Goal: Task Accomplishment & Management: Use online tool/utility

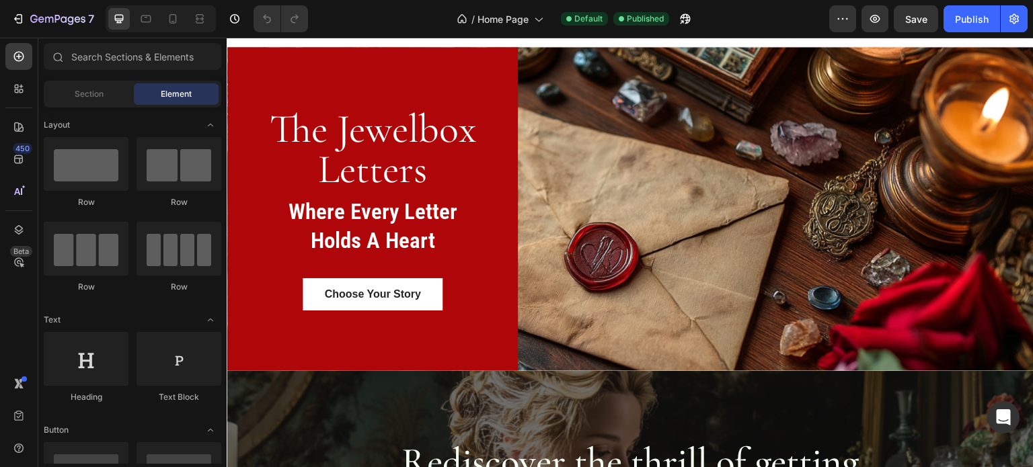
scroll to position [15, 0]
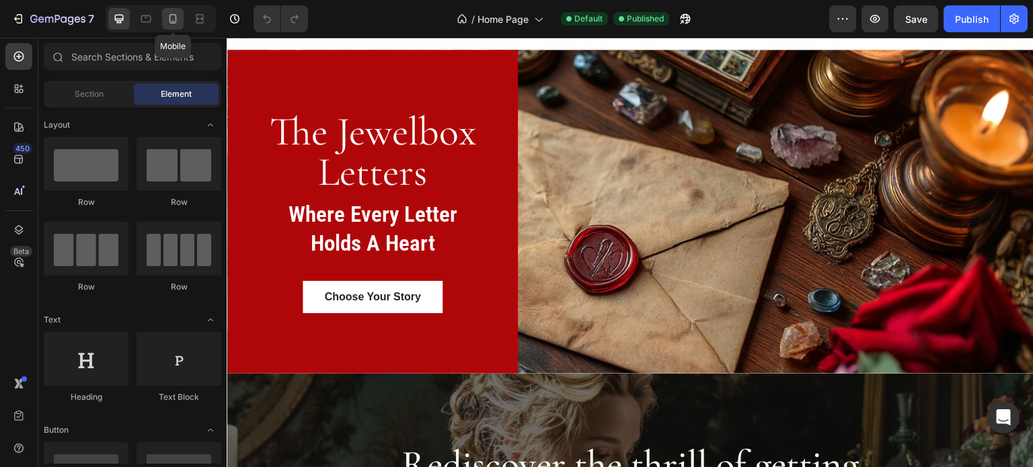
click at [171, 19] on icon at bounding box center [172, 18] width 13 height 13
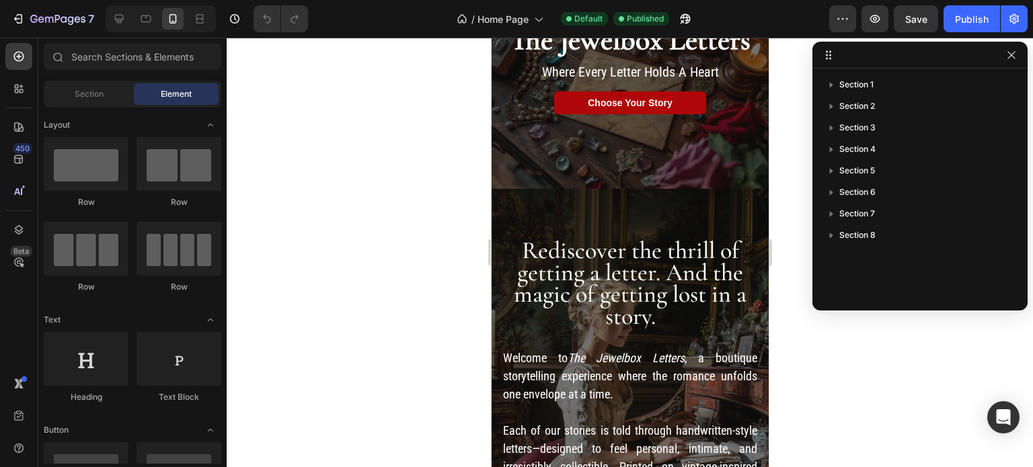
scroll to position [87, 0]
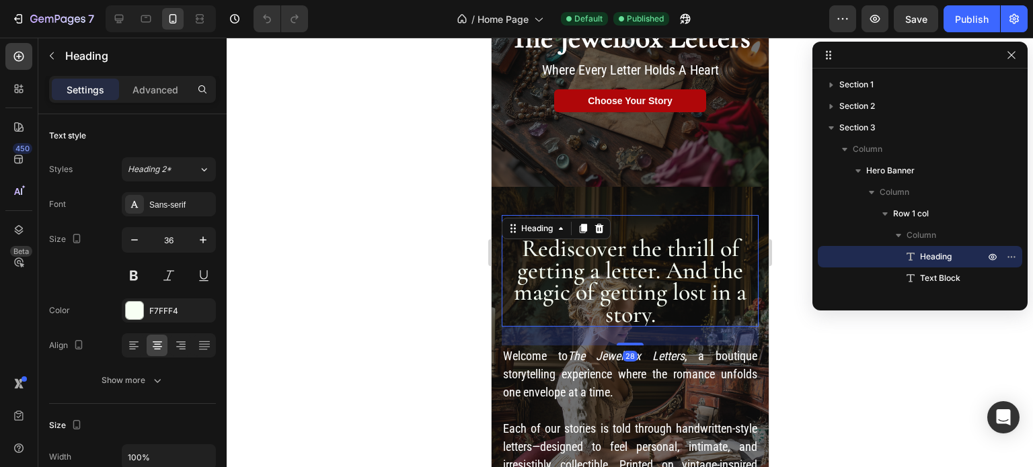
click at [651, 262] on h2 "Rediscover the thrill of getting a letter. And the magic of getting lost in a s…" at bounding box center [629, 271] width 257 height 112
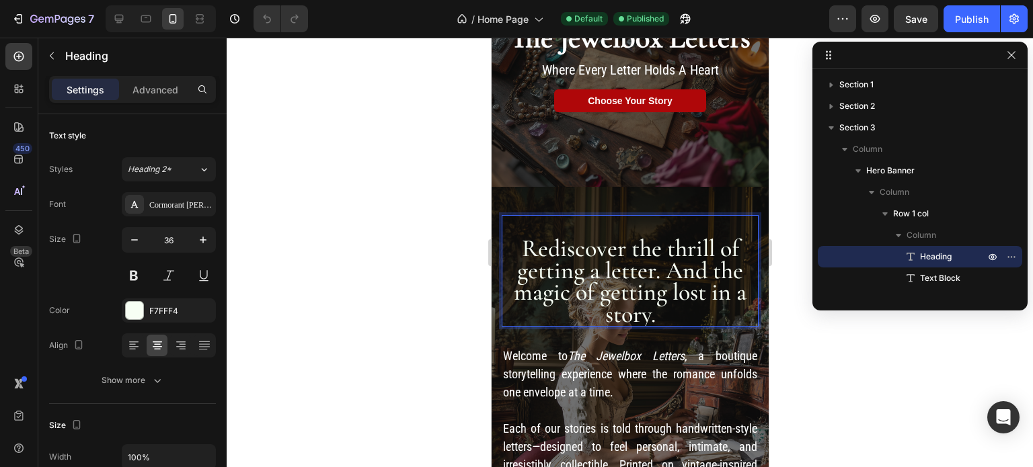
click at [589, 252] on h2 "⁠⁠⁠⁠⁠⁠⁠ Rediscover the thrill of getting a letter. And the magic of getting los…" at bounding box center [629, 271] width 257 height 112
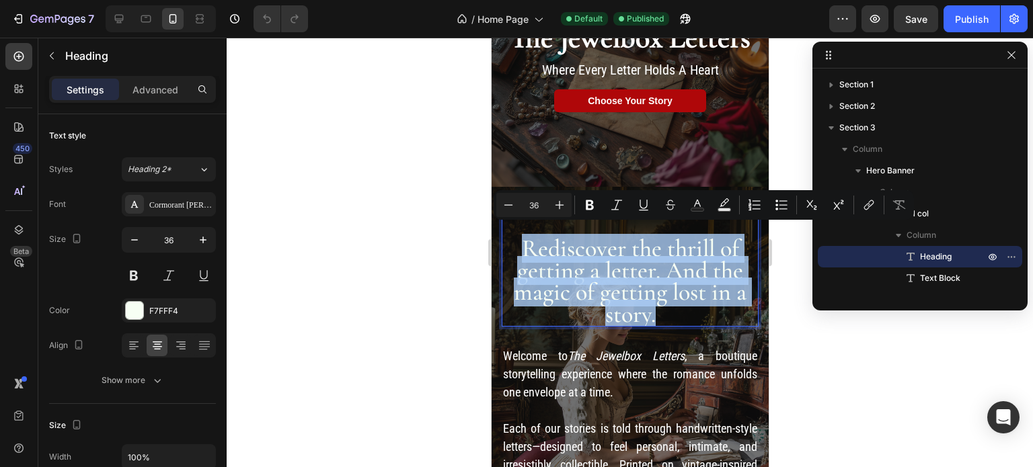
drag, startPoint x: 654, startPoint y: 305, endPoint x: 506, endPoint y: 251, distance: 157.8
click at [506, 251] on p "Rediscover the thrill of getting a letter. And the magic of getting lost in a s…" at bounding box center [629, 270] width 254 height 109
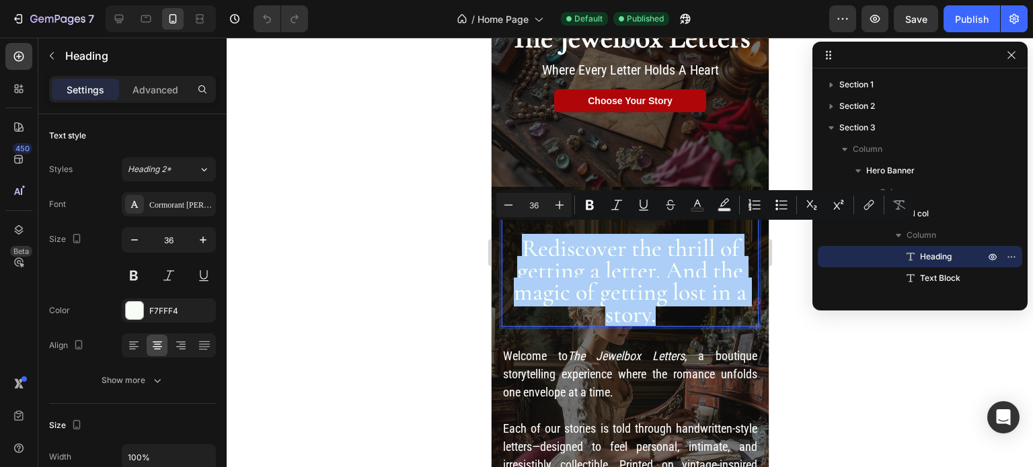
drag, startPoint x: 531, startPoint y: 204, endPoint x: 546, endPoint y: 204, distance: 14.8
click at [546, 204] on input "36" at bounding box center [533, 205] width 27 height 16
type input "32"
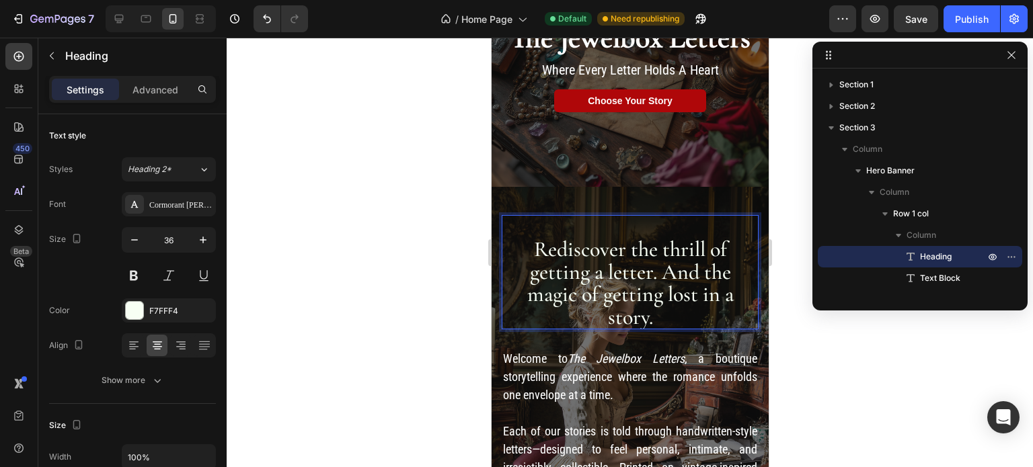
click at [529, 241] on span "Rediscover the thrill of getting a letter. And the magic of getting lost in a s…" at bounding box center [629, 282] width 206 height 93
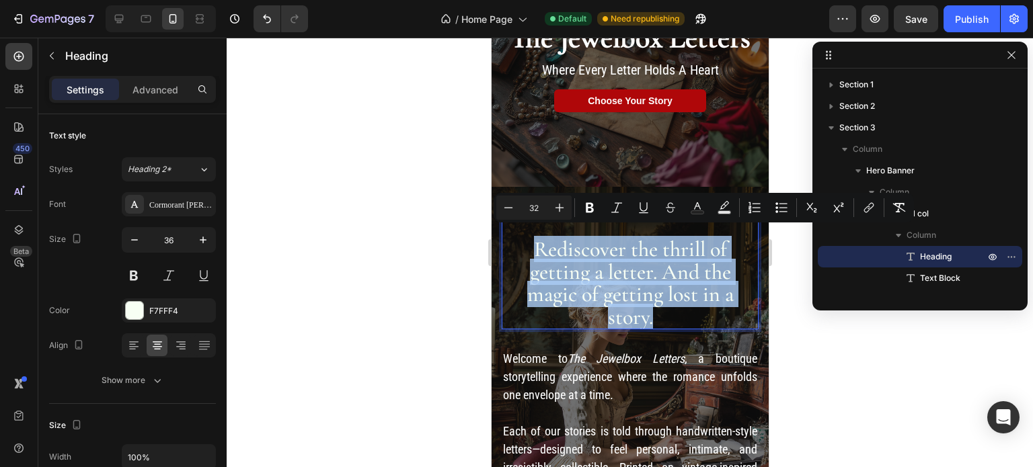
drag, startPoint x: 529, startPoint y: 241, endPoint x: 650, endPoint y: 305, distance: 136.8
click at [650, 305] on p "Rediscover the thrill of getting a letter. And the magic of getting lost in a s…" at bounding box center [629, 272] width 254 height 112
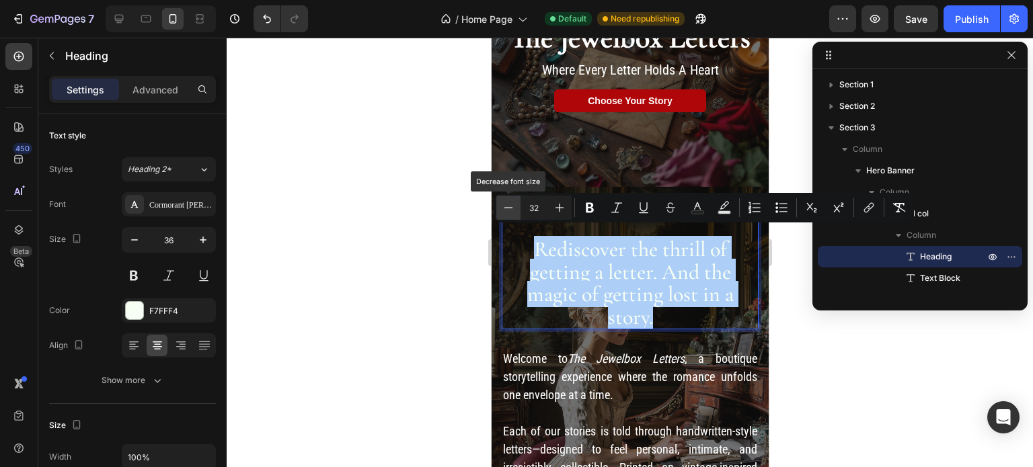
click at [507, 206] on icon "Editor contextual toolbar" at bounding box center [508, 207] width 13 height 13
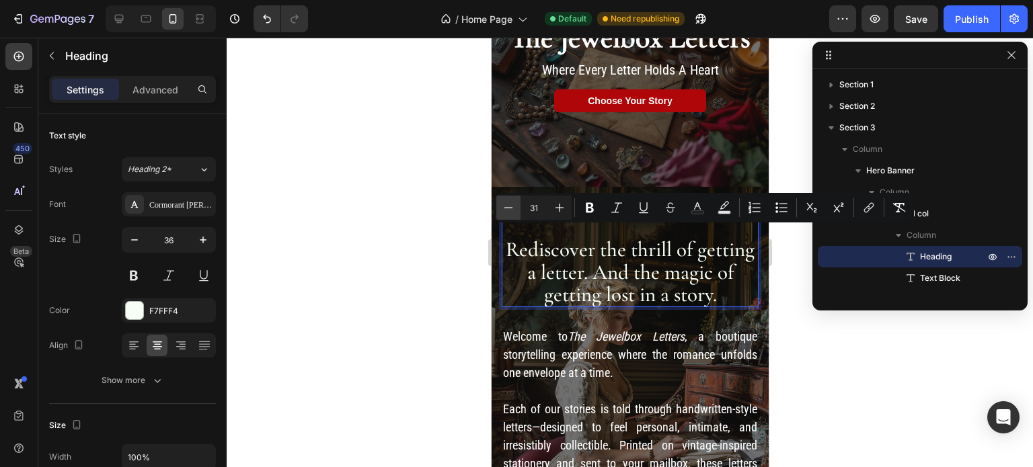
click at [507, 206] on icon "Editor contextual toolbar" at bounding box center [508, 207] width 13 height 13
type input "30"
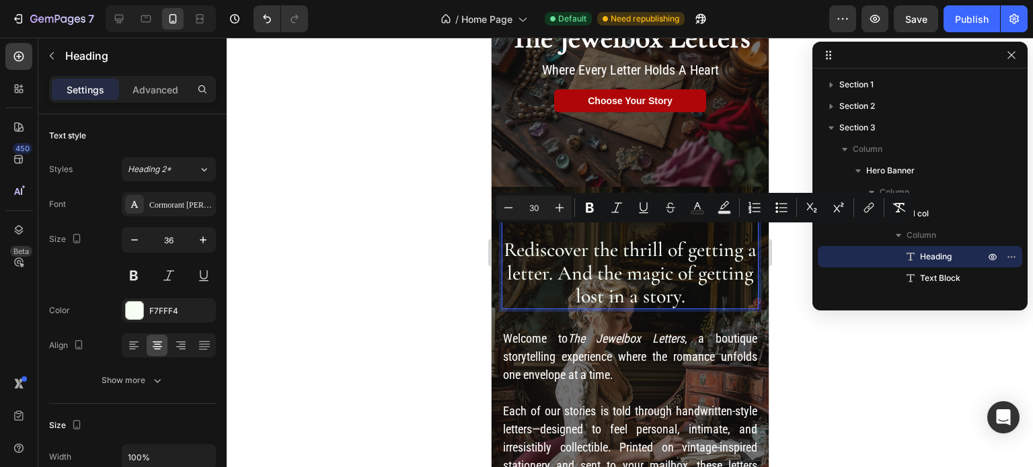
click at [592, 266] on span "Rediscover the thrill of getting a letter. And the magic of getting lost in a s…" at bounding box center [629, 272] width 253 height 71
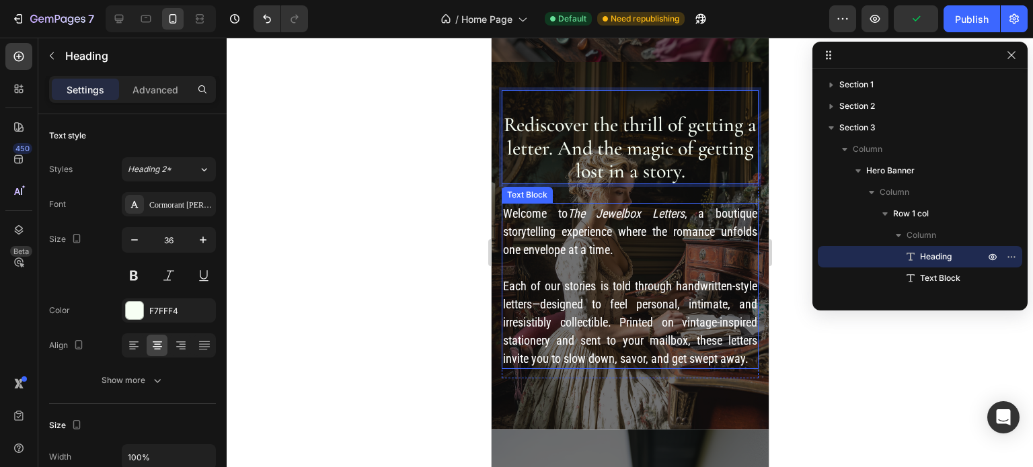
scroll to position [212, 0]
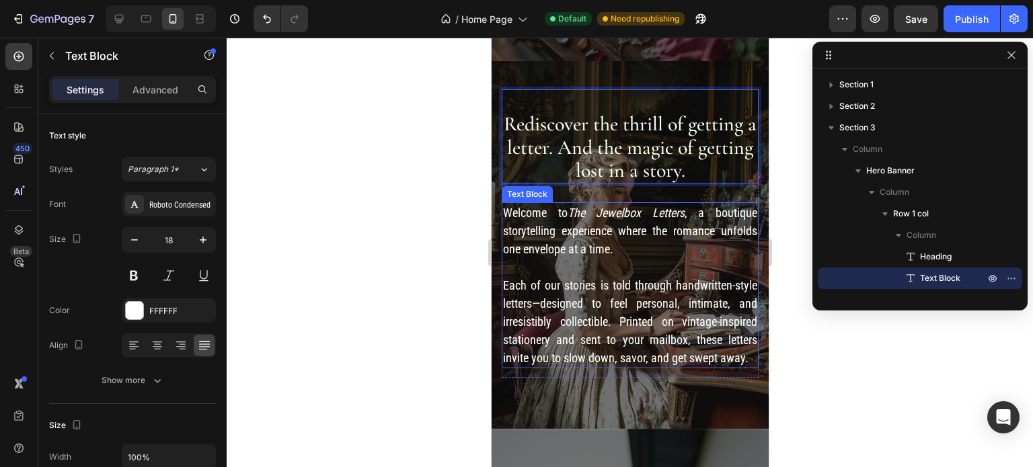
click at [662, 365] on p "Each of our stories is told through handwritten-style letters—designed to feel …" at bounding box center [629, 321] width 254 height 91
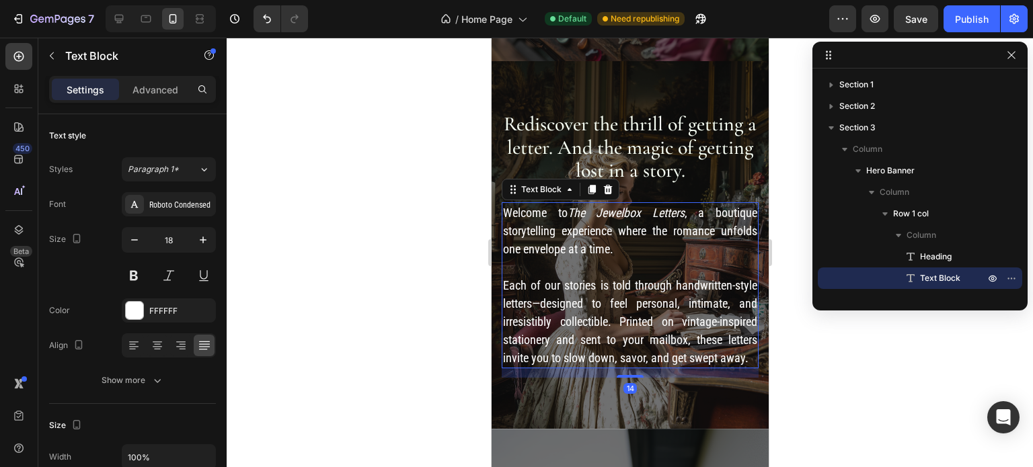
click at [657, 378] on div "14" at bounding box center [629, 372] width 257 height 9
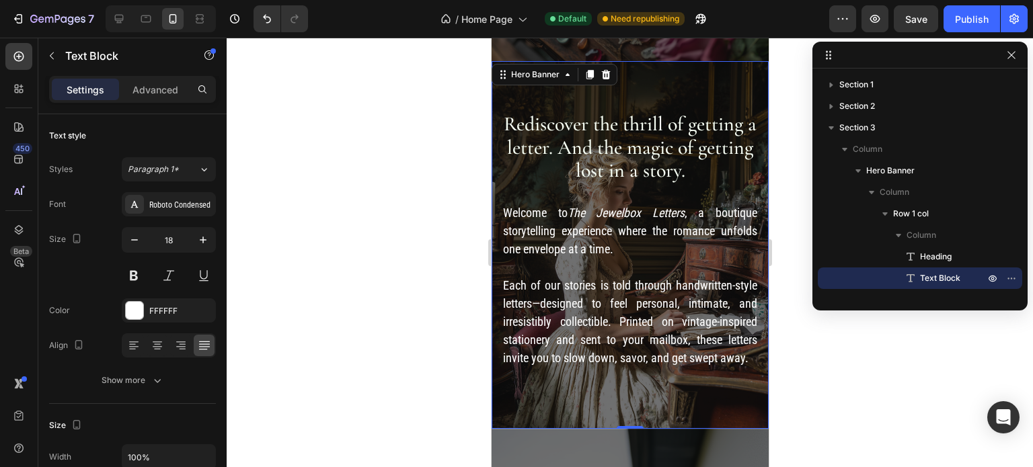
click at [661, 395] on div "⁠⁠⁠⁠⁠⁠⁠ Rediscover the thrill of getting a letter. And the magic of getting los…" at bounding box center [629, 235] width 277 height 348
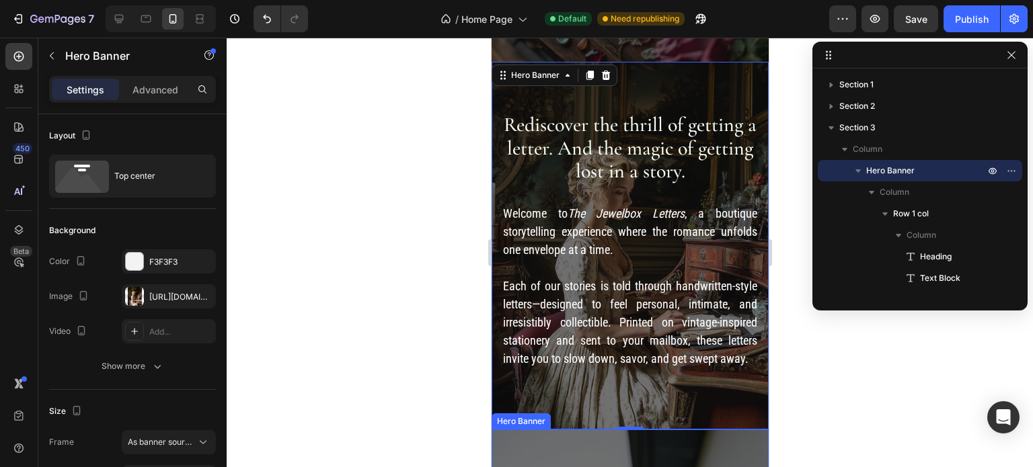
scroll to position [211, 0]
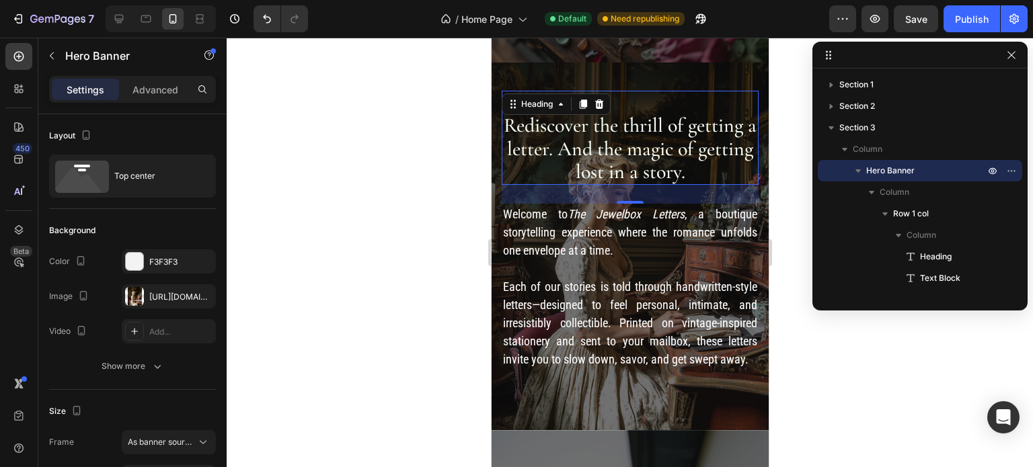
click at [640, 143] on span "Rediscover the thrill of getting a letter. And the magic of getting lost in a s…" at bounding box center [629, 148] width 253 height 71
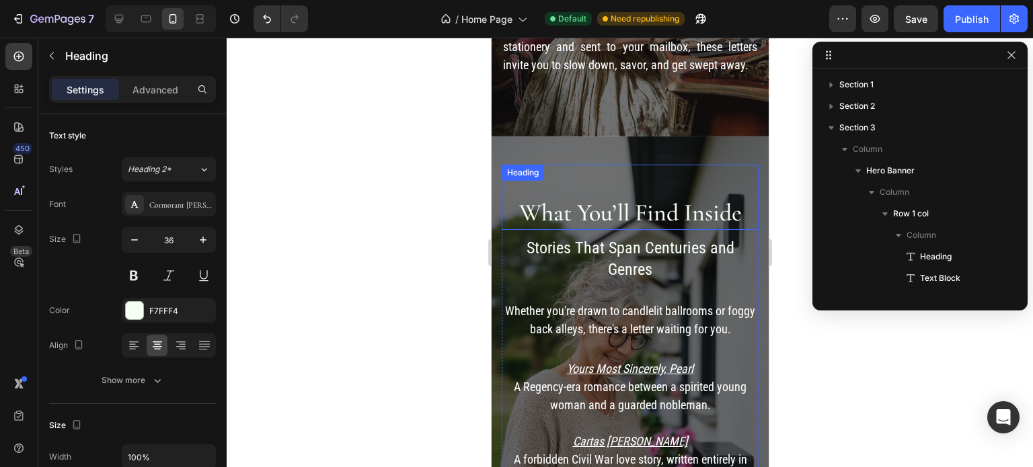
scroll to position [254, 0]
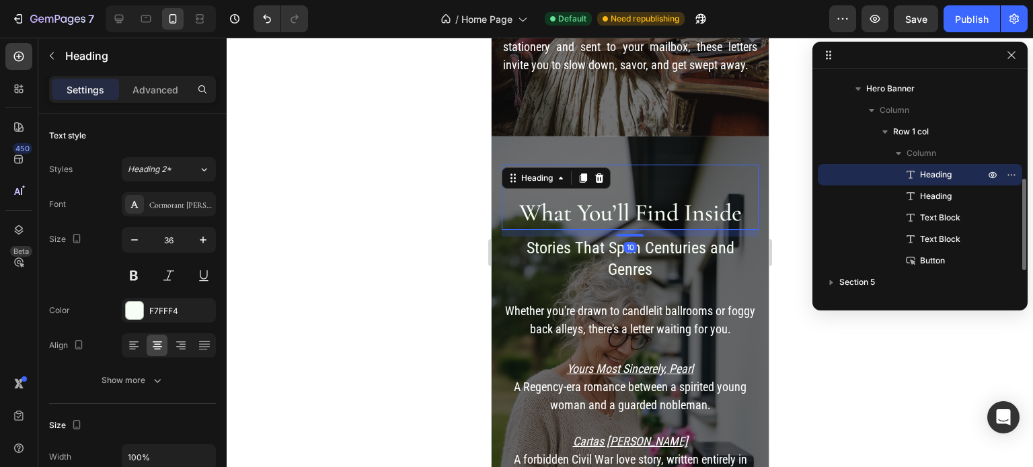
click at [628, 198] on h2 "What You’ll Find Inside" at bounding box center [629, 198] width 257 height 66
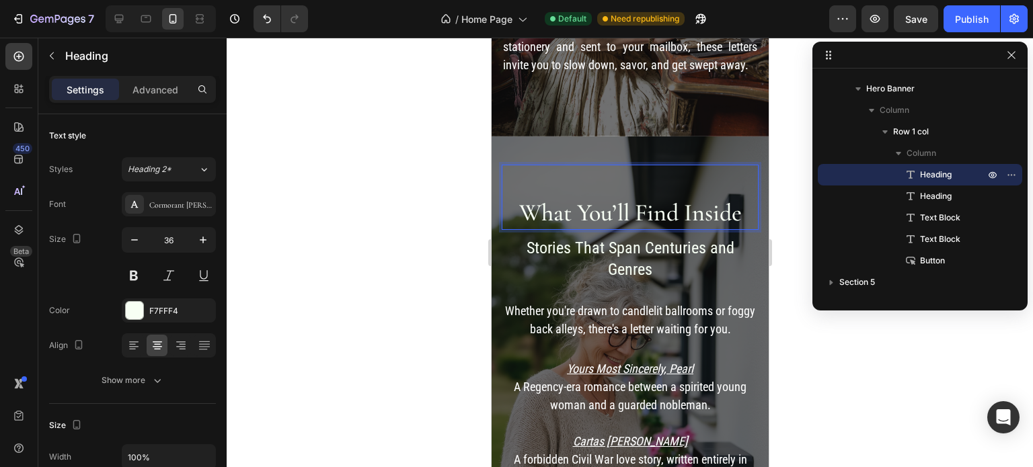
click at [614, 202] on h2 "⁠⁠⁠⁠⁠⁠⁠ What You’ll Find Inside" at bounding box center [629, 198] width 257 height 66
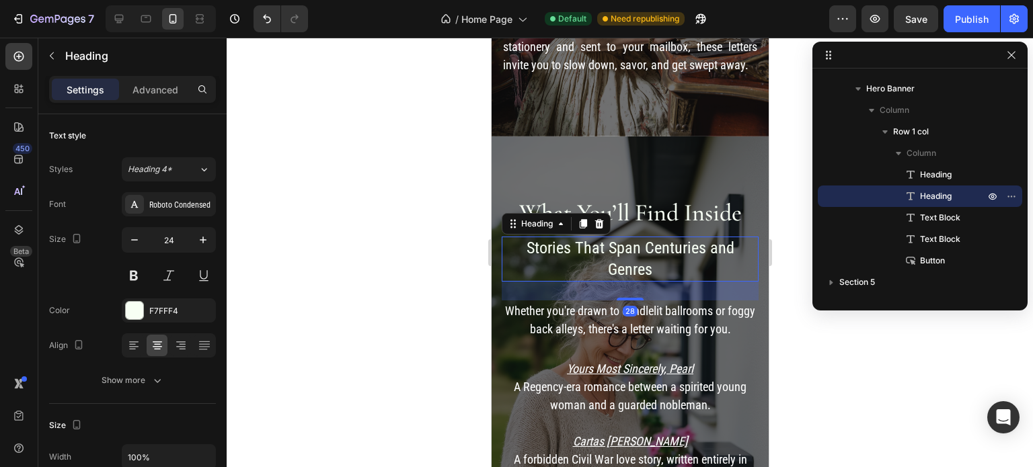
click at [612, 237] on h2 "Stories That Span Centuries and Genres" at bounding box center [629, 259] width 257 height 44
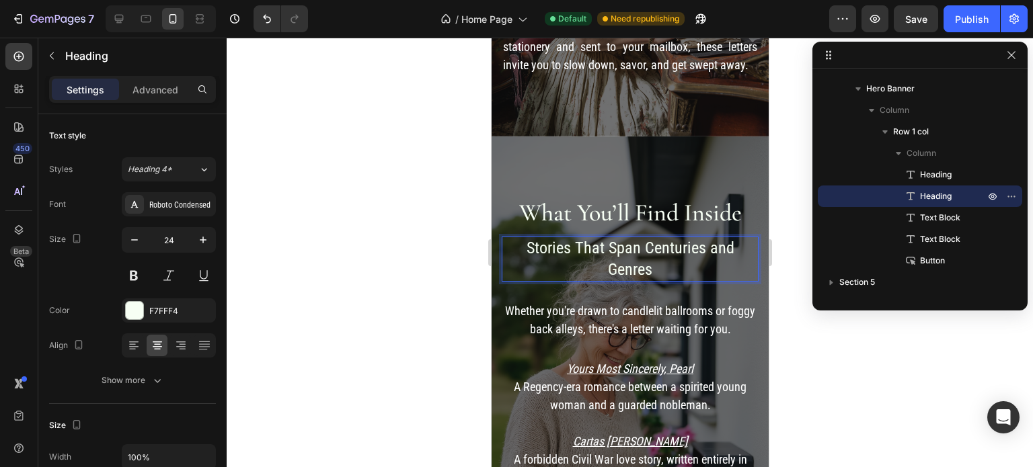
click at [612, 237] on h2 "Stories That Span Centuries and Genres" at bounding box center [629, 259] width 257 height 44
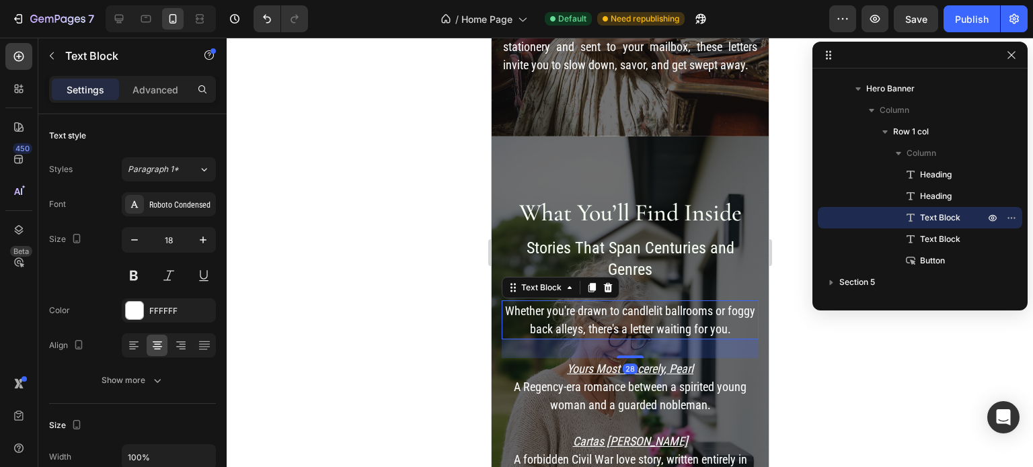
click at [608, 303] on p "Whether you're drawn to candlelit ballrooms or foggy back alleys, there's a let…" at bounding box center [629, 320] width 254 height 36
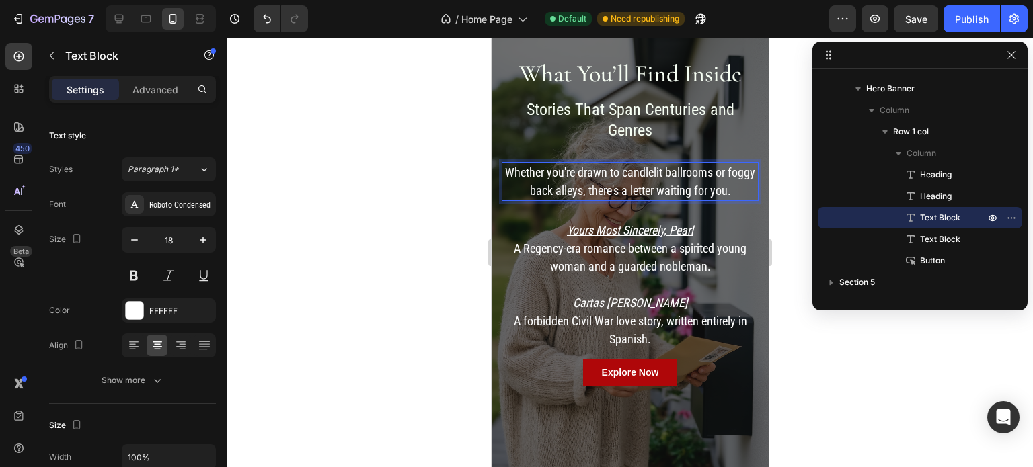
scroll to position [623, 0]
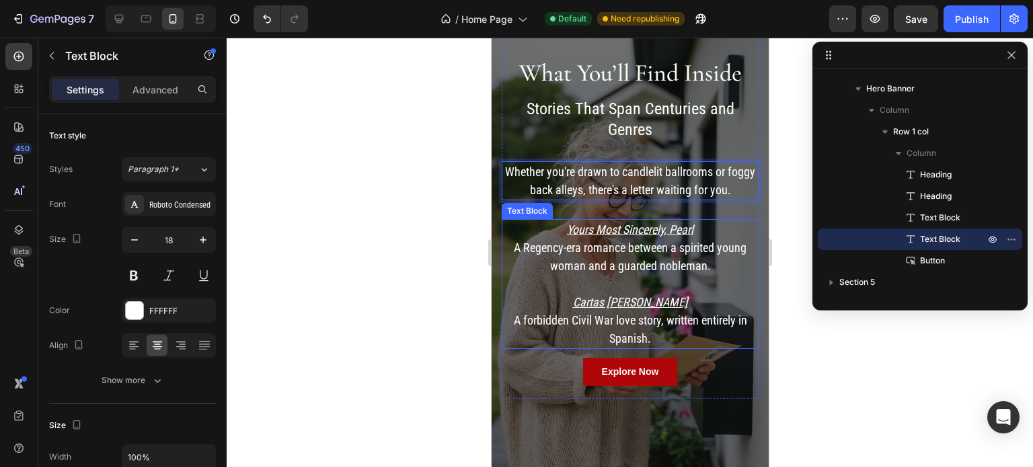
click at [662, 323] on p "A forbidden Civil War love story, written entirely in Spanish." at bounding box center [629, 329] width 254 height 36
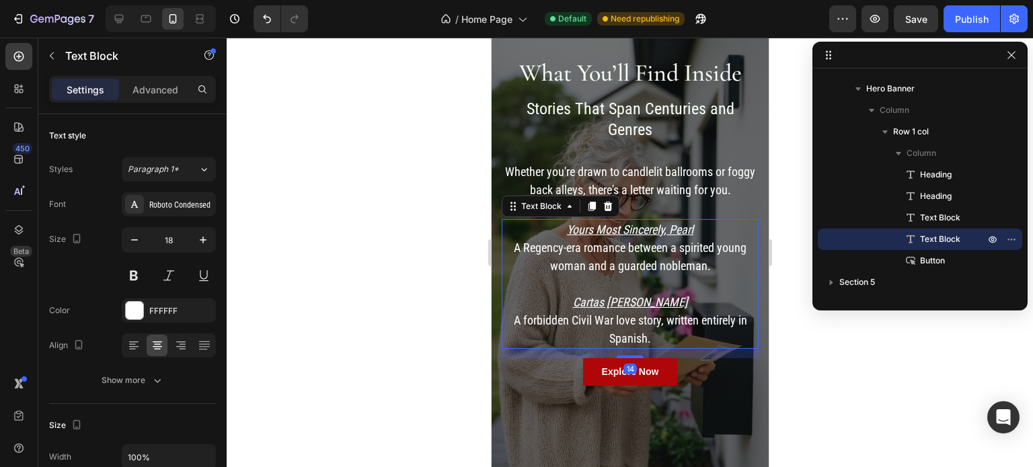
click at [662, 323] on p "A forbidden Civil War love story, written entirely in Spanish." at bounding box center [629, 329] width 254 height 36
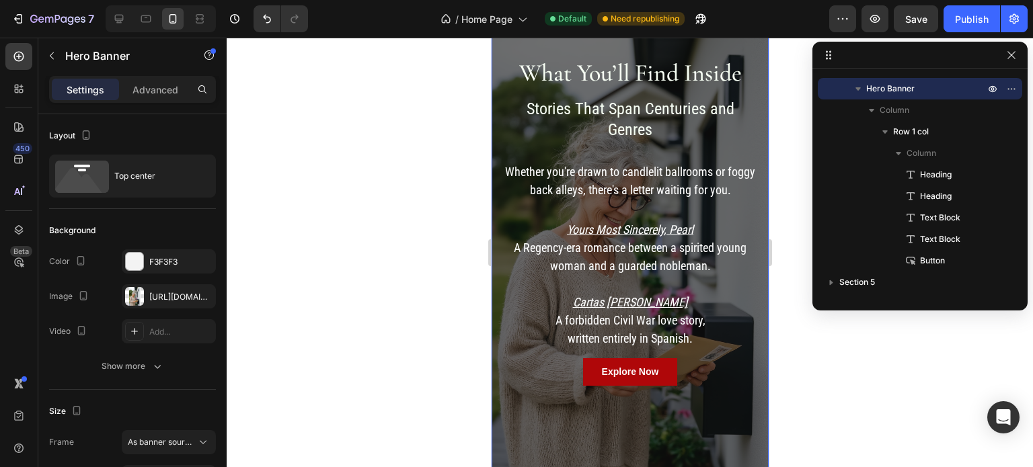
click at [690, 413] on div "⁠⁠⁠⁠⁠⁠⁠ What You’ll Find Inside Heading Stories That Span Centuries and Genres …" at bounding box center [629, 213] width 277 height 432
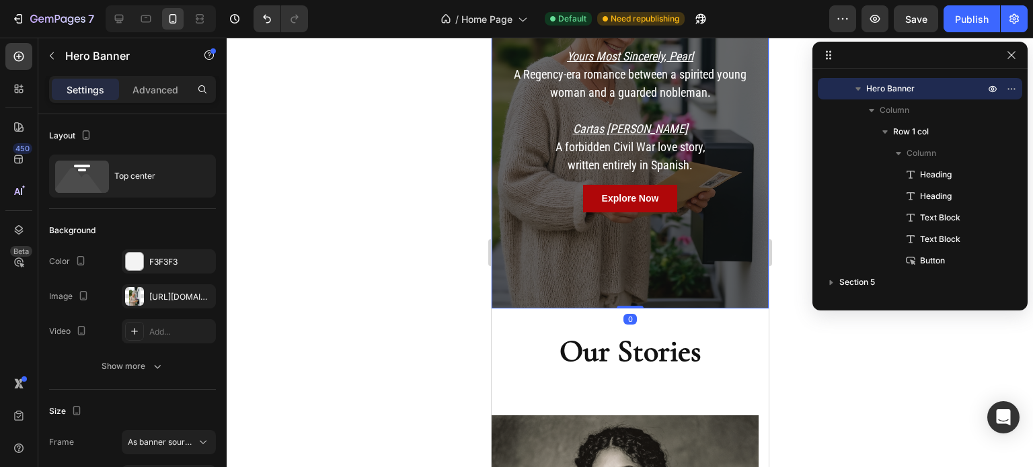
radio input "false"
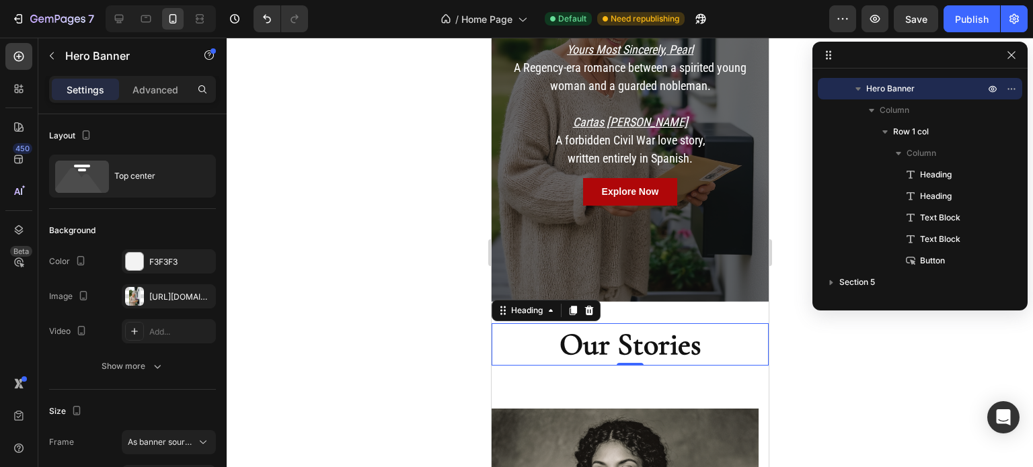
scroll to position [358, 0]
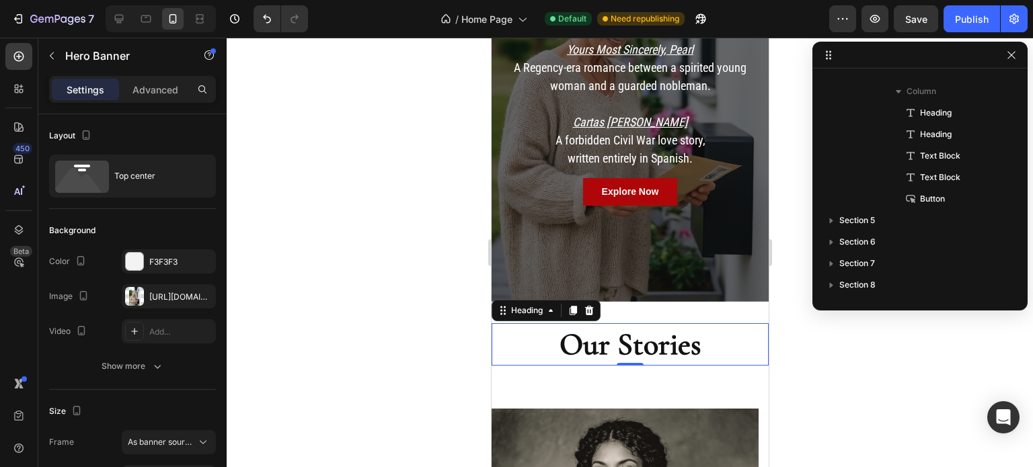
click at [678, 333] on h2 "Our Stories" at bounding box center [629, 344] width 277 height 43
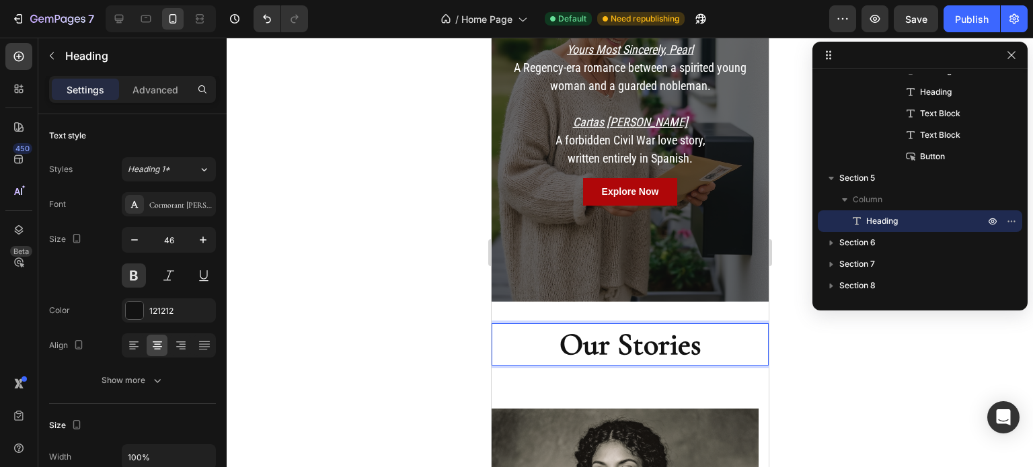
click at [723, 323] on h2 "Our Stories" at bounding box center [629, 344] width 277 height 43
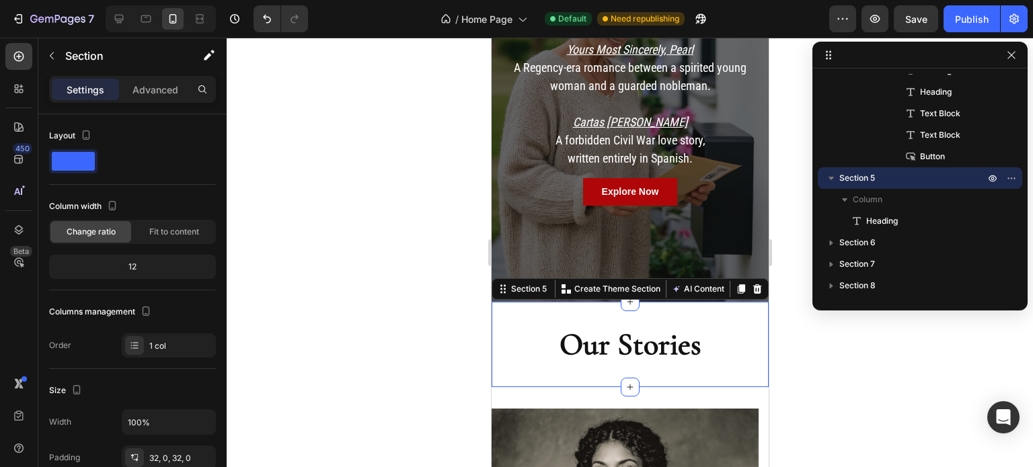
click at [700, 302] on div "Our Stories Heading Section 5 You can create reusable sections Create Theme Sec…" at bounding box center [629, 345] width 277 height 86
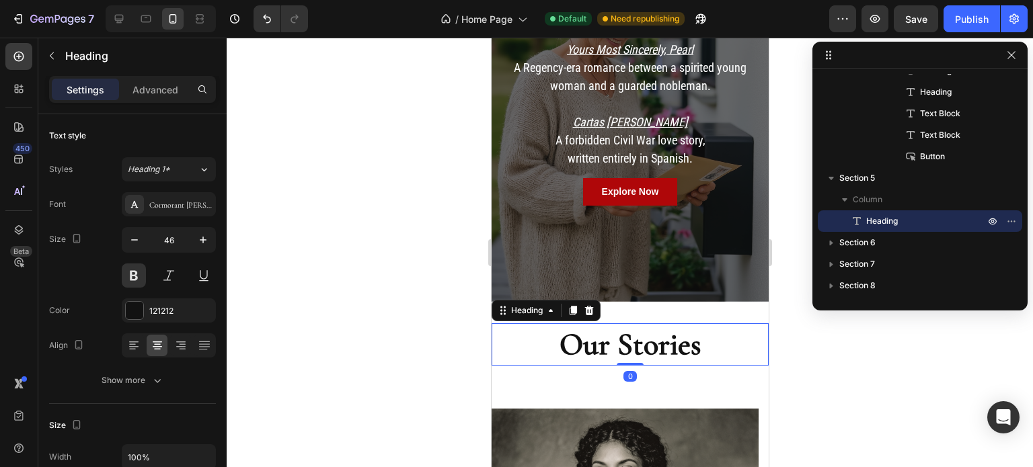
click at [715, 325] on p "Our Stories" at bounding box center [629, 345] width 274 height 40
click at [176, 240] on input "46" at bounding box center [169, 240] width 44 height 24
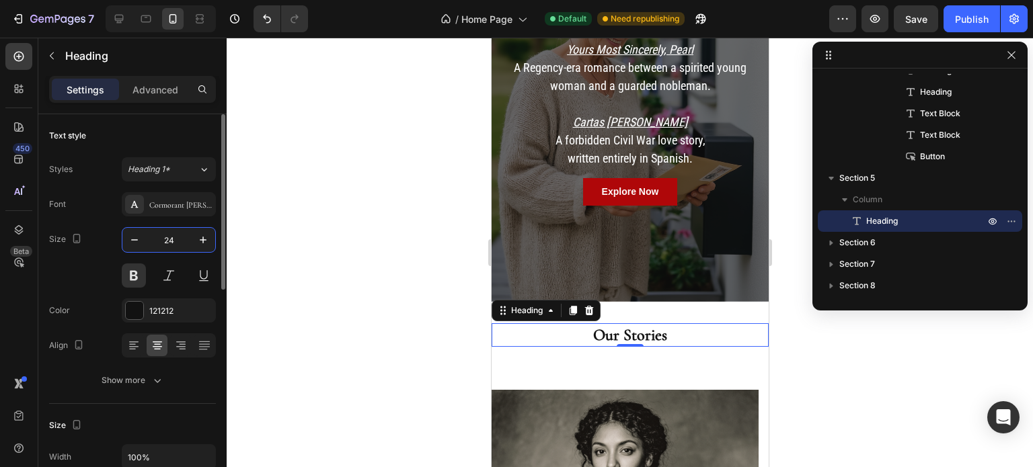
type input "24"
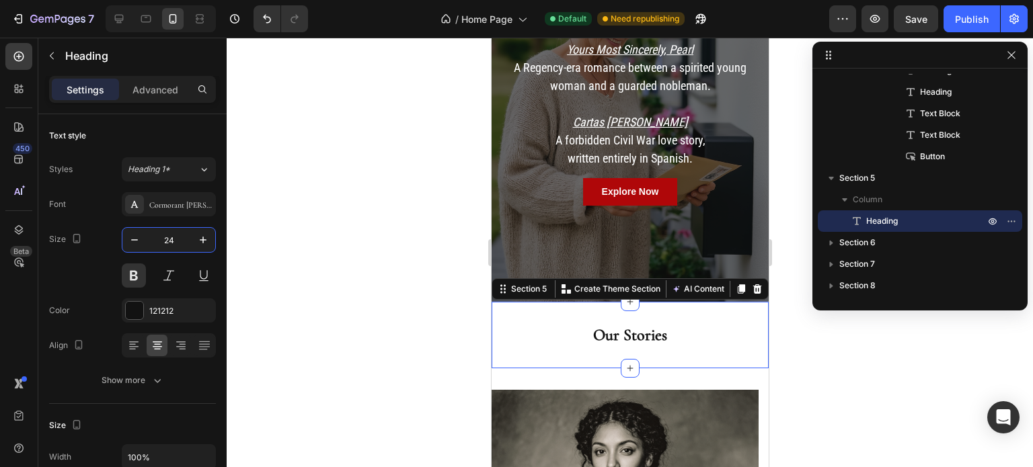
click at [526, 342] on div "Our Stories Heading Section 5 You can create reusable sections Create Theme Sec…" at bounding box center [629, 335] width 277 height 67
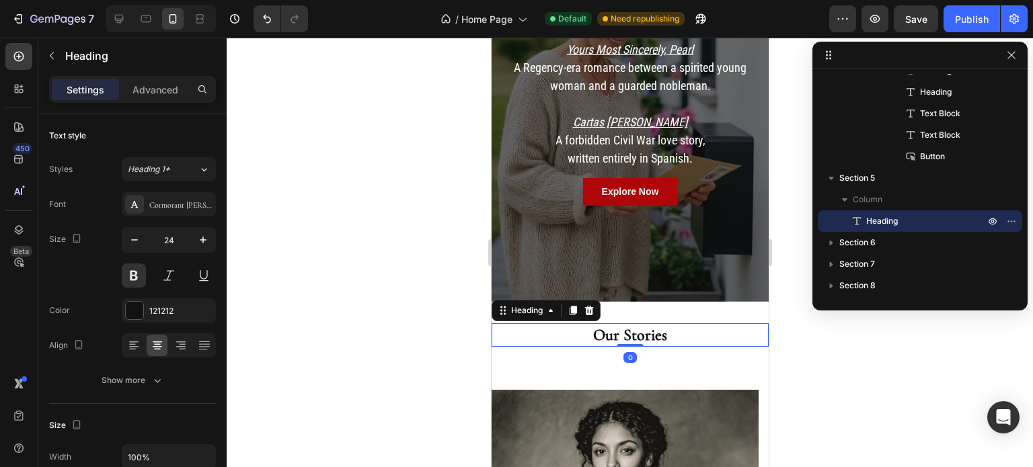
click at [608, 325] on p "Our Stories" at bounding box center [629, 335] width 274 height 21
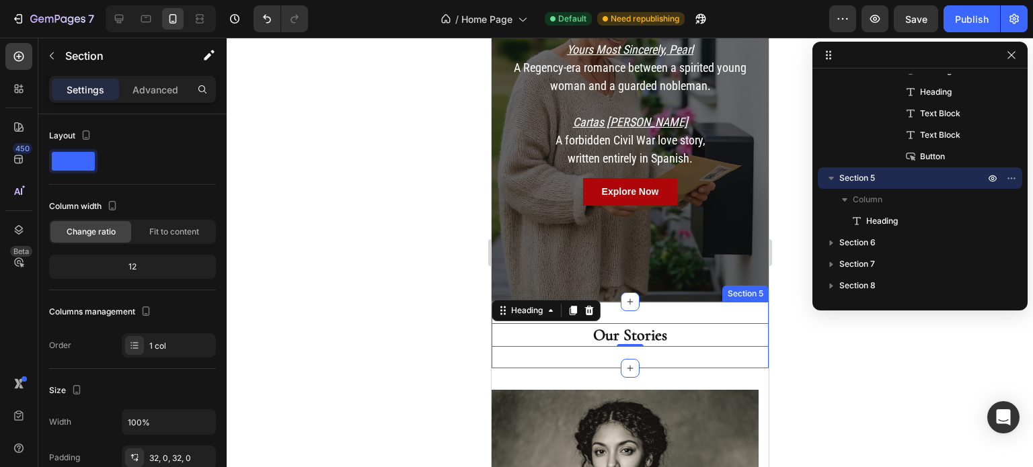
click at [646, 335] on div "Our Stories Heading 0 Section 5" at bounding box center [629, 335] width 277 height 67
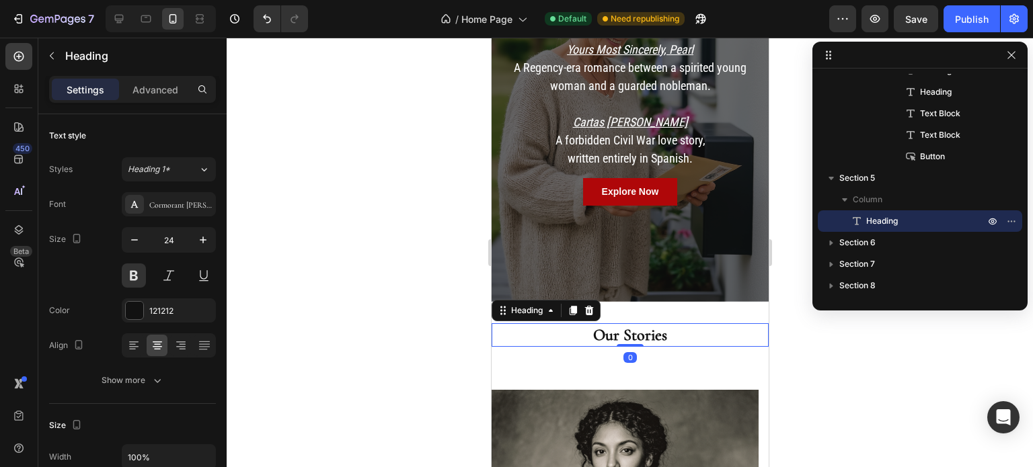
click at [659, 325] on p "Our Stories" at bounding box center [629, 335] width 274 height 21
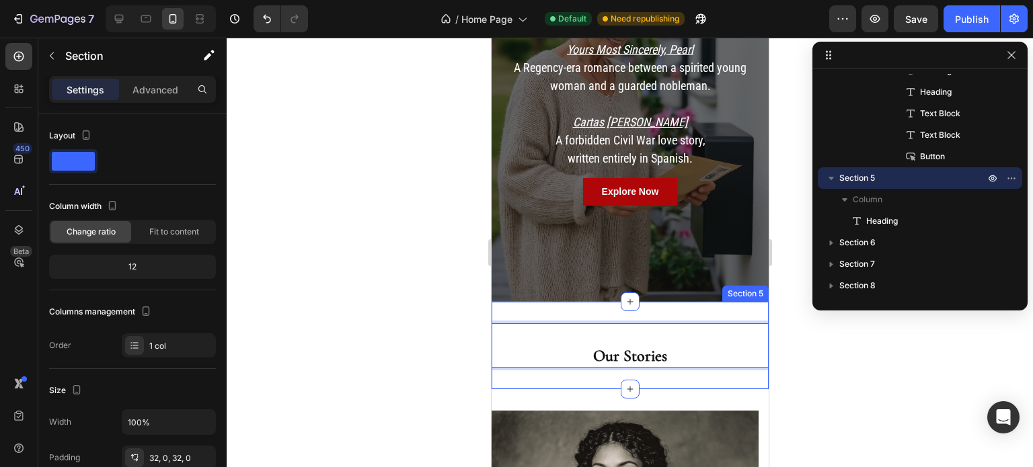
click at [607, 366] on div "Our Stories Heading 0 Section 5" at bounding box center [629, 345] width 277 height 87
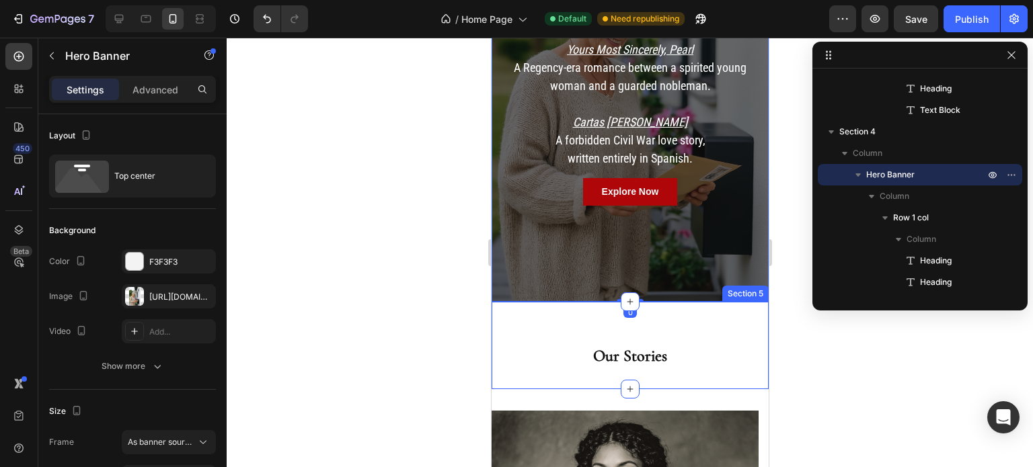
scroll to position [362, 0]
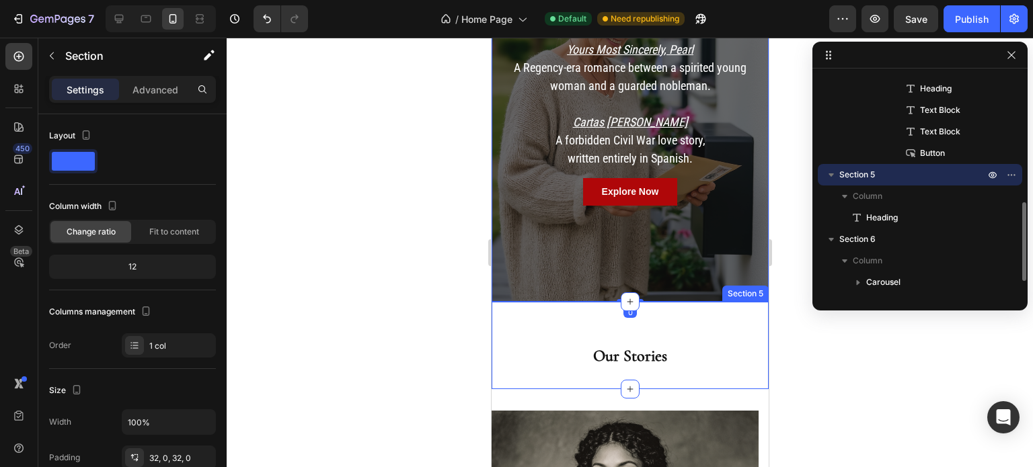
click at [649, 302] on div "⁠⁠⁠⁠⁠⁠⁠ Our Stories Heading Section 5" at bounding box center [629, 345] width 277 height 87
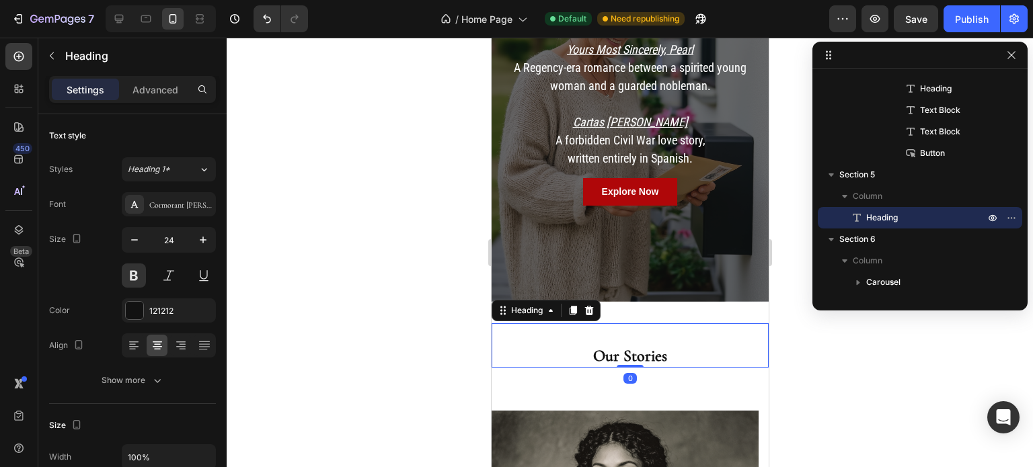
click at [646, 348] on h2 "⁠⁠⁠⁠⁠⁠⁠ Our Stories" at bounding box center [629, 345] width 277 height 44
drag, startPoint x: 623, startPoint y: 348, endPoint x: 622, endPoint y: 331, distance: 16.8
click at [622, 331] on div "⁠⁠⁠⁠⁠⁠⁠ Our Stories Heading 0" at bounding box center [629, 345] width 277 height 44
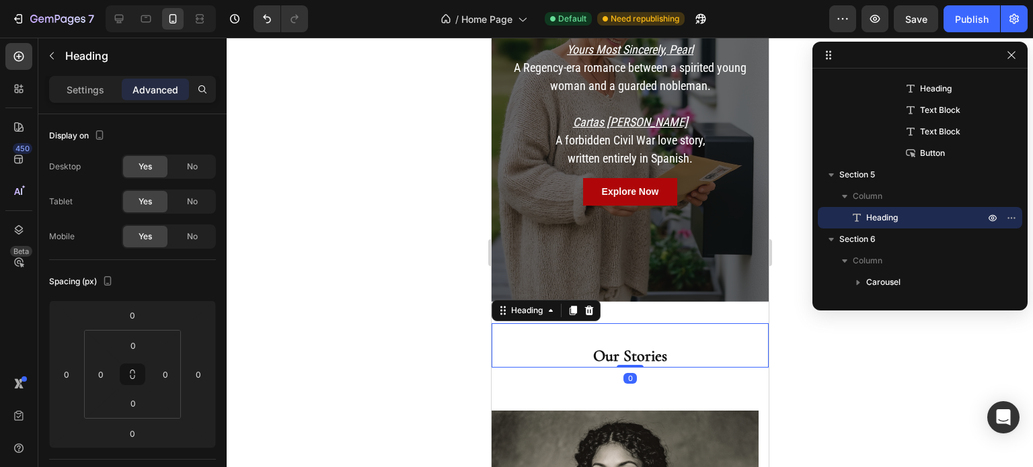
drag, startPoint x: 620, startPoint y: 348, endPoint x: 622, endPoint y: 330, distance: 17.5
click at [622, 330] on div "⁠⁠⁠⁠⁠⁠⁠ Our Stories Heading 0" at bounding box center [629, 345] width 277 height 44
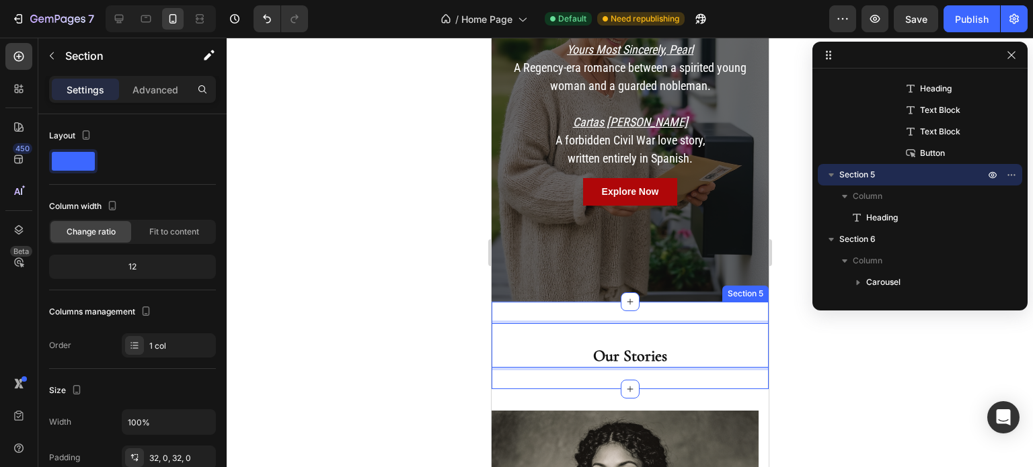
click at [639, 302] on div "⁠⁠⁠⁠⁠⁠⁠ Our Stories Heading 0 Section 5" at bounding box center [629, 345] width 277 height 87
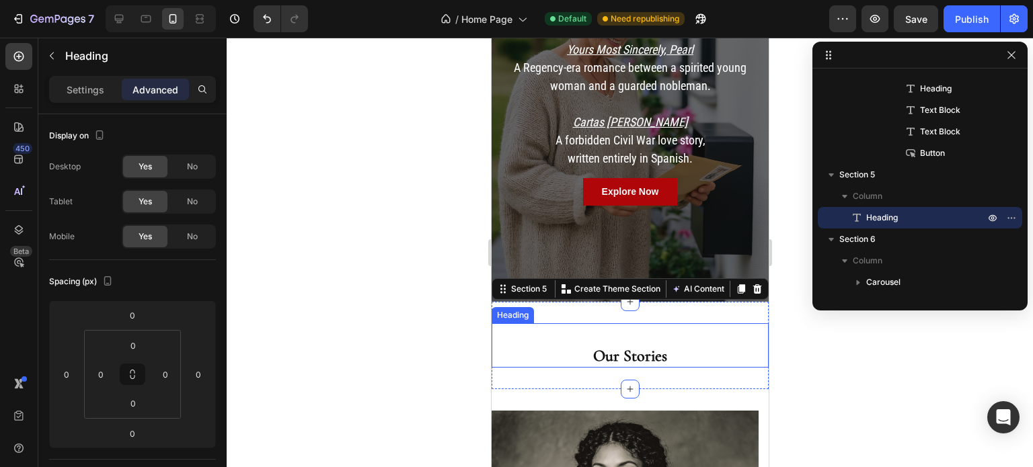
click at [634, 325] on p "⁠⁠⁠⁠⁠⁠⁠ Our Stories" at bounding box center [629, 346] width 274 height 42
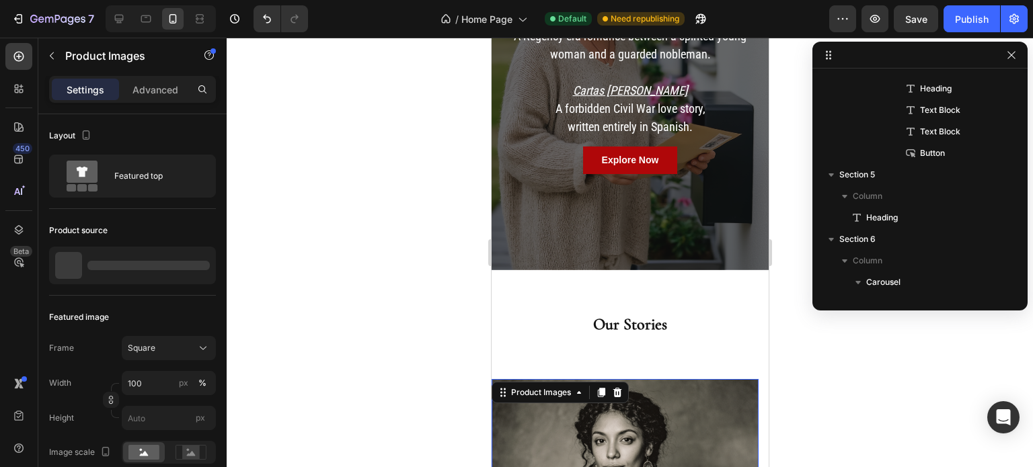
scroll to position [555, 0]
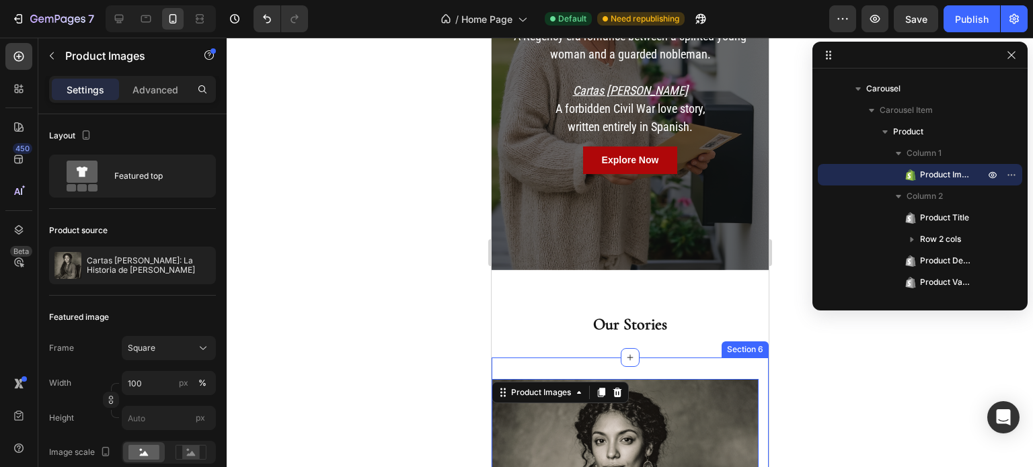
scroll to position [426, 0]
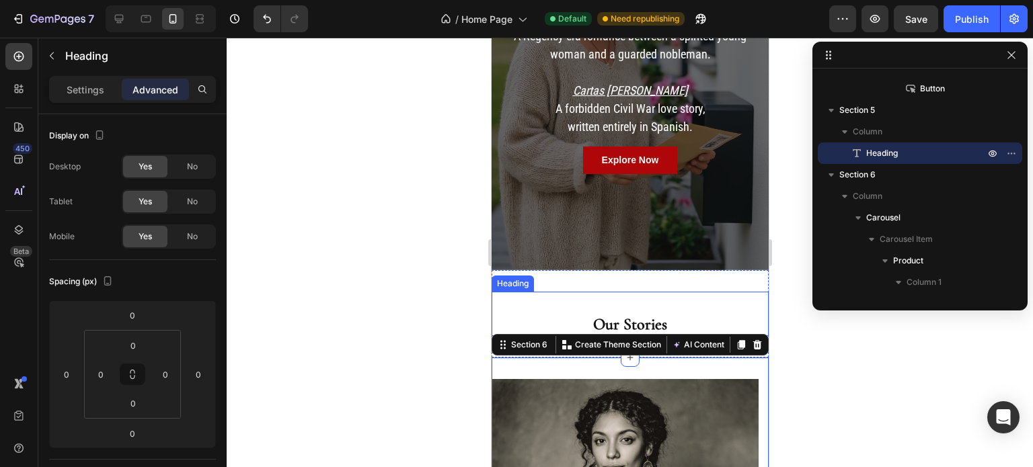
click at [675, 301] on p "⁠⁠⁠⁠⁠⁠⁠ Our Stories" at bounding box center [629, 314] width 274 height 42
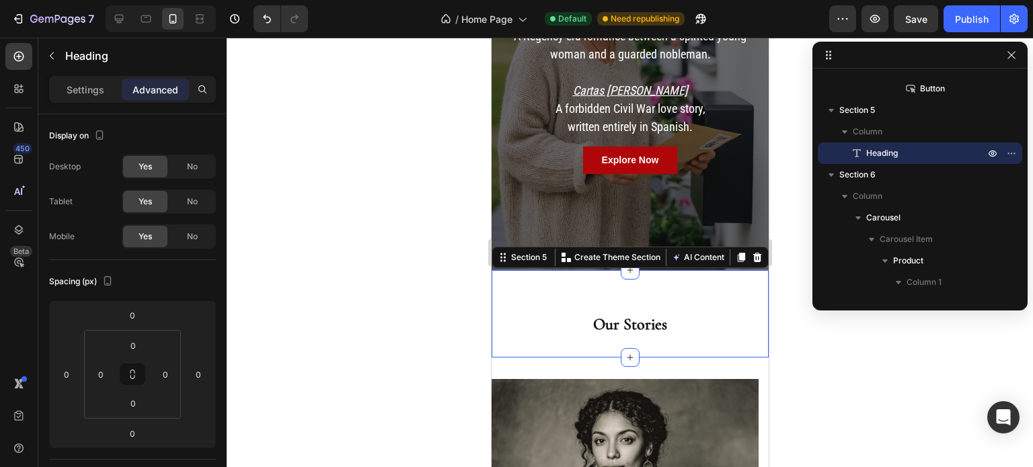
click at [647, 333] on div "⁠⁠⁠⁠⁠⁠⁠ Our Stories Heading Section 5 You can create reusable sections Create T…" at bounding box center [629, 313] width 277 height 87
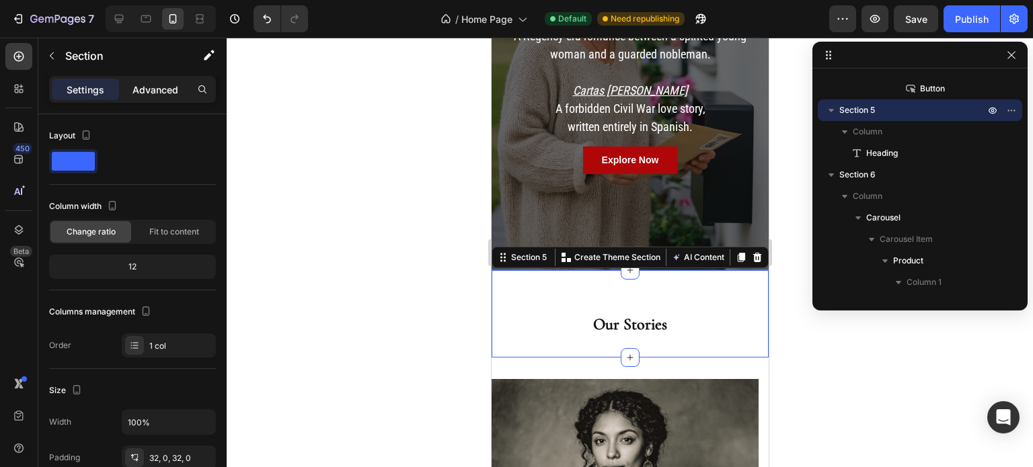
click at [146, 89] on p "Advanced" at bounding box center [155, 90] width 46 height 14
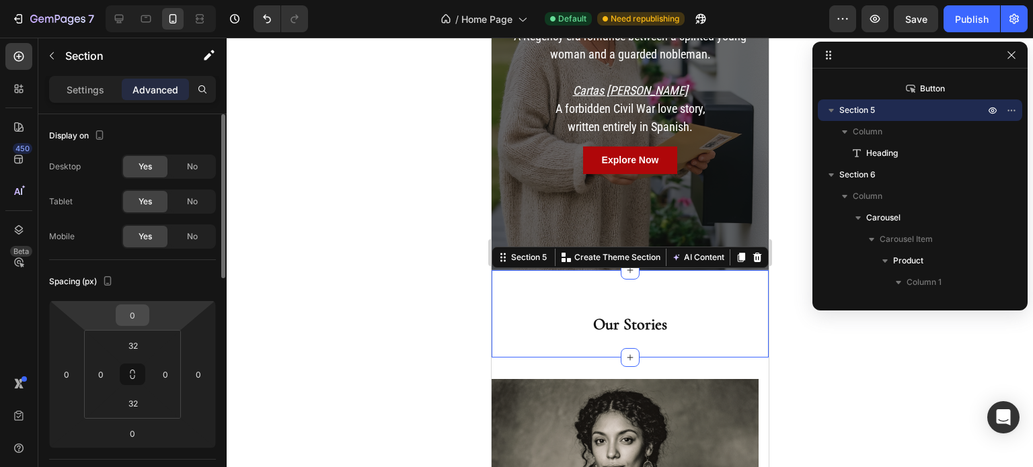
click at [137, 319] on input "0" at bounding box center [132, 315] width 27 height 20
click at [271, 292] on div at bounding box center [630, 253] width 806 height 430
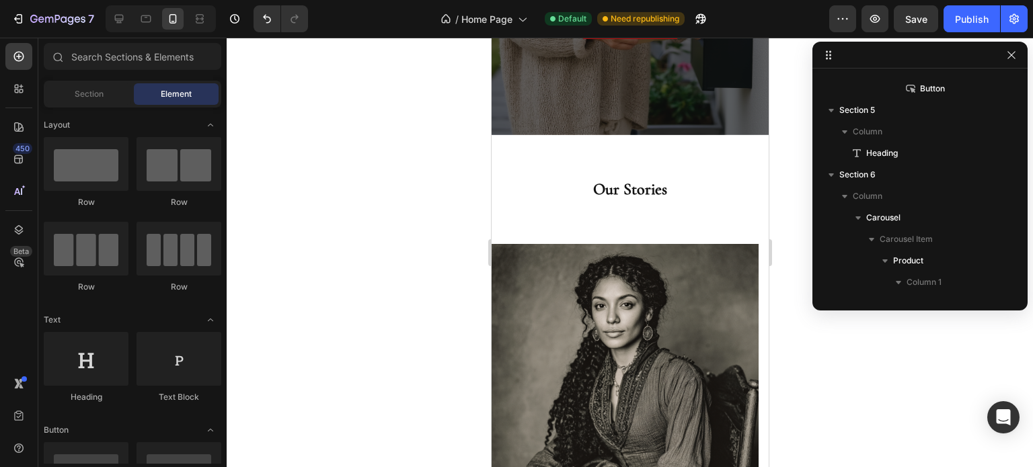
scroll to position [959, 0]
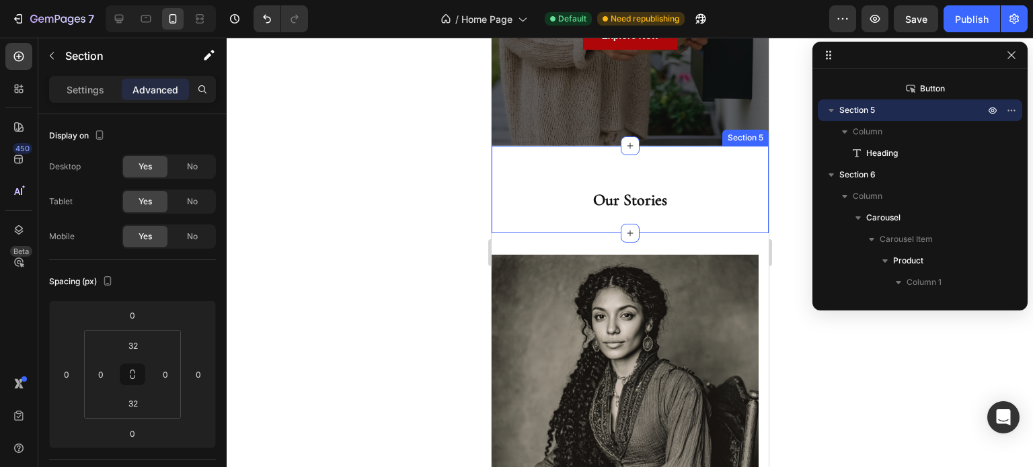
click at [630, 146] on div "Our Stories Heading Section 5" at bounding box center [629, 189] width 277 height 87
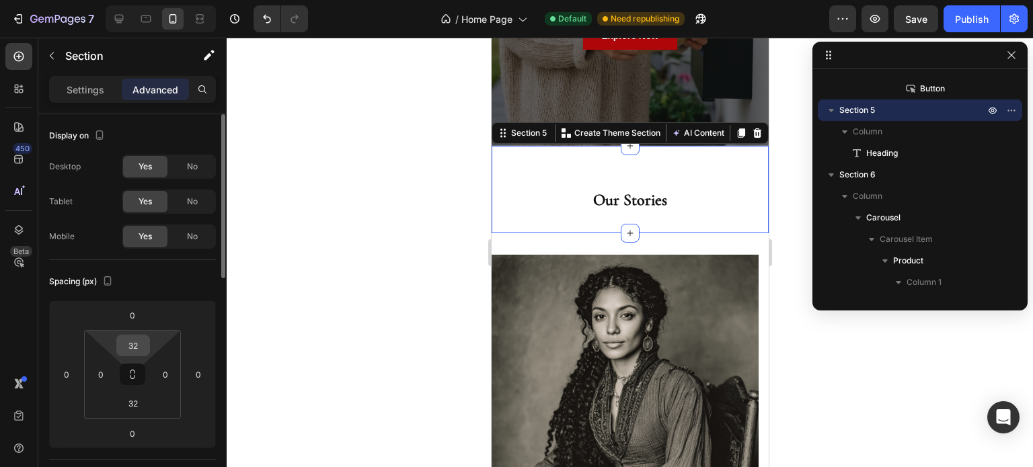
click at [136, 347] on input "32" at bounding box center [133, 345] width 27 height 20
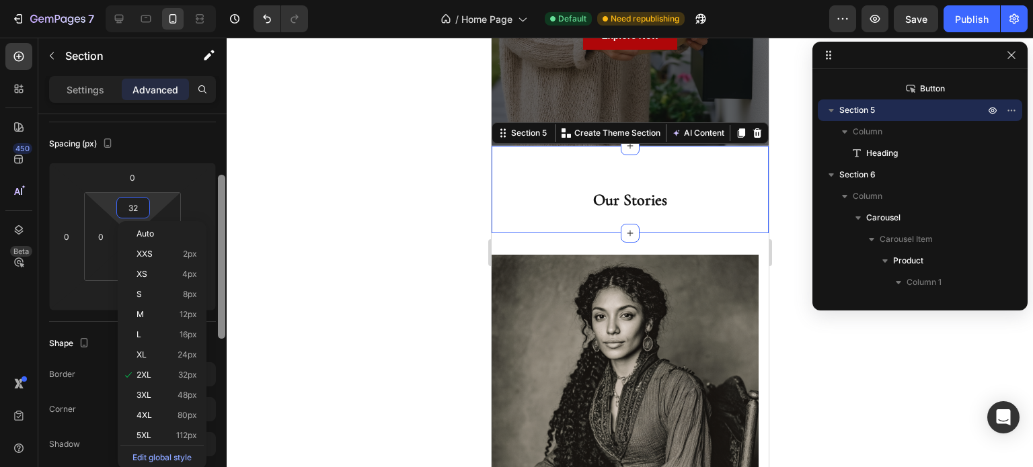
scroll to position [141, 0]
drag, startPoint x: 221, startPoint y: 264, endPoint x: 225, endPoint y: 318, distance: 53.9
click at [225, 318] on div at bounding box center [221, 309] width 10 height 391
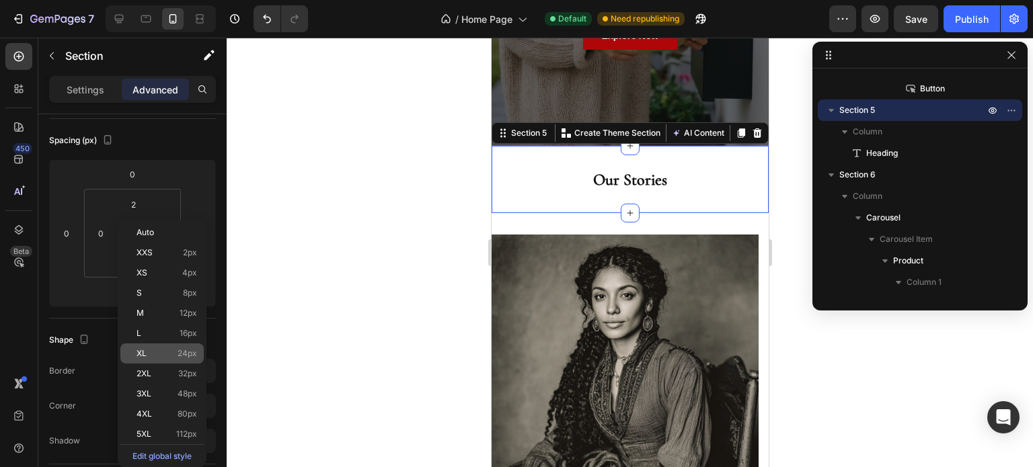
click at [163, 352] on p "XL 24px" at bounding box center [166, 353] width 61 height 9
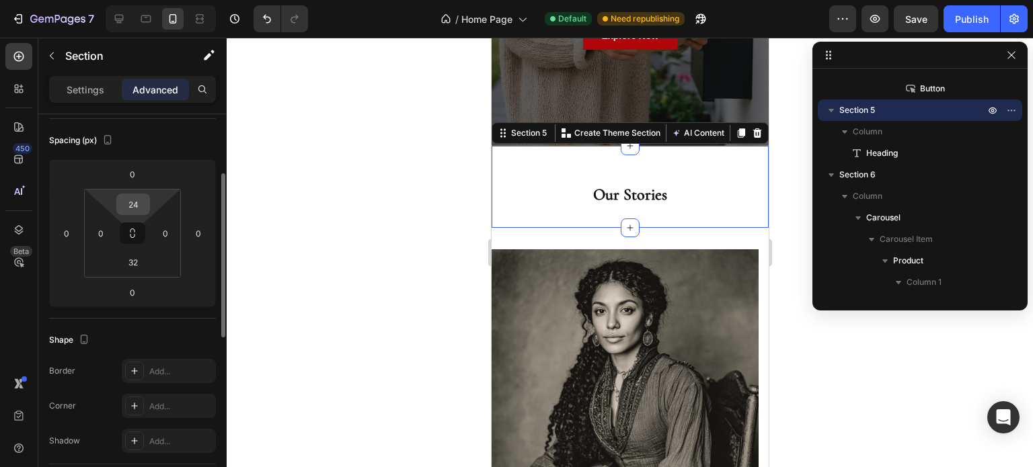
click at [140, 204] on input "24" at bounding box center [133, 204] width 27 height 20
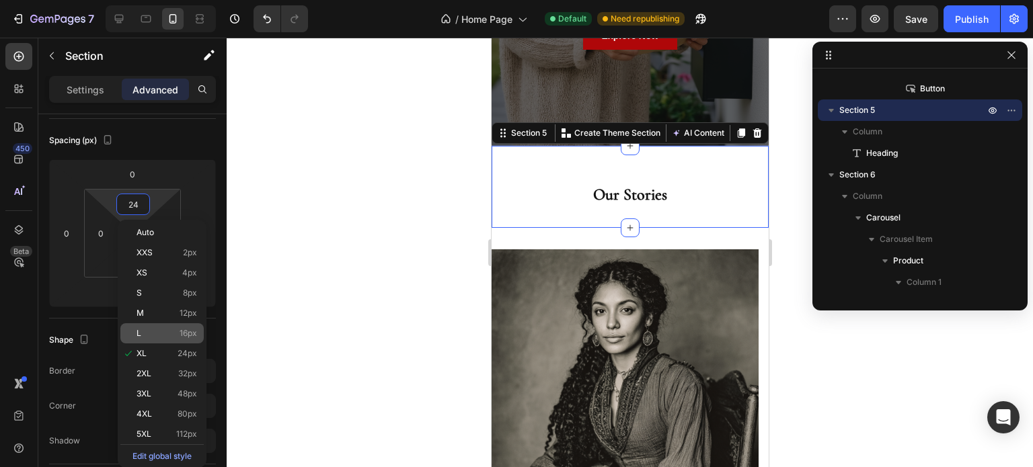
click at [169, 330] on p "L 16px" at bounding box center [166, 333] width 61 height 9
type input "16"
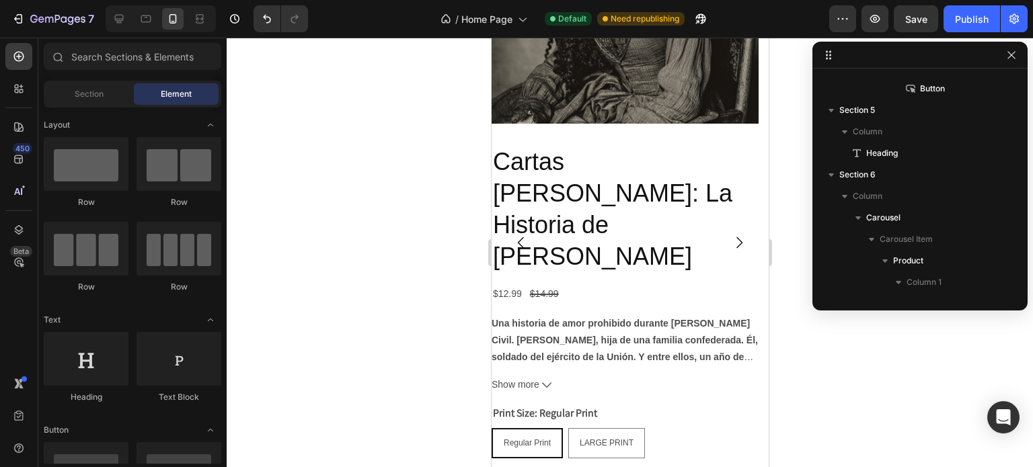
scroll to position [1332, 0]
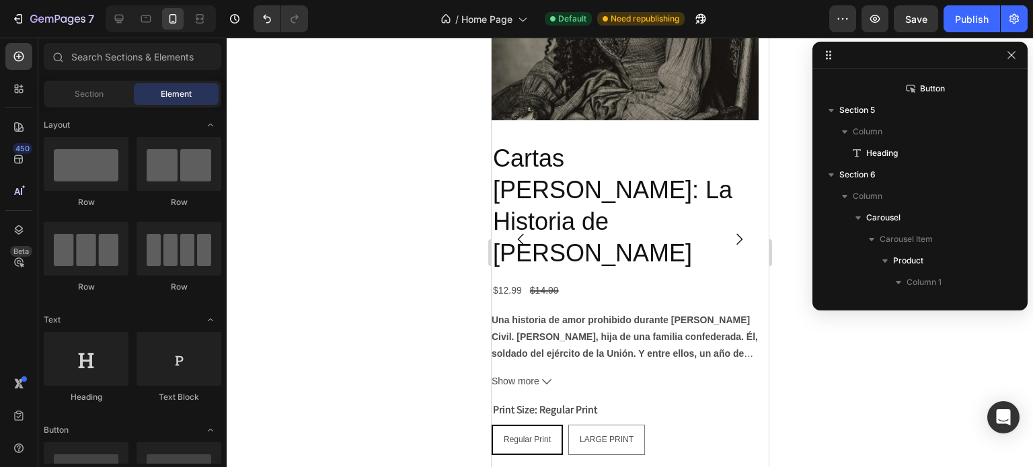
drag, startPoint x: 759, startPoint y: 218, endPoint x: 1259, endPoint y: 313, distance: 509.2
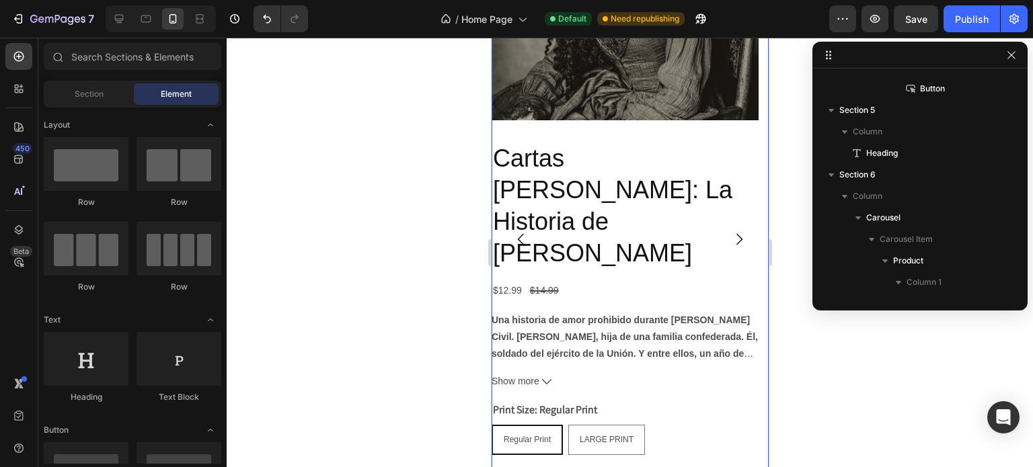
click at [520, 231] on icon "Carousel Back Arrow" at bounding box center [520, 239] width 16 height 16
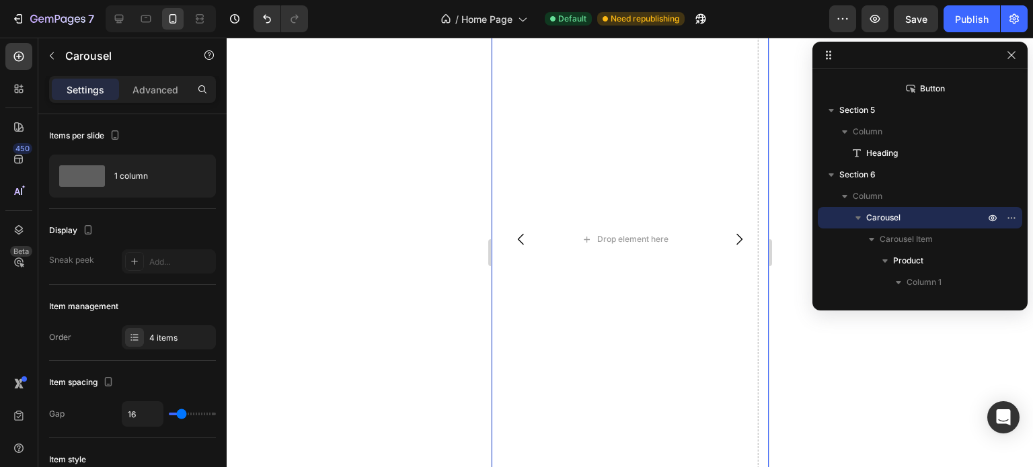
click at [730, 231] on icon "Carousel Next Arrow" at bounding box center [738, 239] width 16 height 16
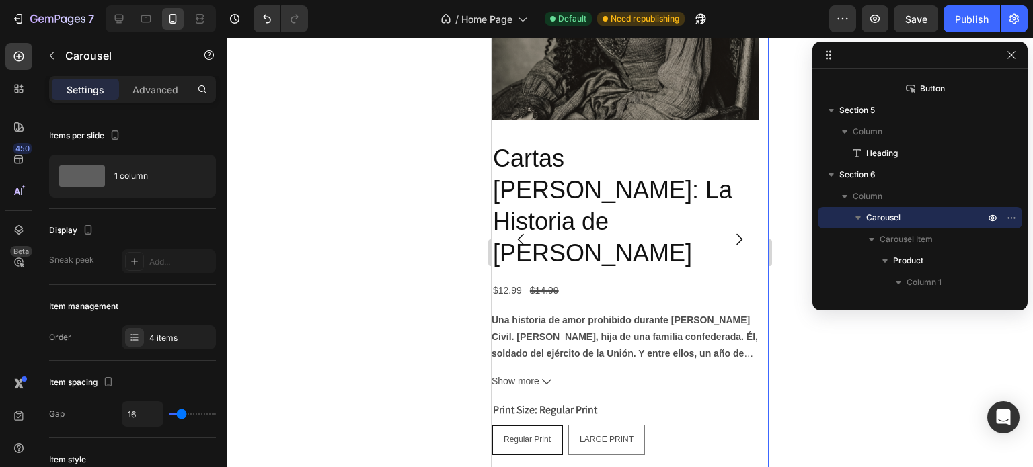
click at [730, 231] on icon "Carousel Next Arrow" at bounding box center [738, 239] width 16 height 16
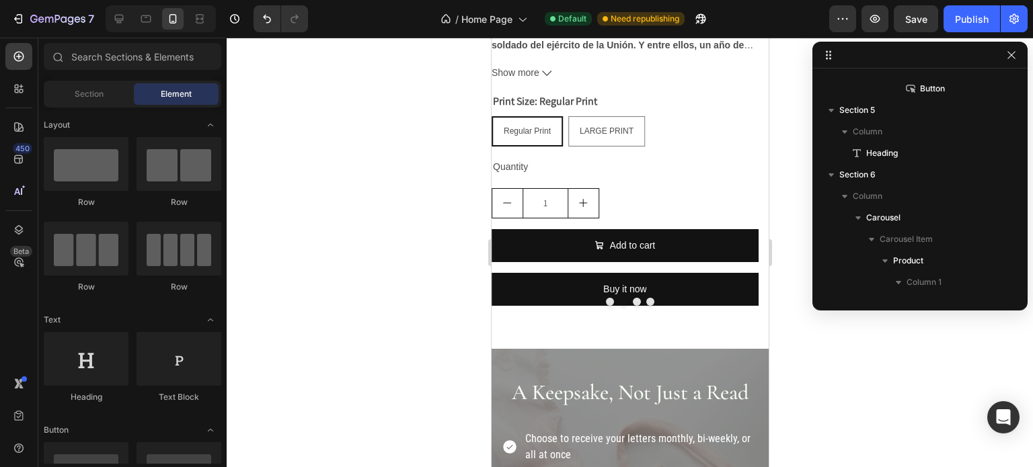
scroll to position [1678, 0]
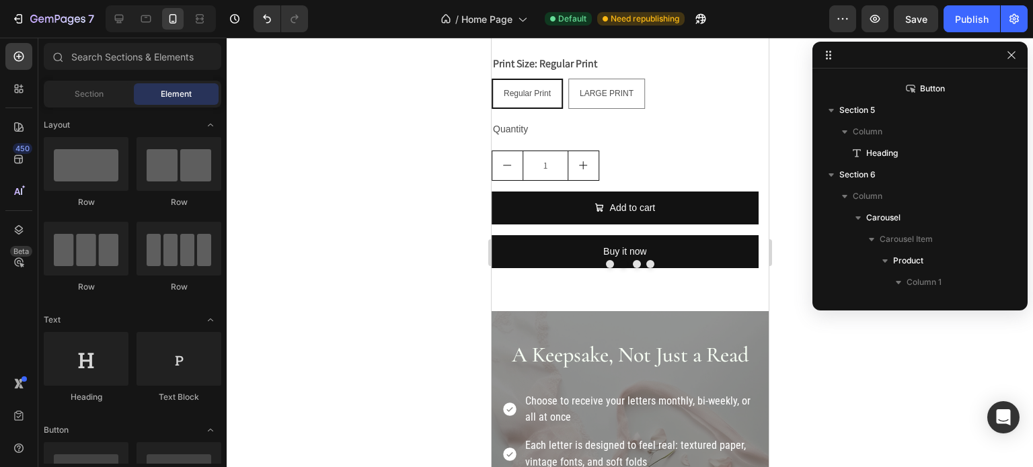
drag, startPoint x: 764, startPoint y: 274, endPoint x: 1265, endPoint y: 389, distance: 514.7
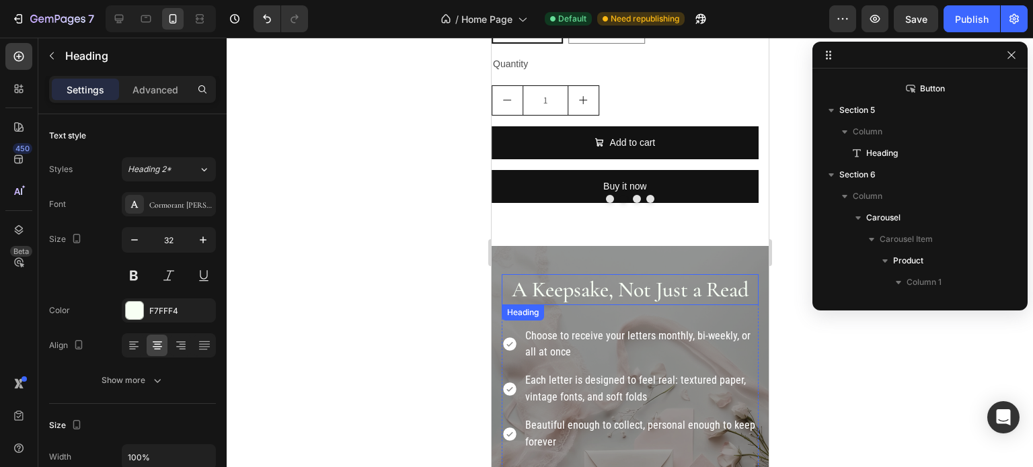
click at [616, 274] on h2 "A Keepsake, Not Just a Read" at bounding box center [629, 289] width 257 height 31
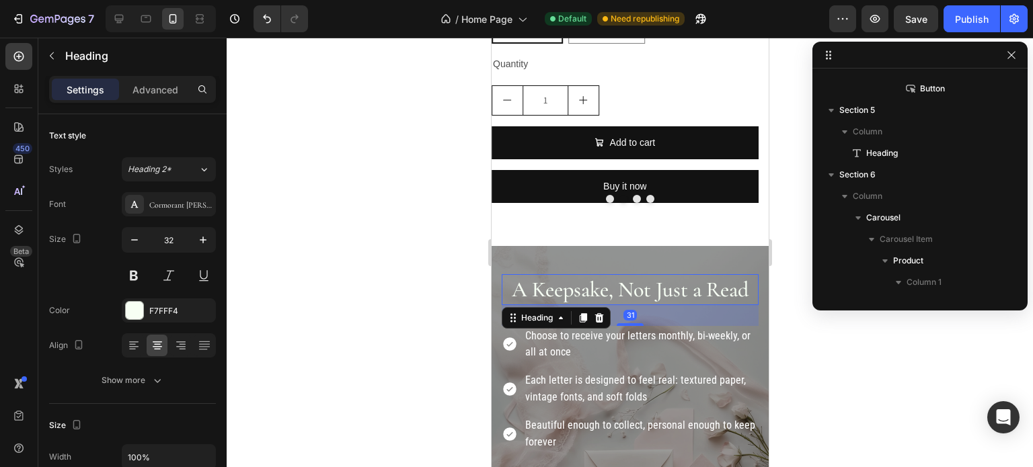
scroll to position [1305, 0]
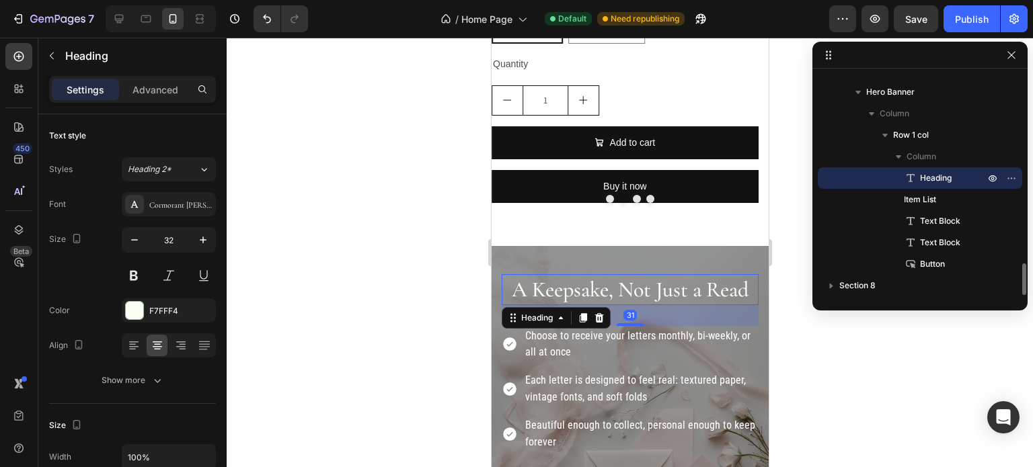
click at [613, 274] on h2 "A Keepsake, Not Just a Read" at bounding box center [629, 289] width 257 height 31
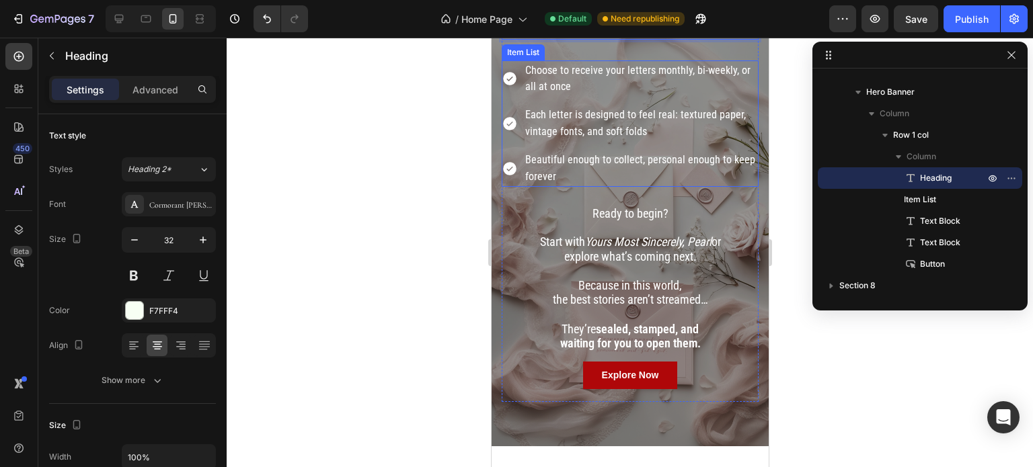
scroll to position [1975, 0]
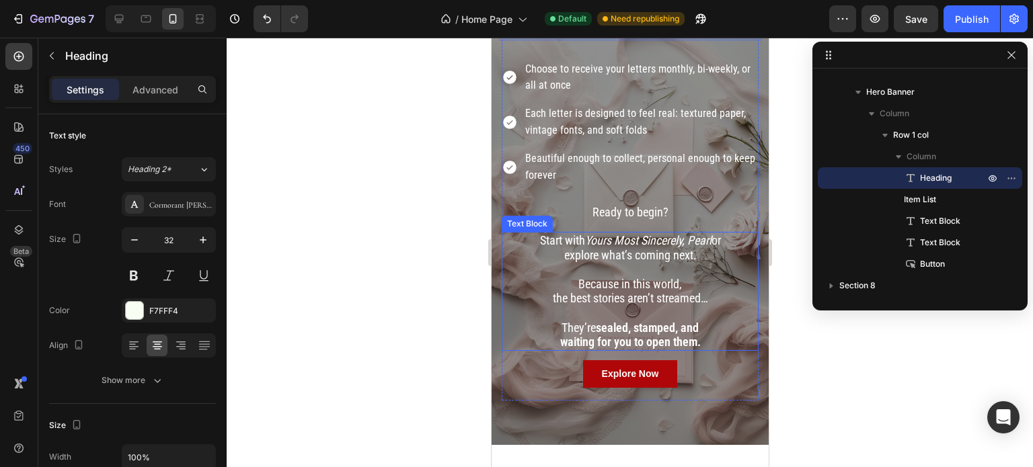
click at [651, 344] on strong "waiting for you to open them." at bounding box center [629, 342] width 141 height 14
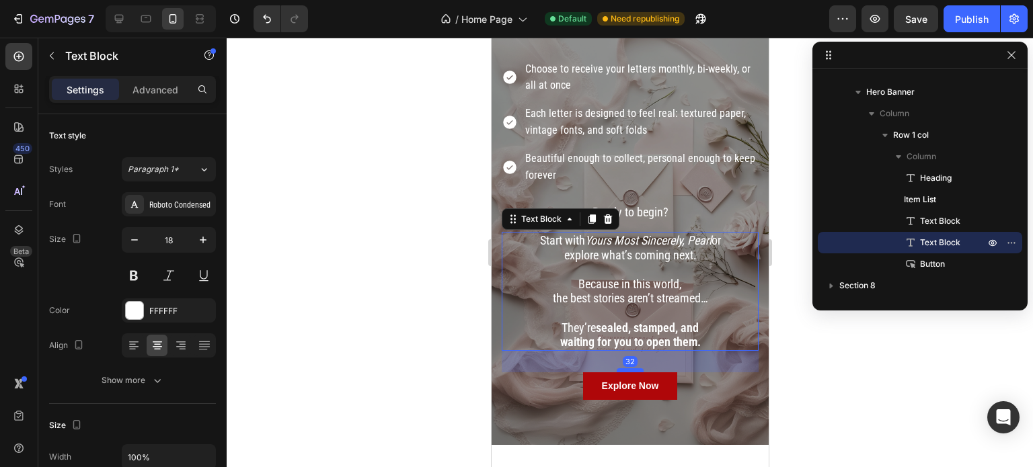
drag, startPoint x: 625, startPoint y: 357, endPoint x: 625, endPoint y: 369, distance: 12.1
click at [625, 369] on div at bounding box center [629, 370] width 27 height 4
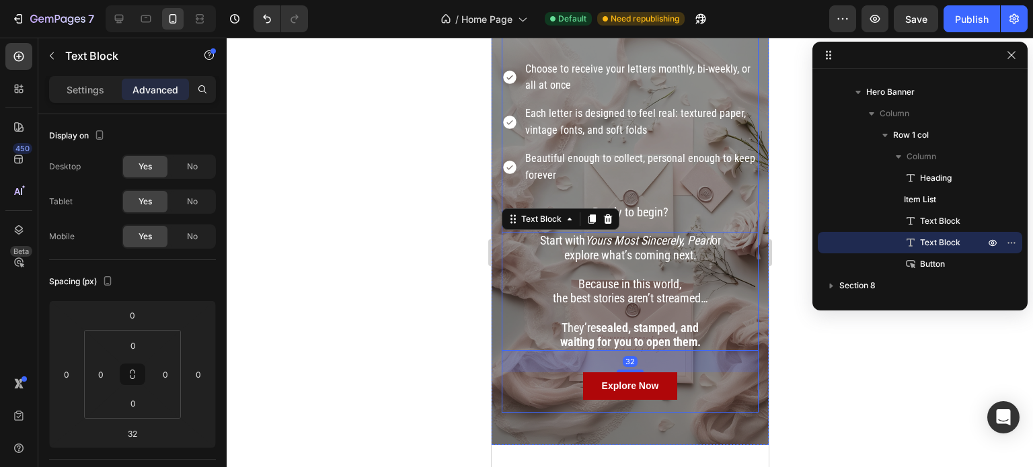
click at [694, 406] on div "Explore Now Button" at bounding box center [629, 392] width 257 height 40
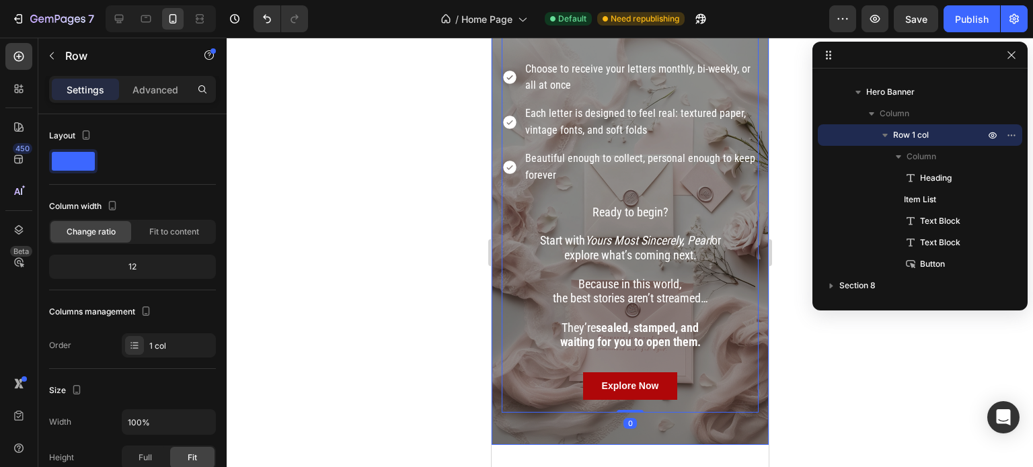
click at [713, 420] on div "A Keepsake, Not Just a Read Heading Choose to receive your letters monthly, bi-…" at bounding box center [629, 197] width 277 height 492
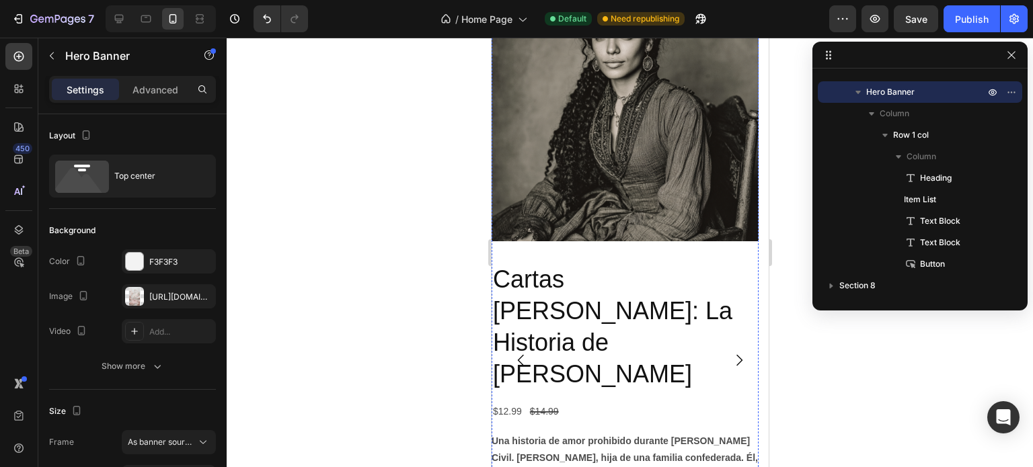
scroll to position [1209, 0]
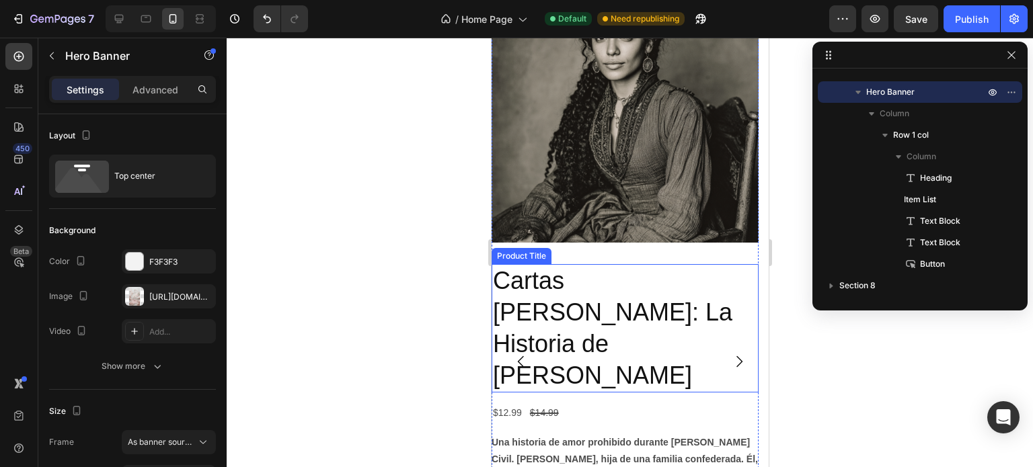
click at [641, 264] on h2 "Cartas [PERSON_NAME]: La Historia de [PERSON_NAME]" at bounding box center [624, 328] width 267 height 128
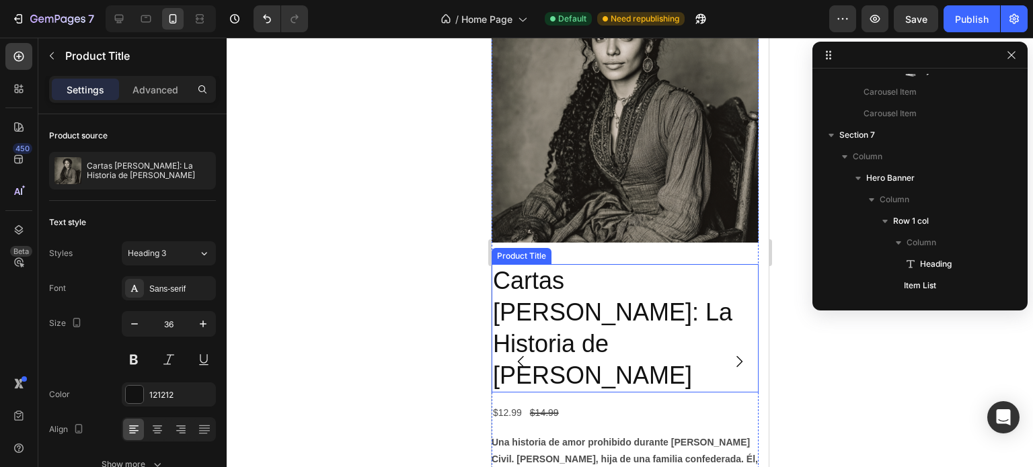
scroll to position [598, 0]
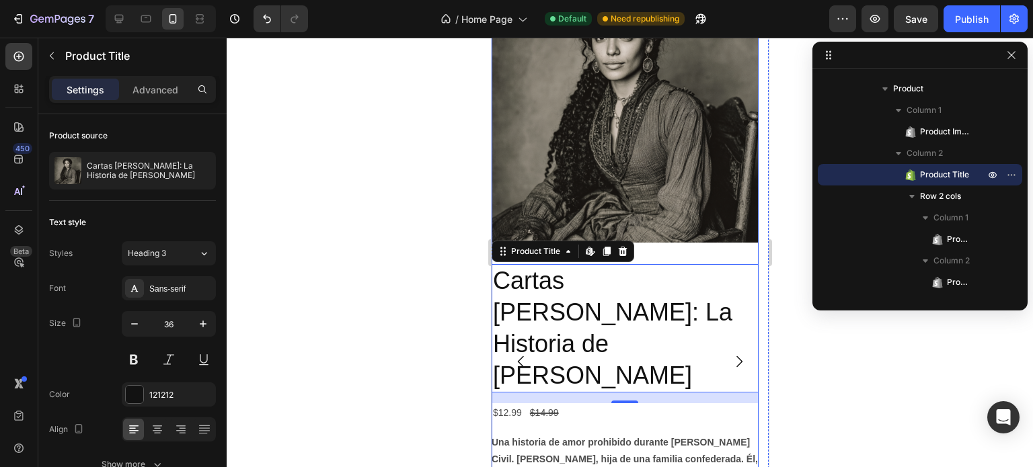
click at [698, 249] on div "Product Images" at bounding box center [624, 115] width 267 height 278
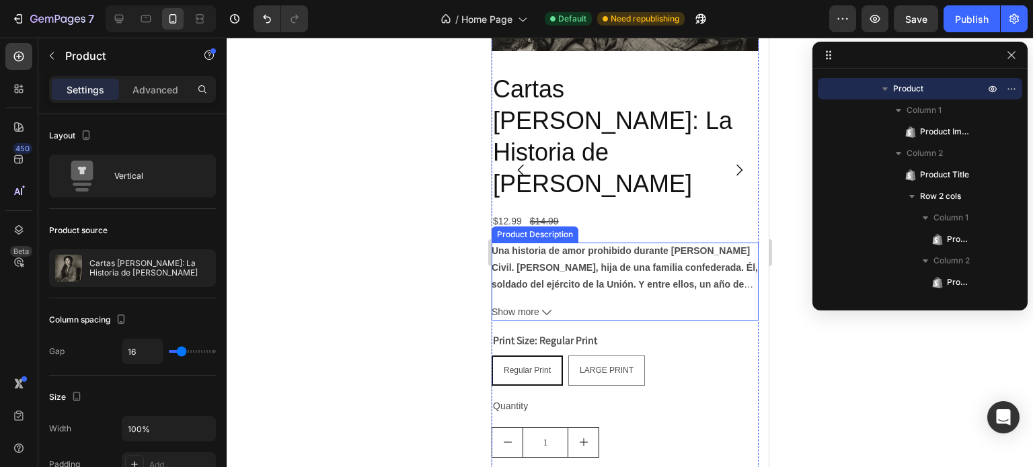
scroll to position [1402, 0]
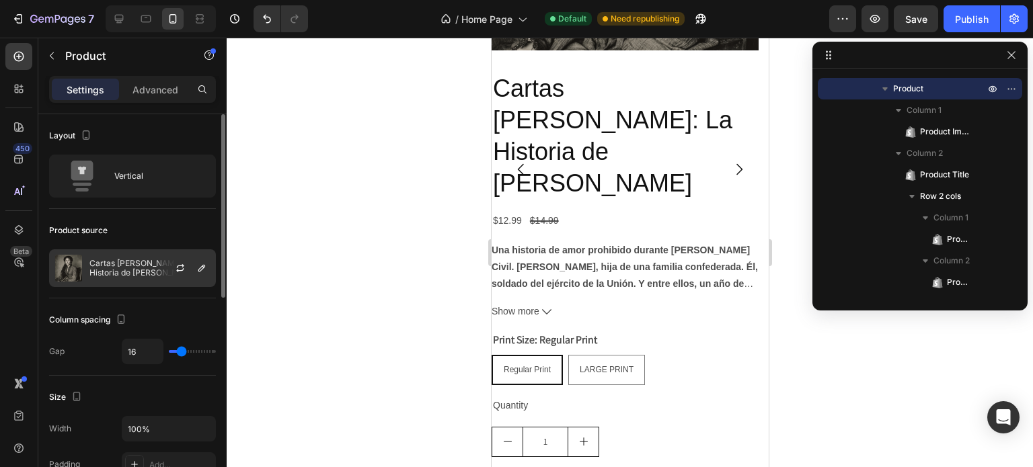
click at [137, 266] on p "Cartas [PERSON_NAME]: La Historia de [PERSON_NAME]" at bounding box center [149, 268] width 120 height 19
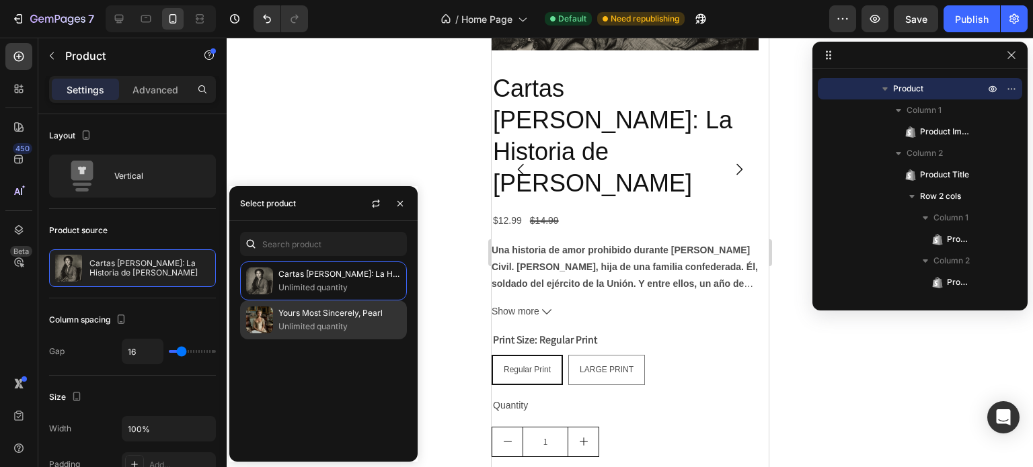
click at [284, 314] on p "Yours Most Sincerely, Pearl" at bounding box center [339, 313] width 122 height 13
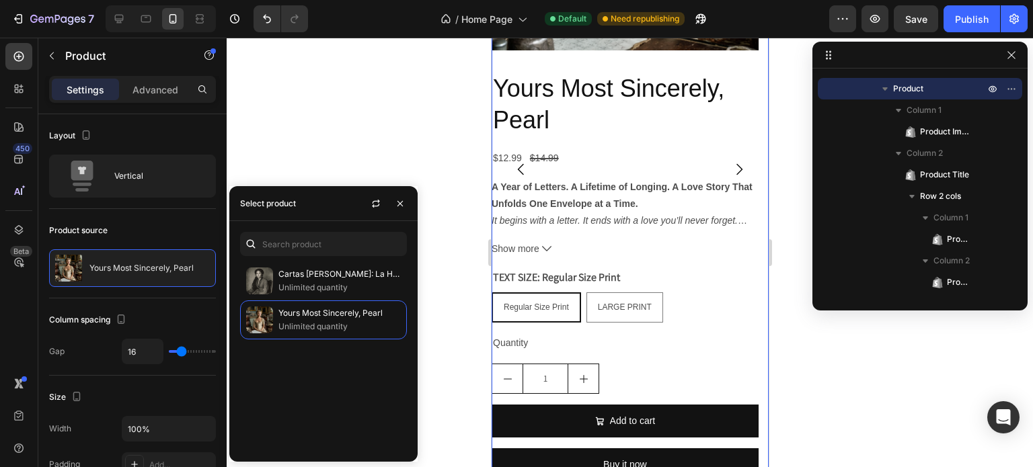
click at [735, 164] on icon "Carousel Next Arrow" at bounding box center [738, 169] width 6 height 11
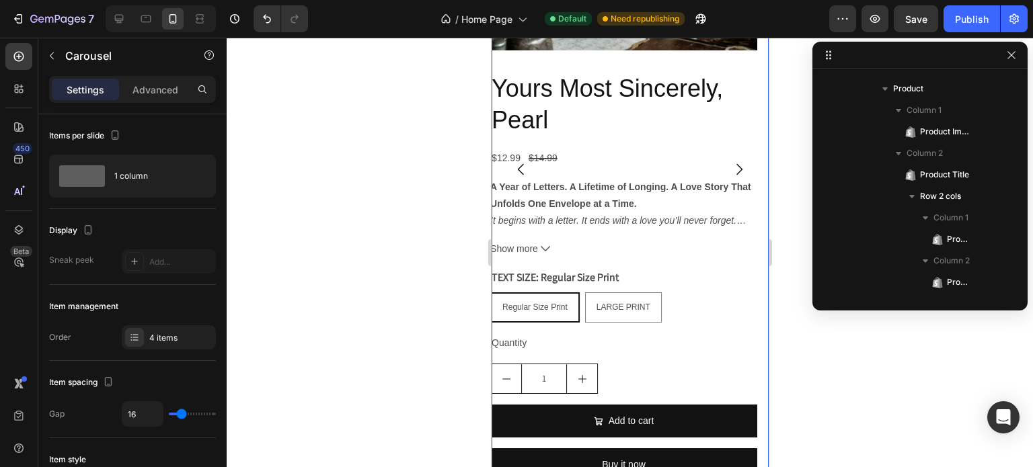
scroll to position [469, 0]
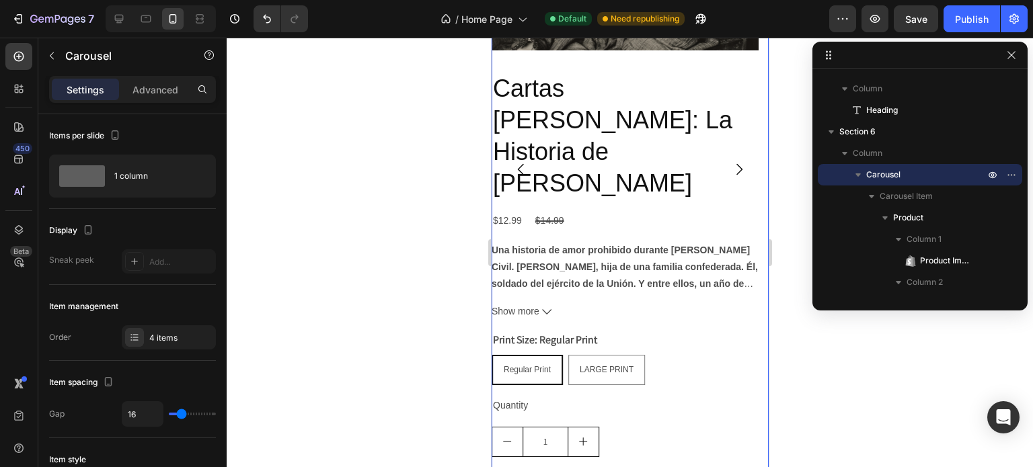
click at [518, 164] on icon "Carousel Back Arrow" at bounding box center [520, 169] width 6 height 11
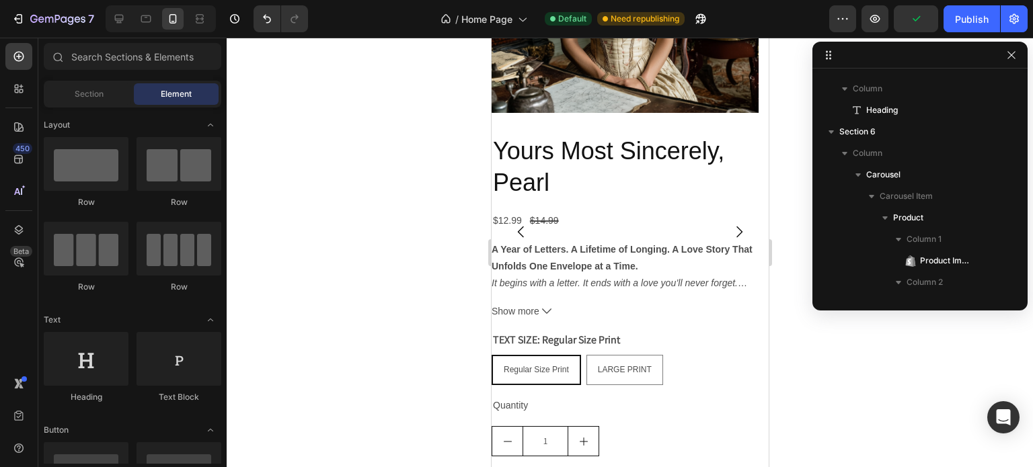
scroll to position [1353, 0]
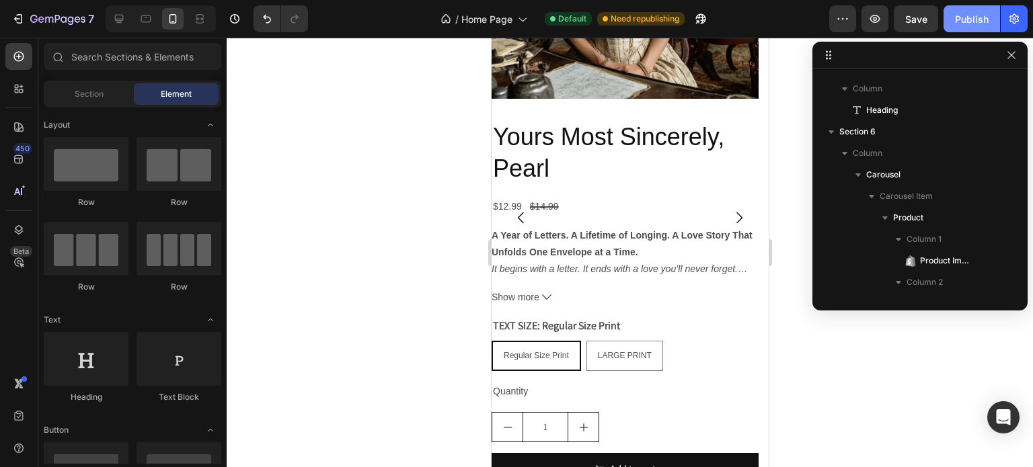
click at [965, 21] on div "Publish" at bounding box center [972, 19] width 34 height 14
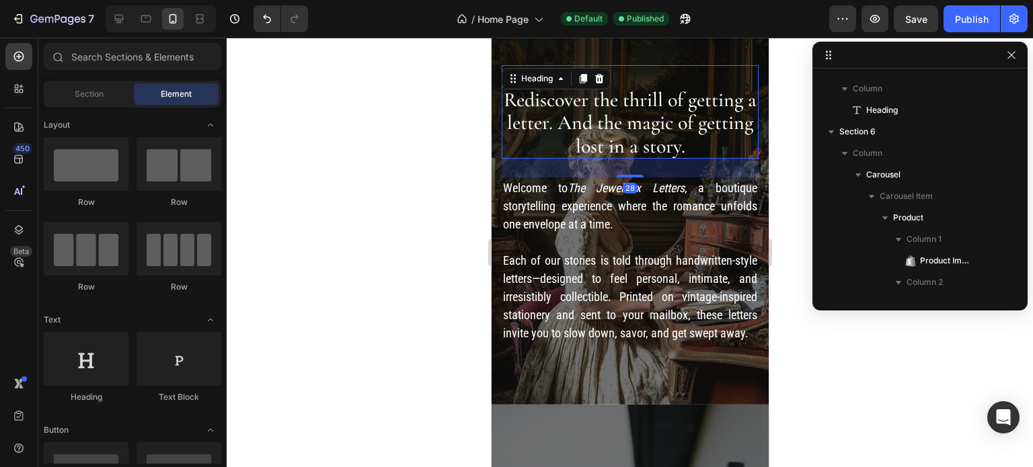
scroll to position [82, 0]
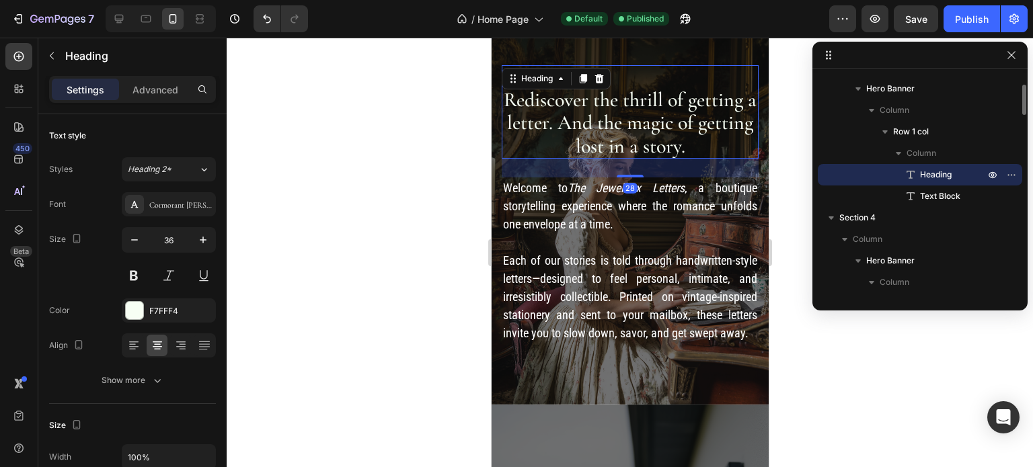
click at [625, 128] on span "Rediscover the thrill of getting a letter. And the magic of getting lost in a s…" at bounding box center [629, 122] width 253 height 71
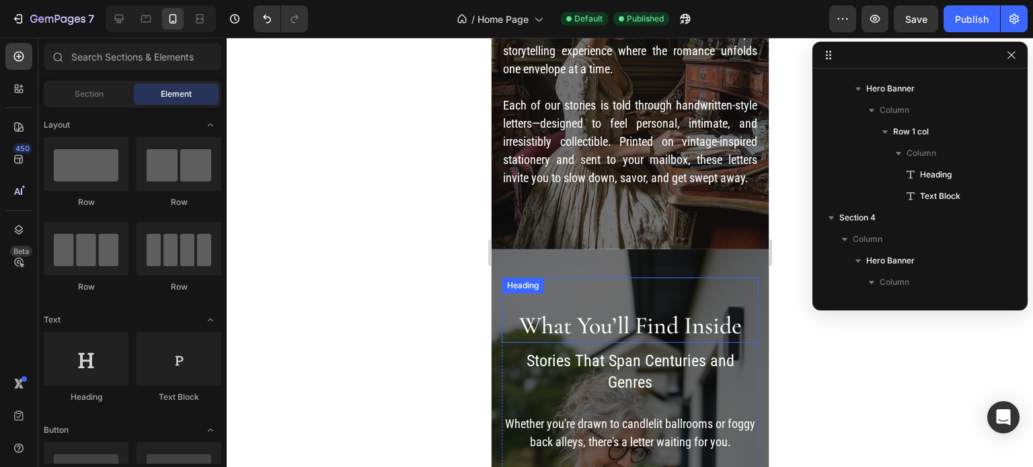
scroll to position [254, 0]
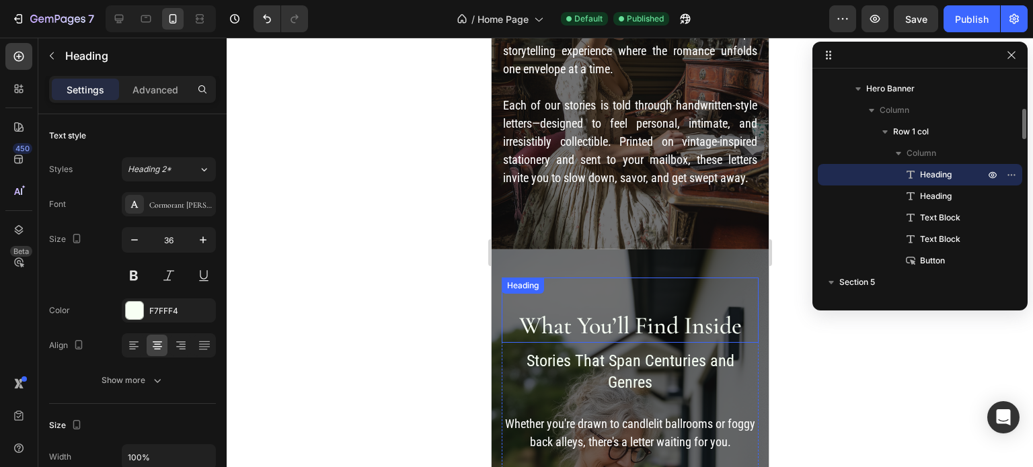
click at [622, 317] on h2 "What You’ll Find Inside" at bounding box center [629, 311] width 257 height 66
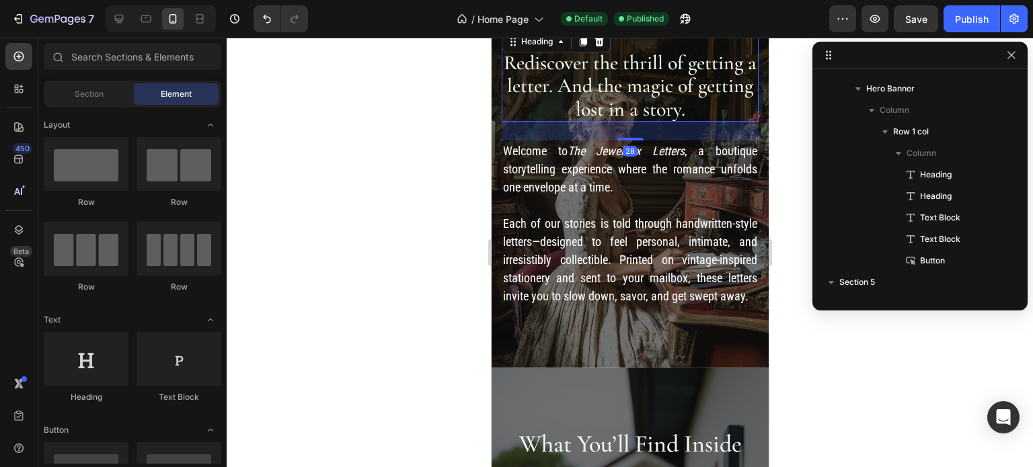
scroll to position [82, 0]
click at [655, 89] on span "Rediscover the thrill of getting a letter. And the magic of getting lost in a s…" at bounding box center [629, 85] width 253 height 71
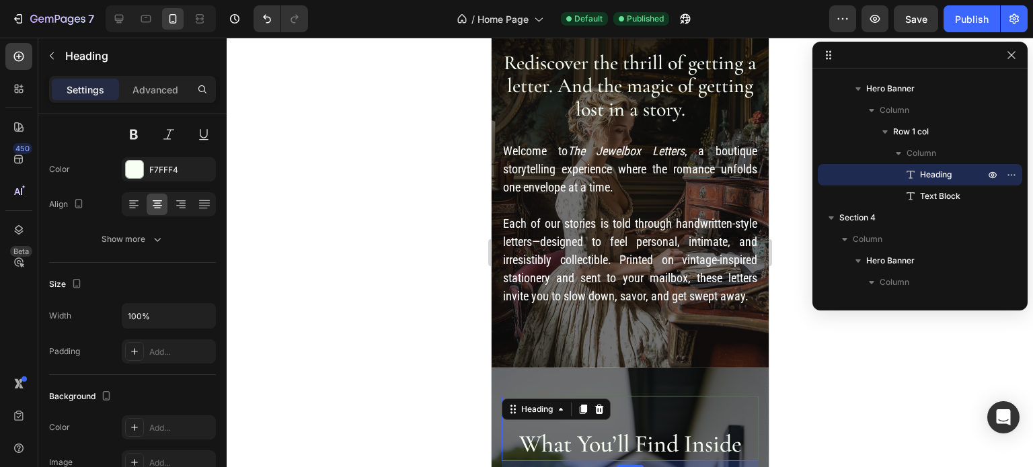
scroll to position [254, 0]
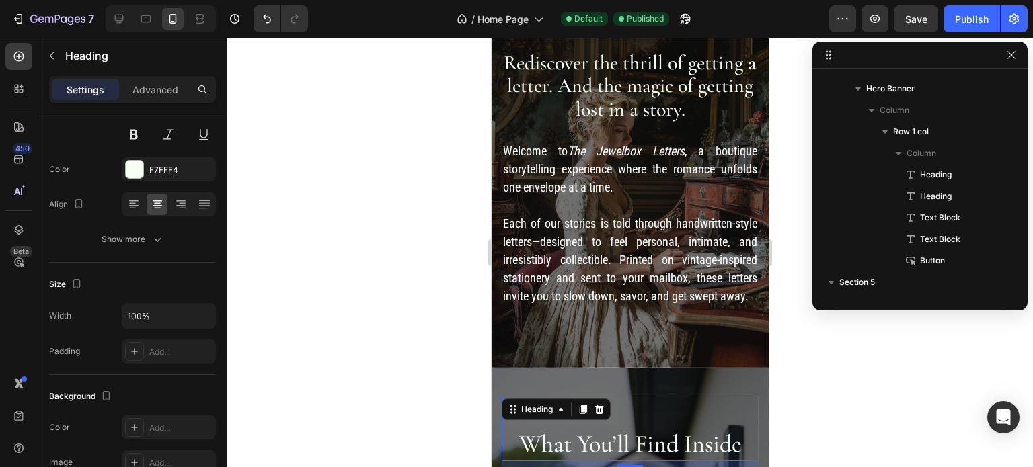
click at [625, 422] on h2 "What You’ll Find Inside" at bounding box center [629, 429] width 257 height 66
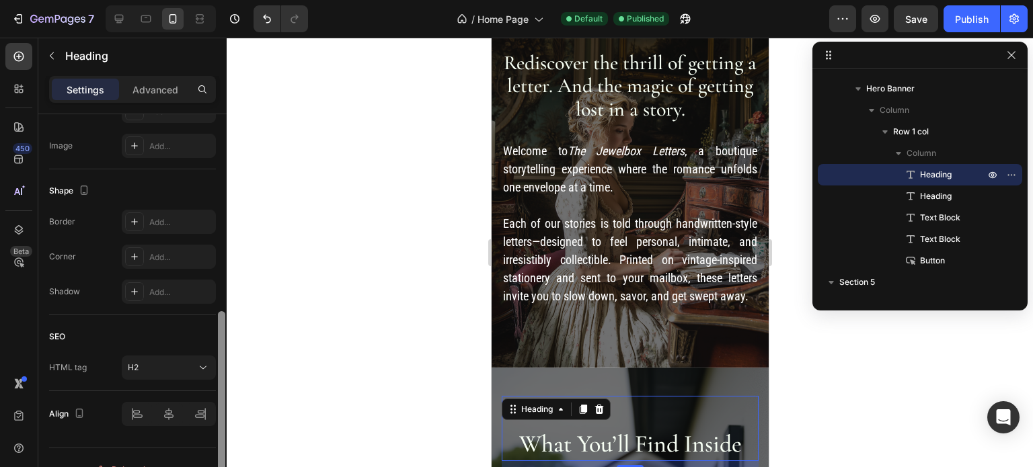
scroll to position [440, 0]
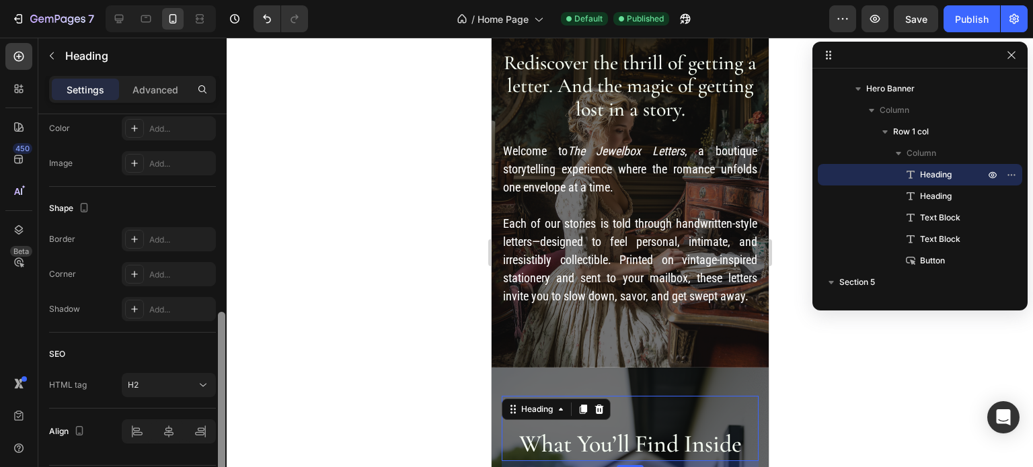
drag, startPoint x: 221, startPoint y: 274, endPoint x: 231, endPoint y: 408, distance: 134.9
click at [231, 0] on div "7 / Home Page Default Published Preview Save Publish 450 Beta Sections(18) Elem…" at bounding box center [516, 0] width 1033 height 0
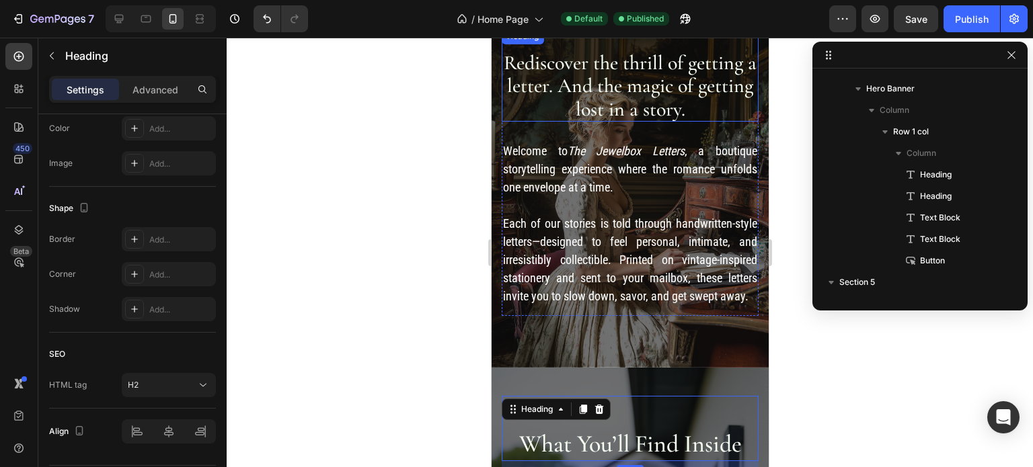
scroll to position [82, 0]
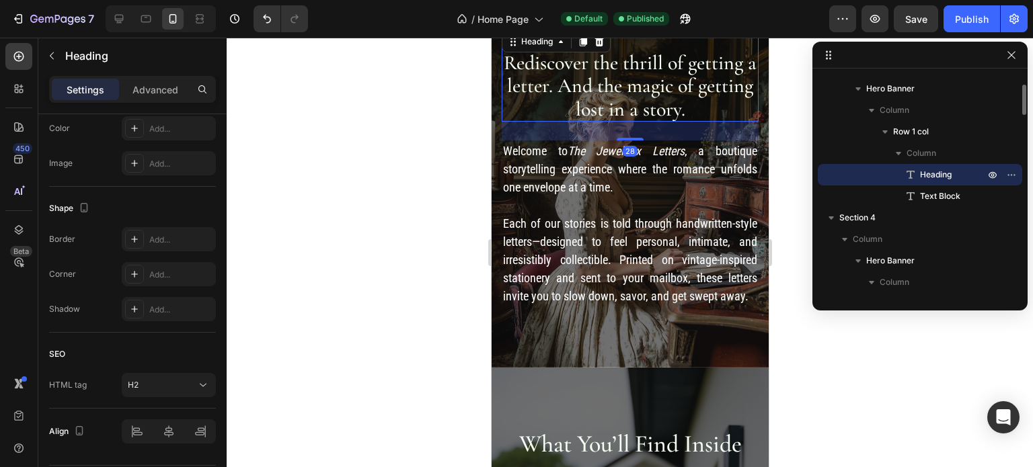
click at [595, 85] on span "Rediscover the thrill of getting a letter. And the magic of getting lost in a s…" at bounding box center [629, 85] width 253 height 71
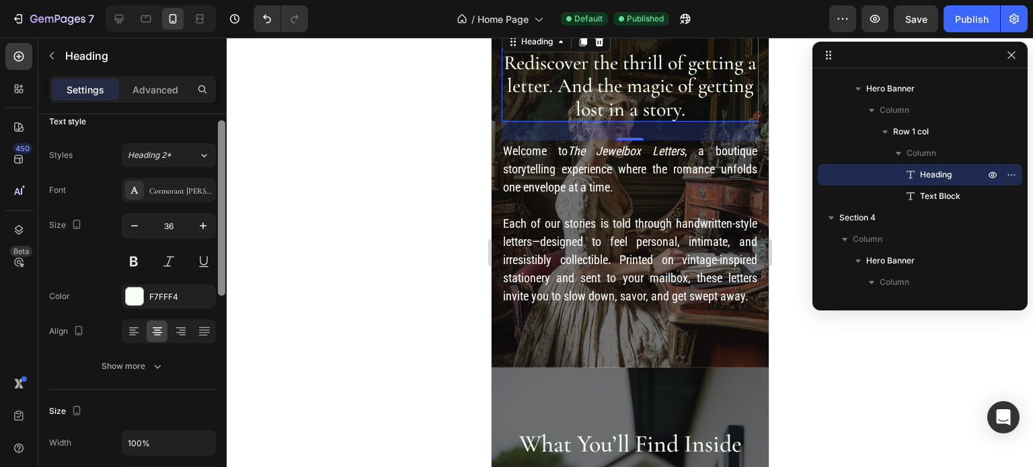
scroll to position [0, 0]
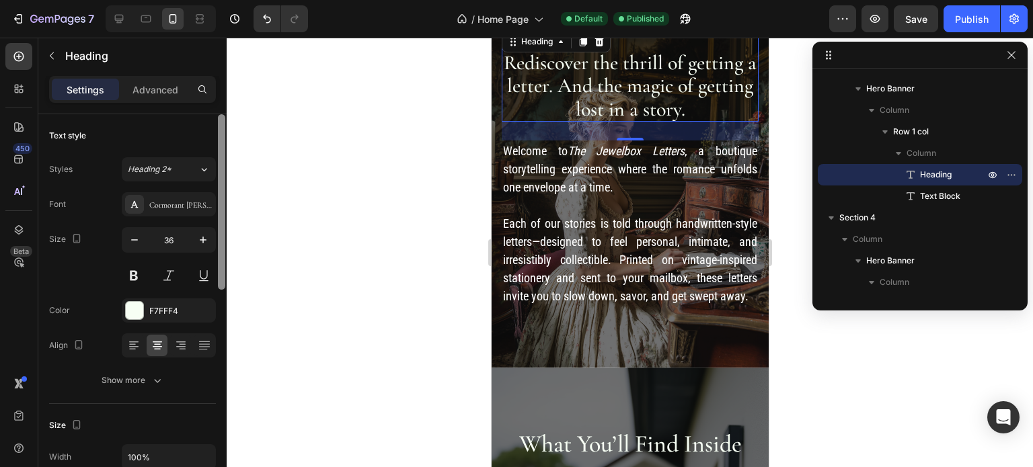
drag, startPoint x: 219, startPoint y: 325, endPoint x: 242, endPoint y: 111, distance: 215.7
click at [242, 0] on div "7 / Home Page Default Published Preview Save Publish 450 Beta Sections(18) Elem…" at bounding box center [516, 0] width 1033 height 0
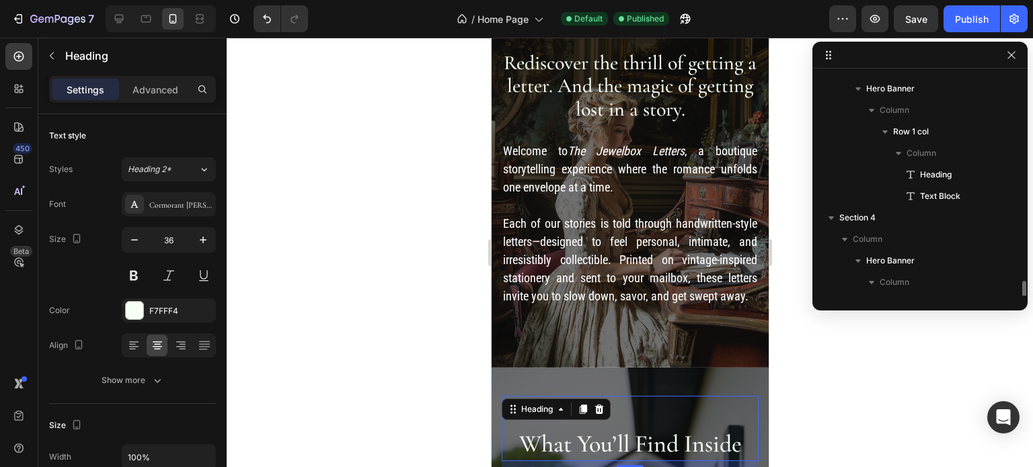
scroll to position [254, 0]
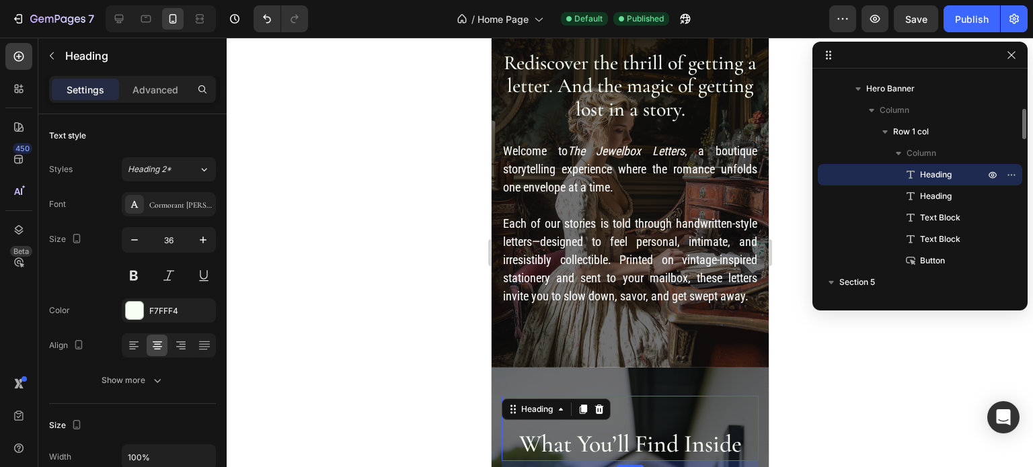
click at [555, 430] on h2 "What You’ll Find Inside" at bounding box center [629, 429] width 257 height 66
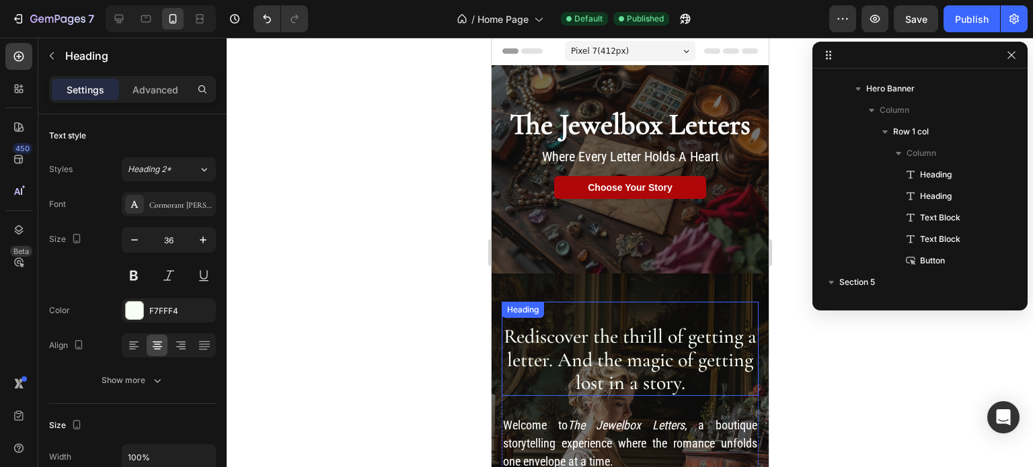
scroll to position [82, 0]
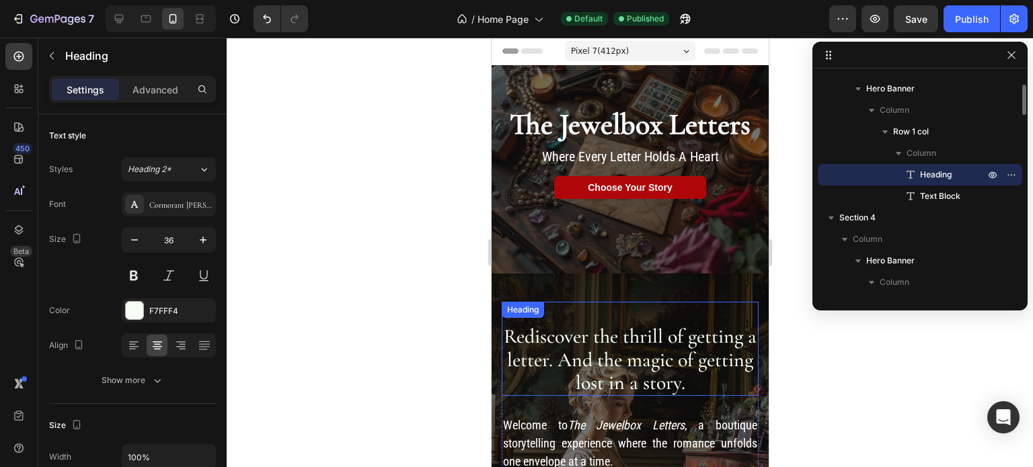
click at [608, 315] on div "Rediscover the thrill of getting a letter. And the magic of getting lost in a s…" at bounding box center [629, 349] width 257 height 94
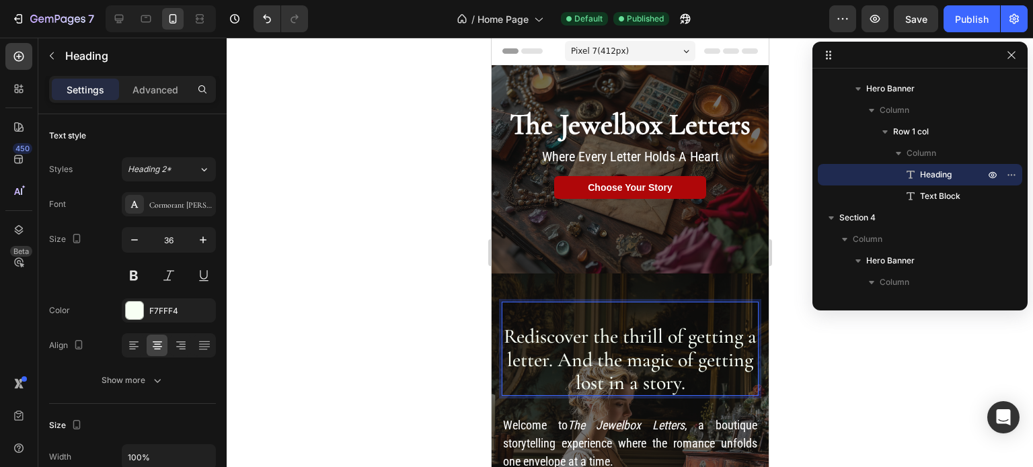
click at [630, 311] on h2 "⁠⁠⁠⁠⁠⁠⁠ Rediscover the thrill of getting a letter. And the magic of getting los…" at bounding box center [629, 349] width 257 height 94
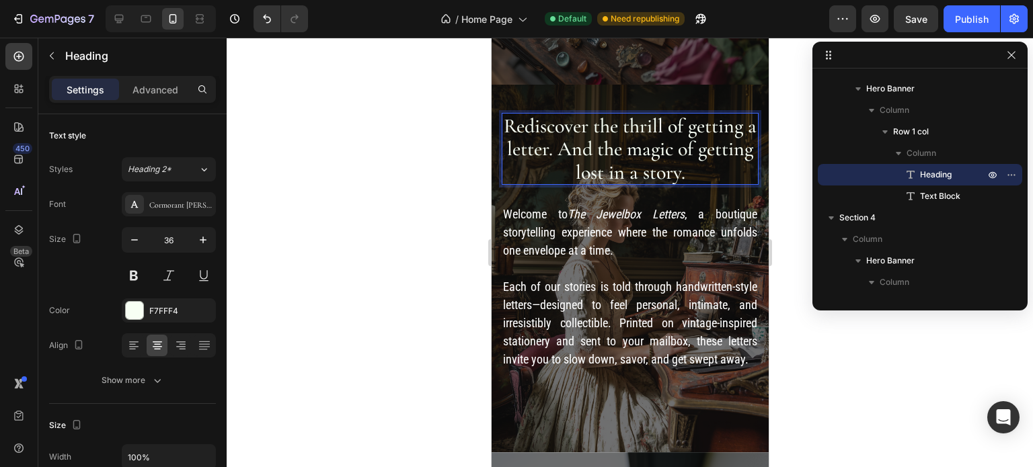
scroll to position [0, 0]
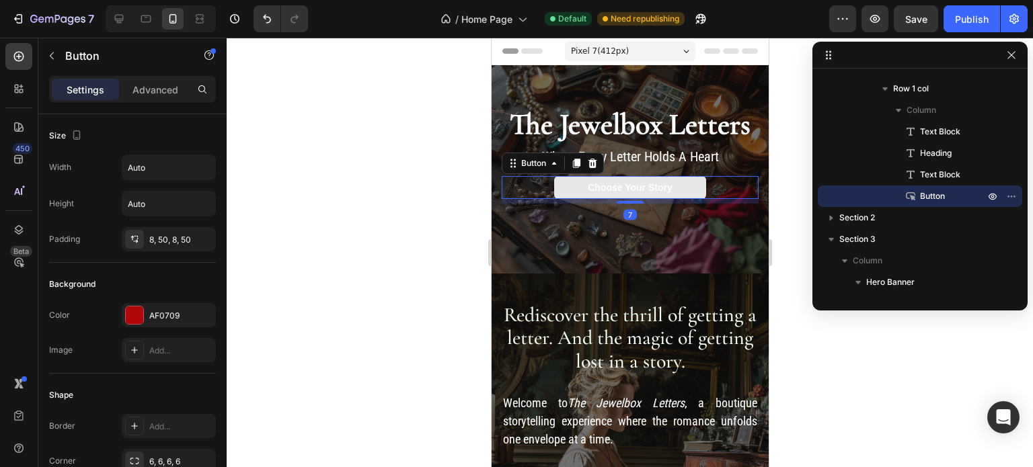
click at [683, 185] on button "Choose Your Story" at bounding box center [629, 187] width 152 height 23
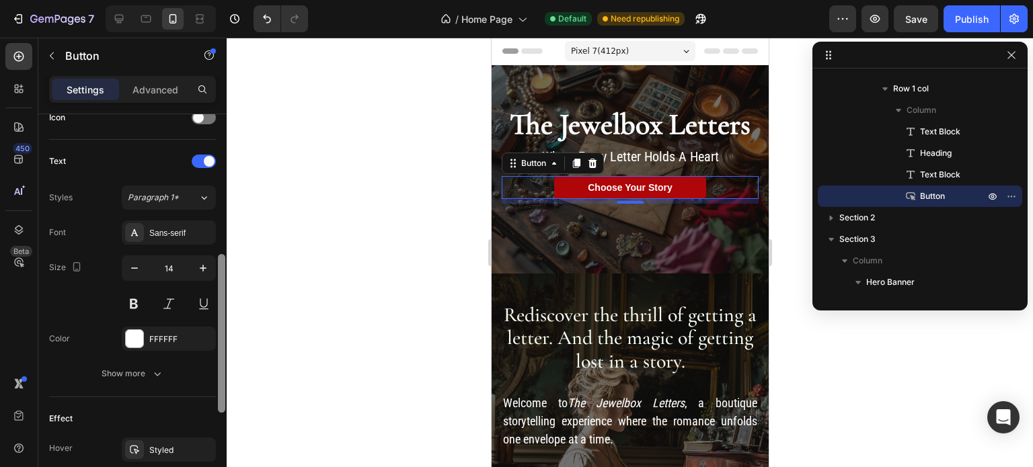
scroll to position [436, 0]
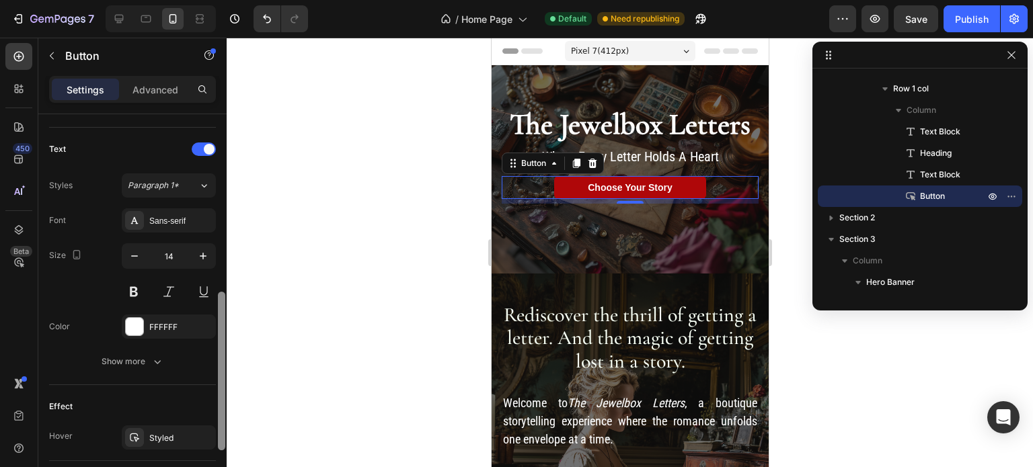
drag, startPoint x: 221, startPoint y: 188, endPoint x: 225, endPoint y: 365, distance: 177.5
click at [225, 365] on div at bounding box center [221, 309] width 10 height 391
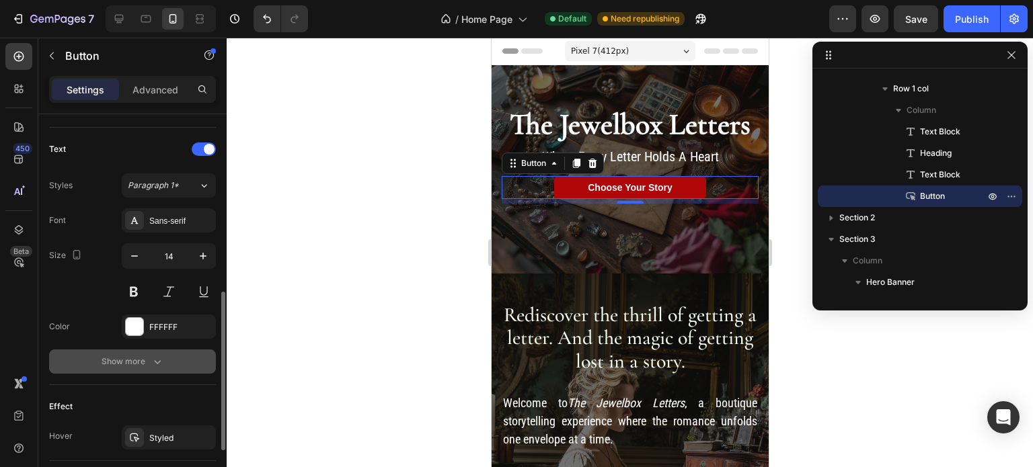
click at [159, 362] on icon "button" at bounding box center [157, 361] width 13 height 13
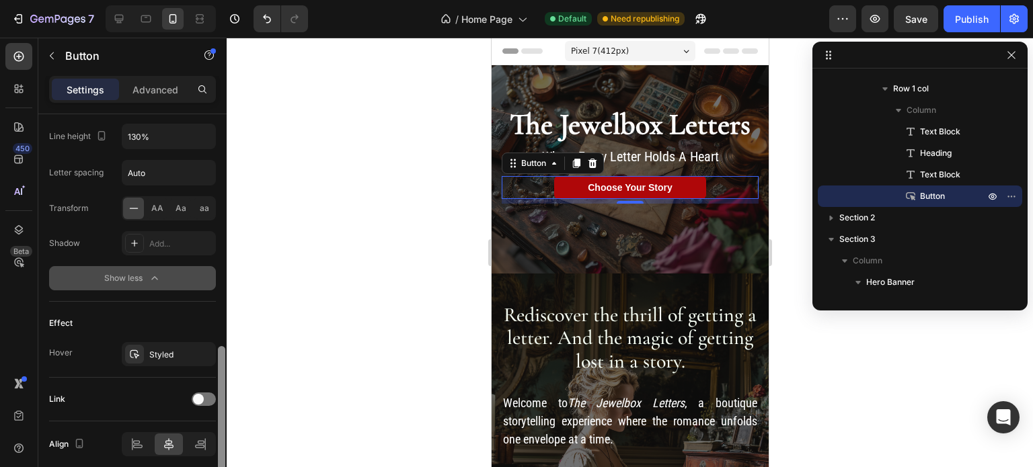
drag, startPoint x: 223, startPoint y: 320, endPoint x: 215, endPoint y: 427, distance: 107.1
click at [215, 427] on div "Size Width Auto Height Auto Padding 8, 50, 8, 50 Background Color AF0709 Image …" at bounding box center [132, 309] width 188 height 391
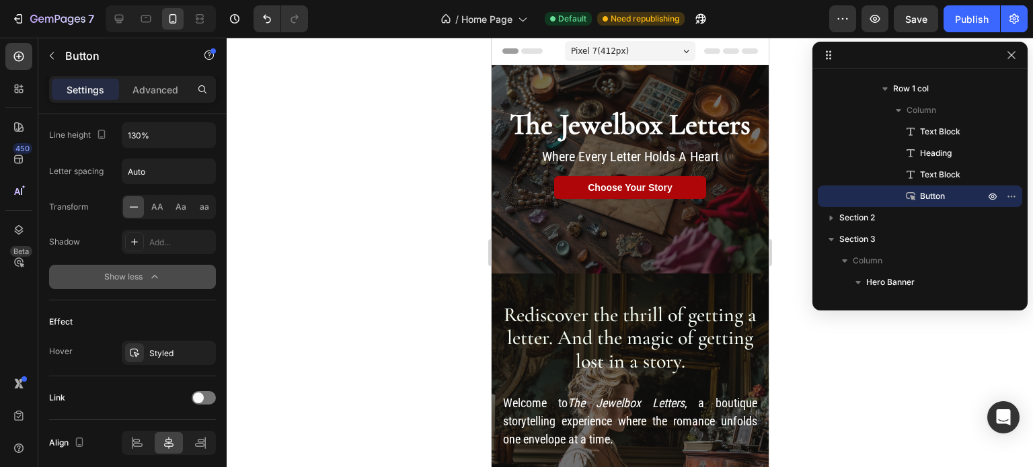
scroll to position [0, 0]
click at [172, 356] on div "Styled" at bounding box center [168, 354] width 39 height 12
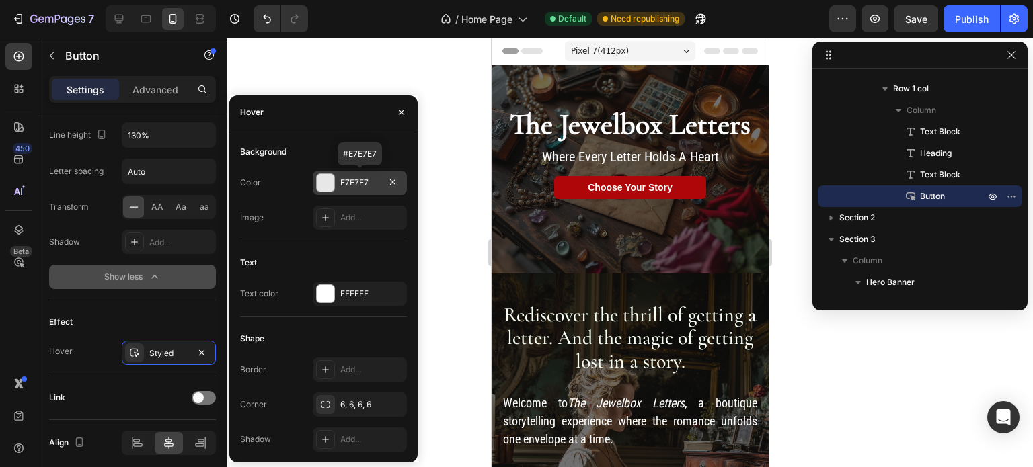
click at [320, 183] on div at bounding box center [325, 182] width 17 height 17
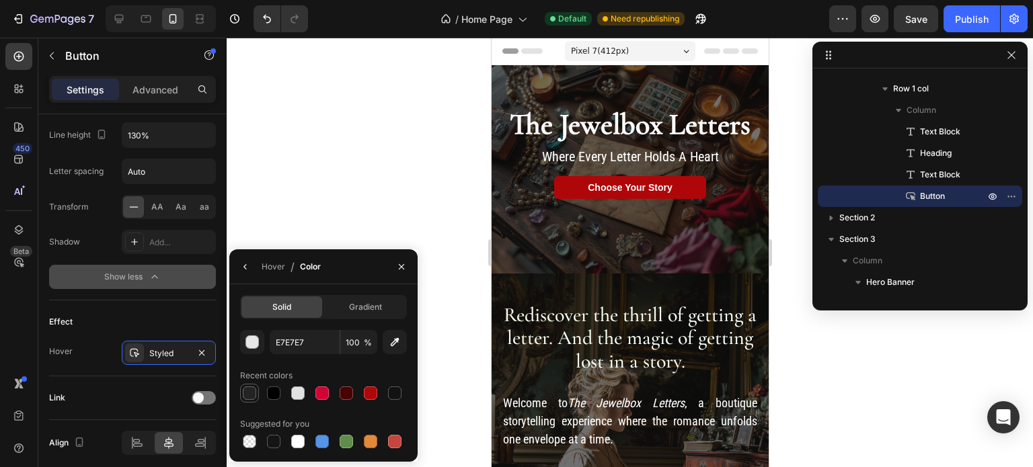
click at [247, 397] on div at bounding box center [249, 393] width 13 height 13
click at [273, 438] on div at bounding box center [273, 441] width 13 height 13
click at [296, 447] on div at bounding box center [297, 441] width 13 height 13
type input "FFFFFF"
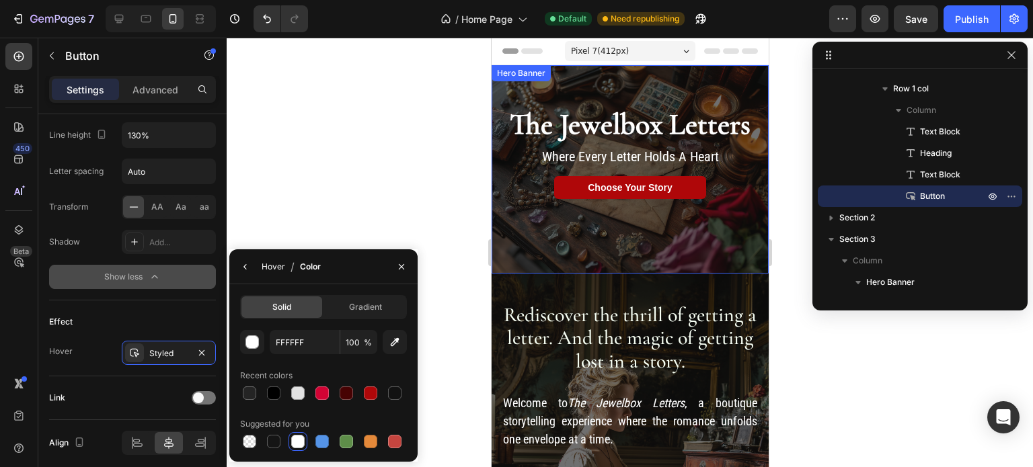
click at [273, 266] on div "Hover" at bounding box center [274, 267] width 24 height 12
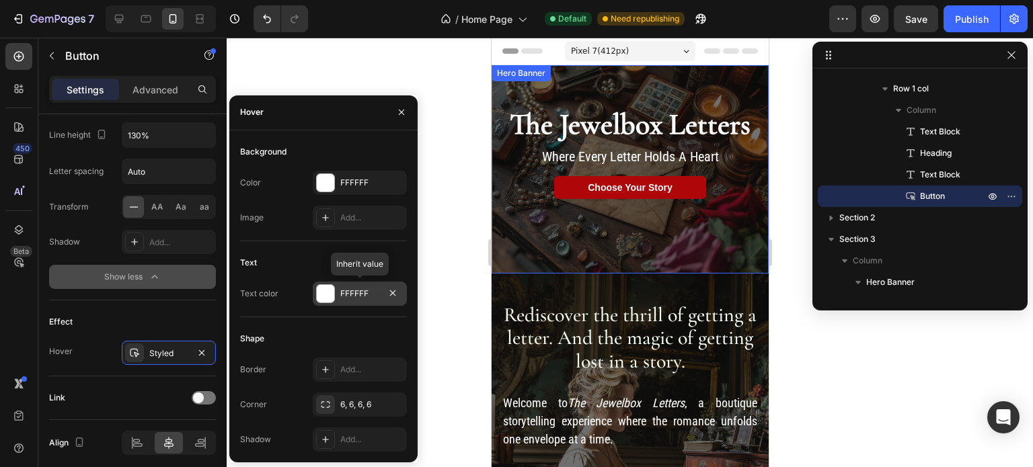
click at [324, 298] on div at bounding box center [325, 293] width 17 height 17
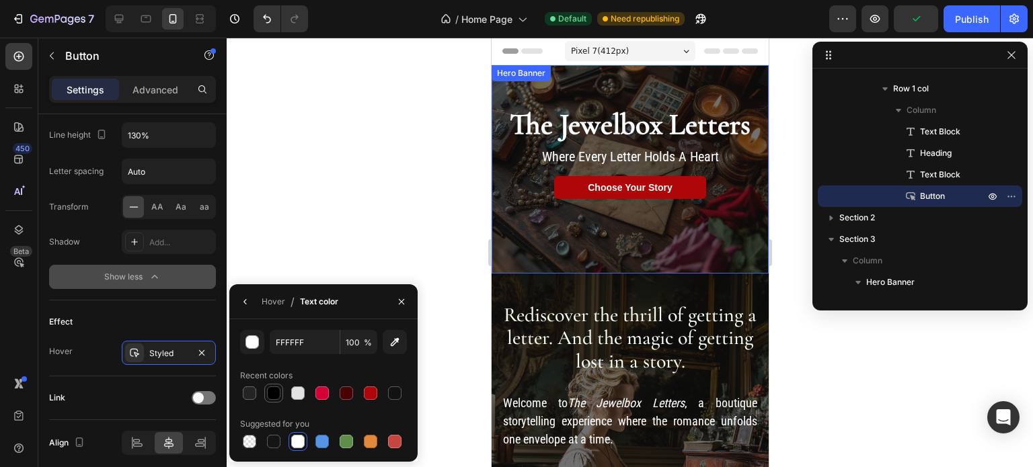
click at [273, 392] on div at bounding box center [273, 393] width 13 height 13
type input "000000"
click at [402, 300] on icon "button" at bounding box center [401, 301] width 11 height 11
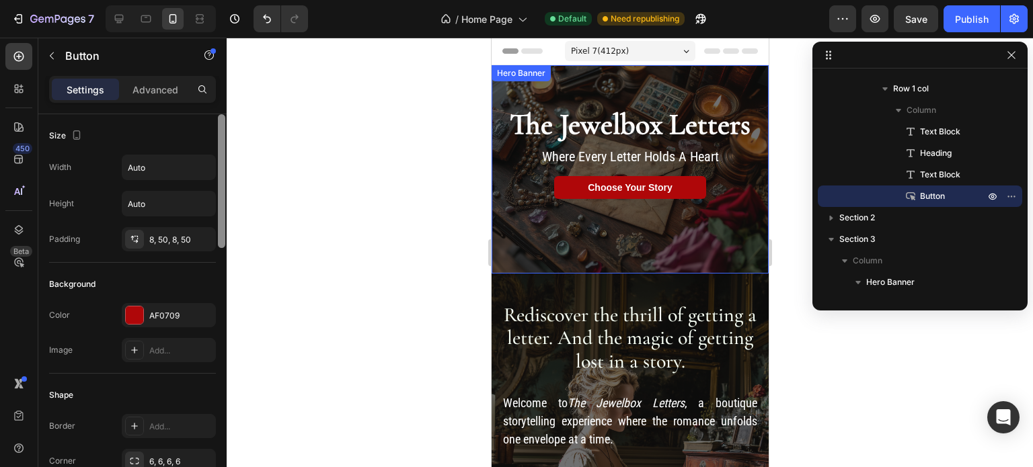
drag, startPoint x: 221, startPoint y: 363, endPoint x: 216, endPoint y: 112, distance: 250.8
click at [216, 112] on div "Settings Advanced Size Width Auto Height Auto Padding 8, 50, 8, 50 Background C…" at bounding box center [132, 291] width 188 height 430
click at [156, 87] on p "Advanced" at bounding box center [155, 90] width 46 height 14
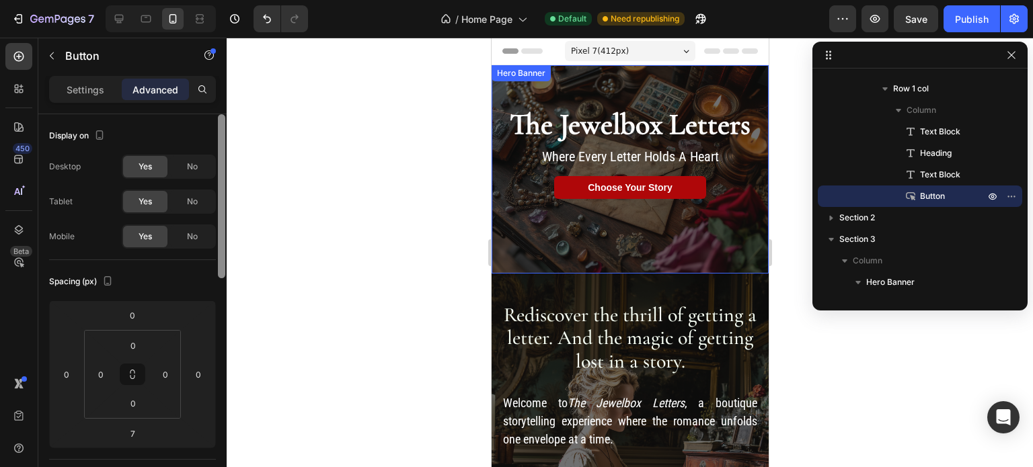
drag, startPoint x: 222, startPoint y: 241, endPoint x: 229, endPoint y: 197, distance: 45.0
click at [229, 0] on div "7 / Home Page Default Need republishing Preview Save Publish 450 Beta Sections(…" at bounding box center [516, 0] width 1033 height 0
click at [87, 89] on p "Settings" at bounding box center [86, 90] width 38 height 14
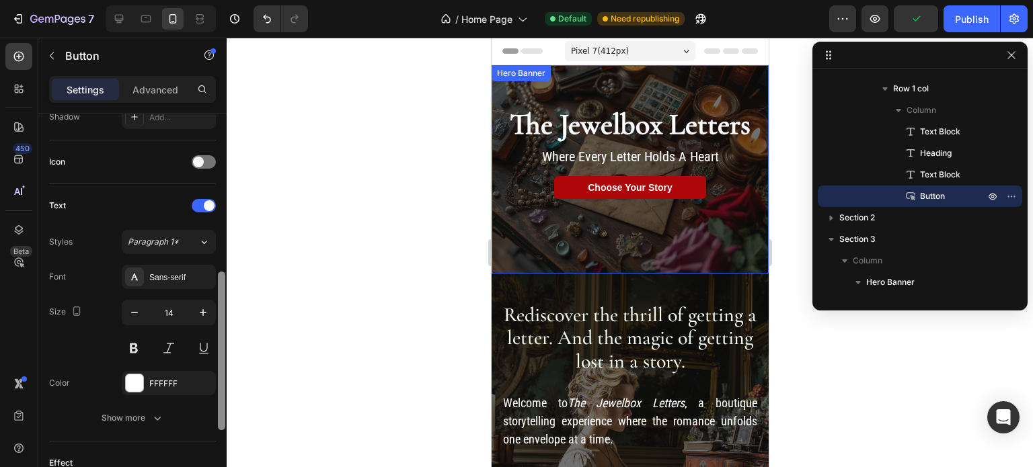
scroll to position [383, 0]
drag, startPoint x: 223, startPoint y: 178, endPoint x: 242, endPoint y: 334, distance: 157.1
click at [242, 0] on div "7 / Home Page Default Need republishing Preview Publish 450 Beta Sections(18) E…" at bounding box center [516, 0] width 1033 height 0
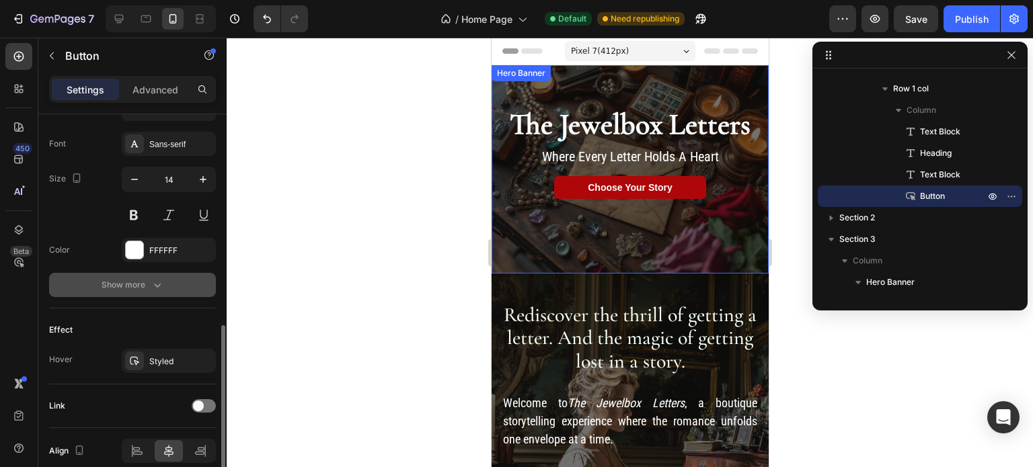
scroll to position [514, 0]
click at [157, 280] on icon "button" at bounding box center [157, 282] width 13 height 13
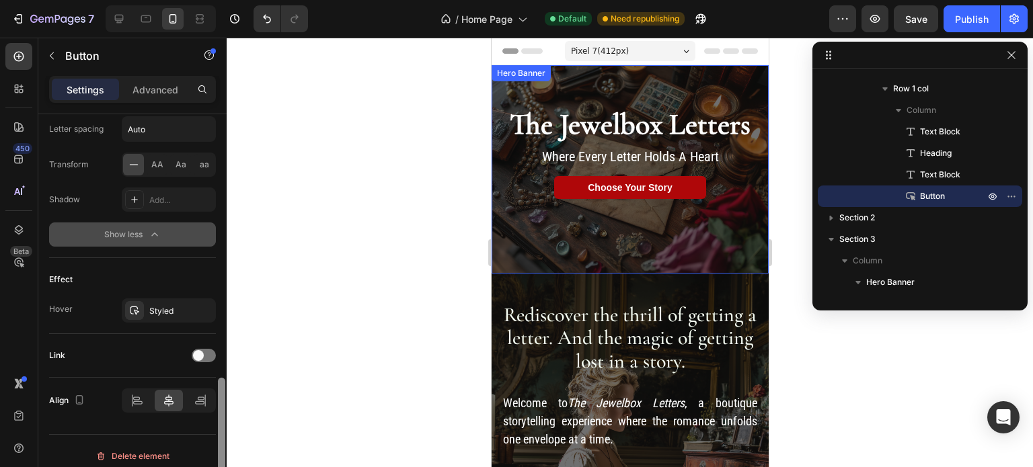
scroll to position [748, 0]
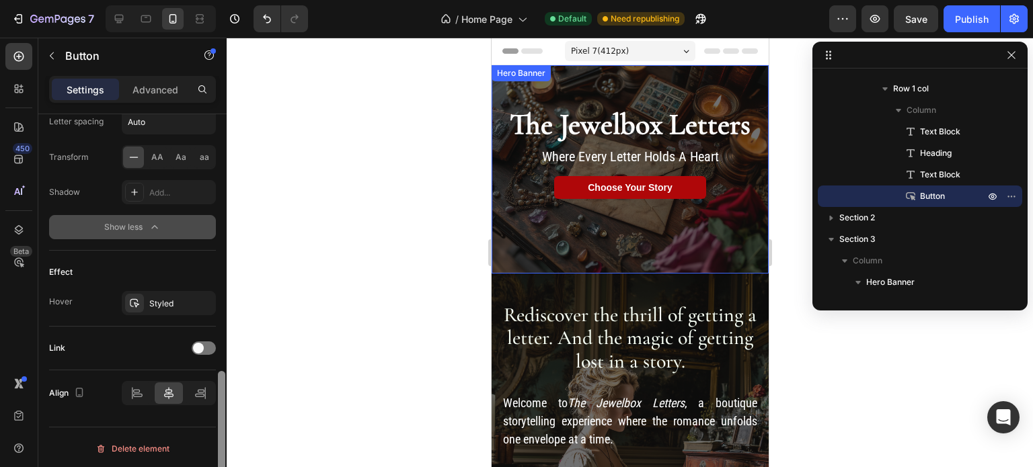
drag, startPoint x: 219, startPoint y: 356, endPoint x: 218, endPoint y: 477, distance: 121.0
click at [218, 0] on html "7 / Home Page Default Need republishing Preview Save Publish 450 Beta Sections(…" at bounding box center [516, 0] width 1033 height 0
click at [200, 342] on div at bounding box center [204, 348] width 24 height 13
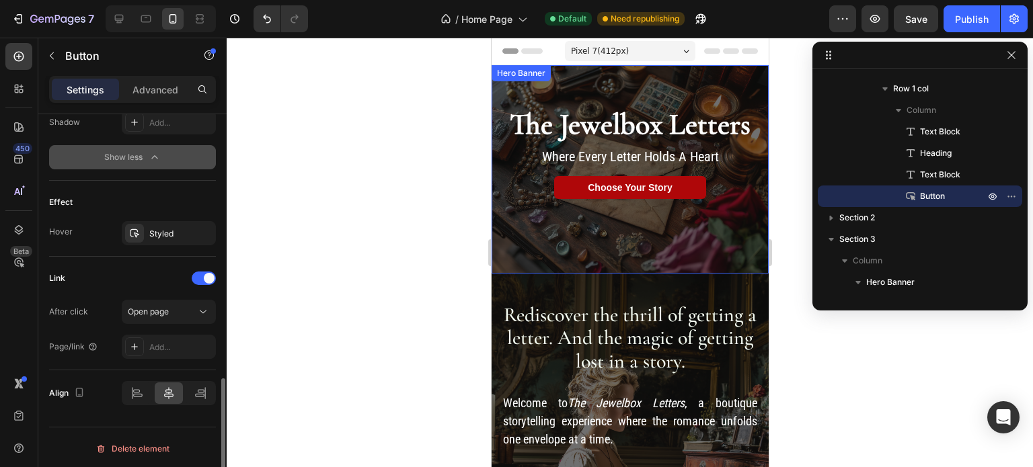
scroll to position [817, 0]
click at [202, 307] on icon at bounding box center [202, 312] width 13 height 13
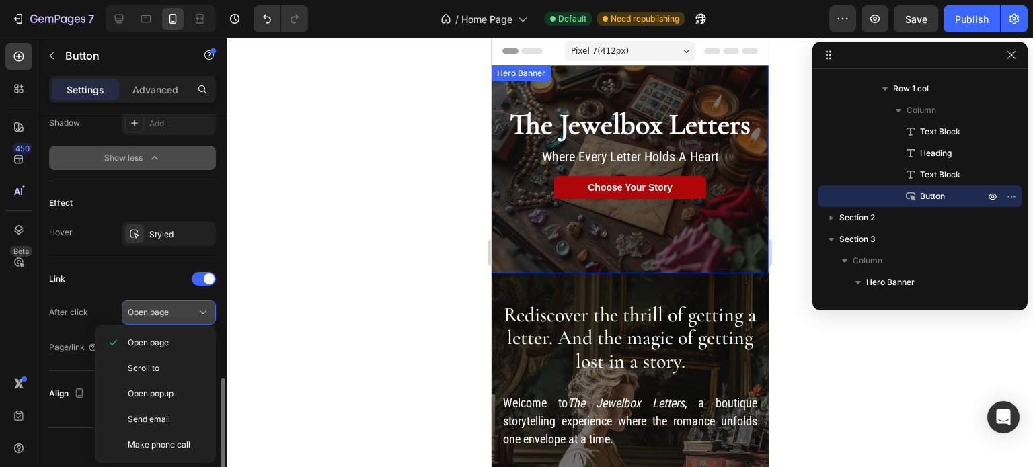
click at [202, 307] on icon at bounding box center [202, 312] width 13 height 13
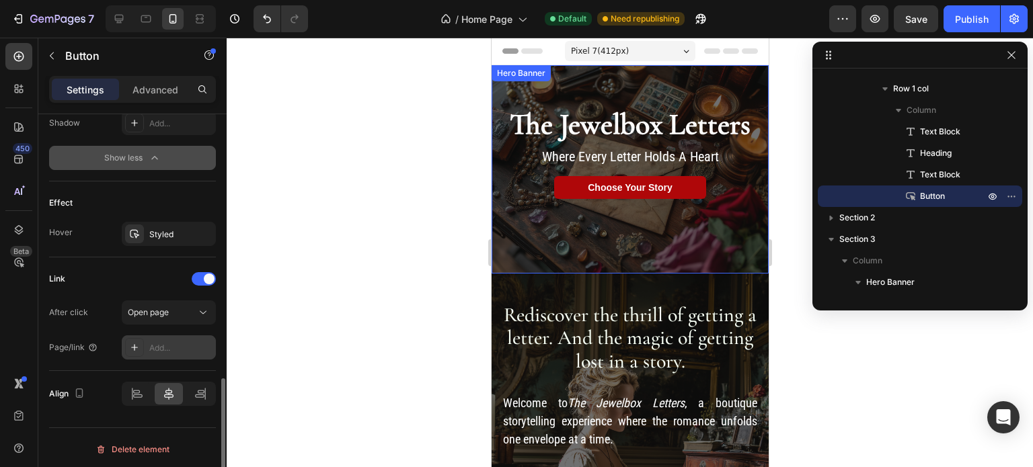
click at [170, 346] on div "Add..." at bounding box center [180, 348] width 63 height 12
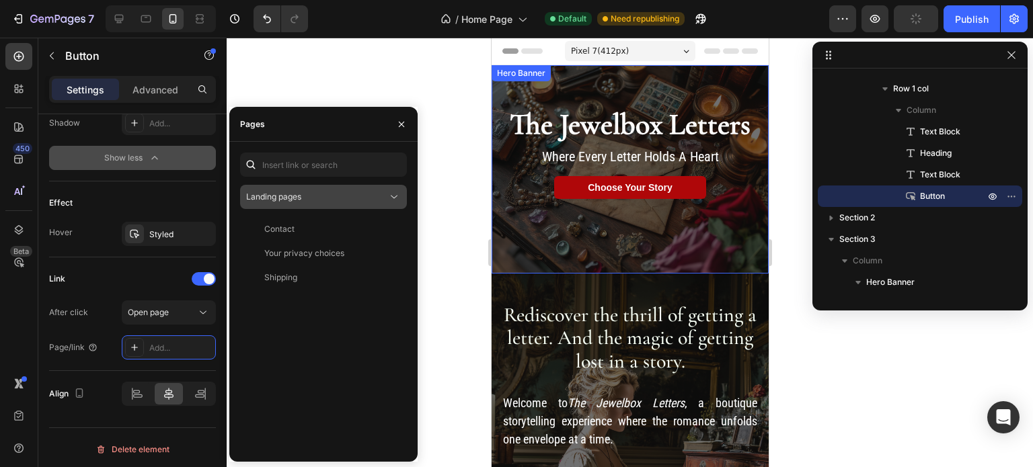
click at [392, 194] on icon at bounding box center [393, 196] width 13 height 13
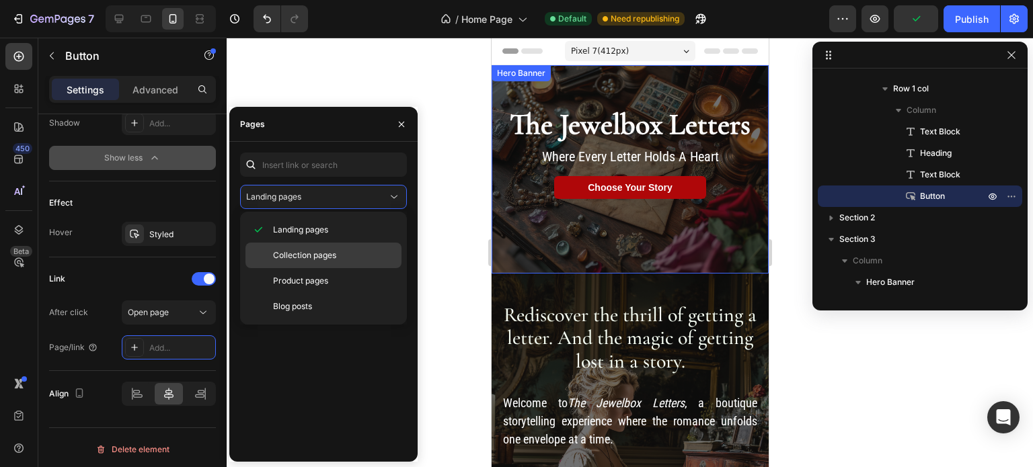
click at [336, 255] on span "Collection pages" at bounding box center [304, 255] width 63 height 12
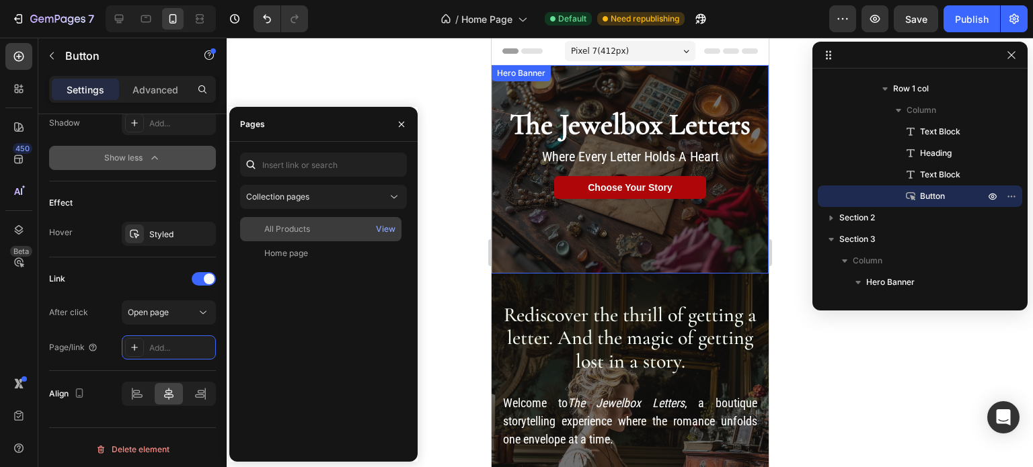
click at [307, 226] on div "All Products" at bounding box center [287, 229] width 46 height 12
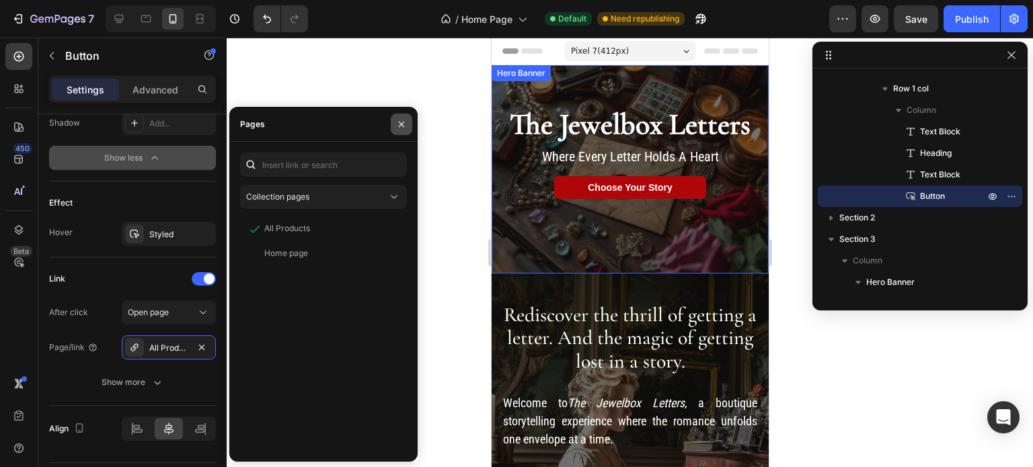
click at [399, 125] on icon "button" at bounding box center [401, 124] width 11 height 11
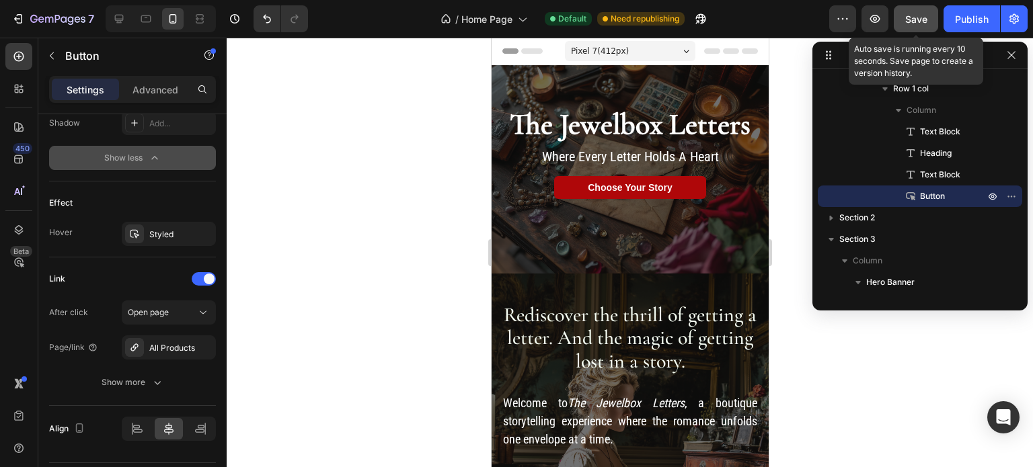
click at [918, 18] on span "Save" at bounding box center [916, 18] width 22 height 11
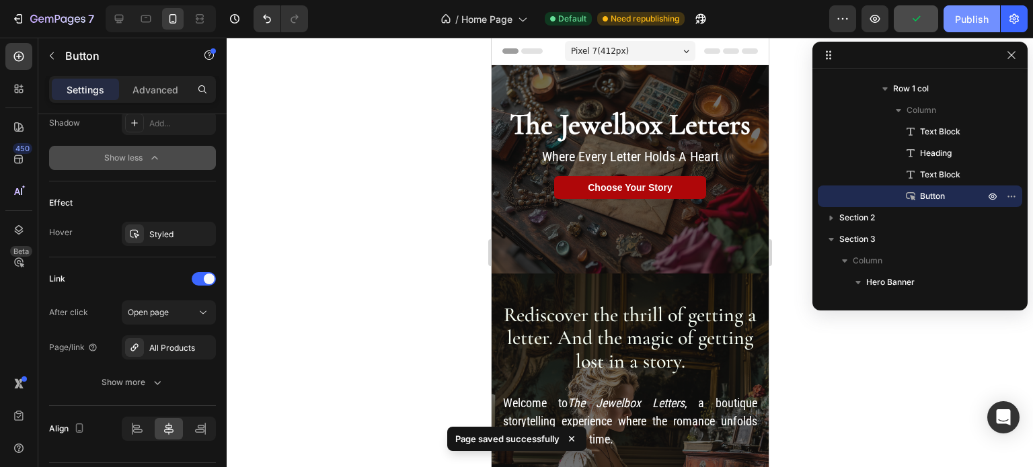
click at [970, 17] on div "Publish" at bounding box center [972, 19] width 34 height 14
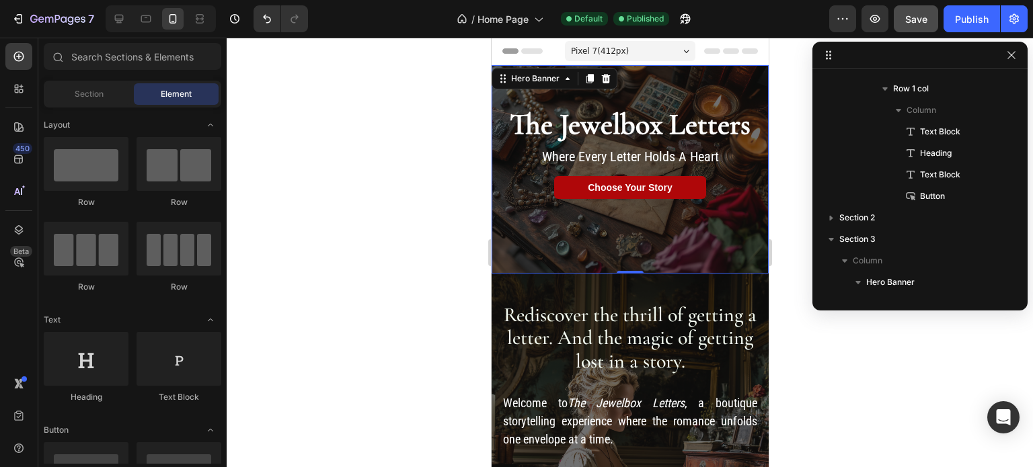
click at [721, 79] on div "Text Block The Jewelbox Letters Heading Where Every Letter Holds A Heart Text B…" at bounding box center [629, 149] width 277 height 169
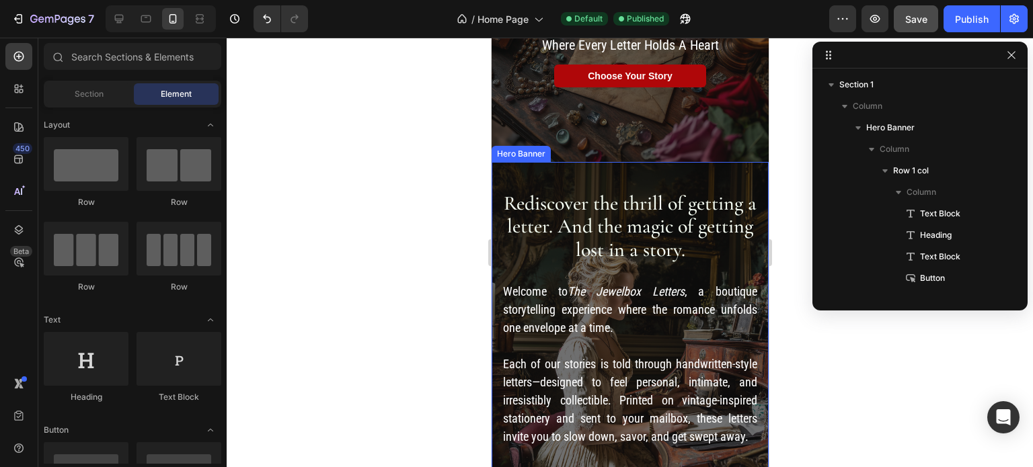
scroll to position [190, 0]
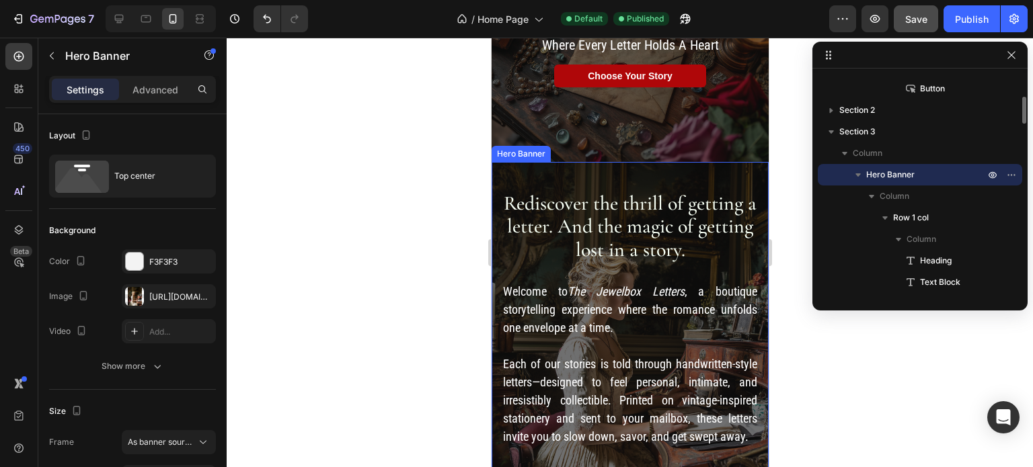
click at [711, 166] on div "Rediscover the thrill of getting a letter. And the magic of getting lost in a s…" at bounding box center [629, 324] width 277 height 325
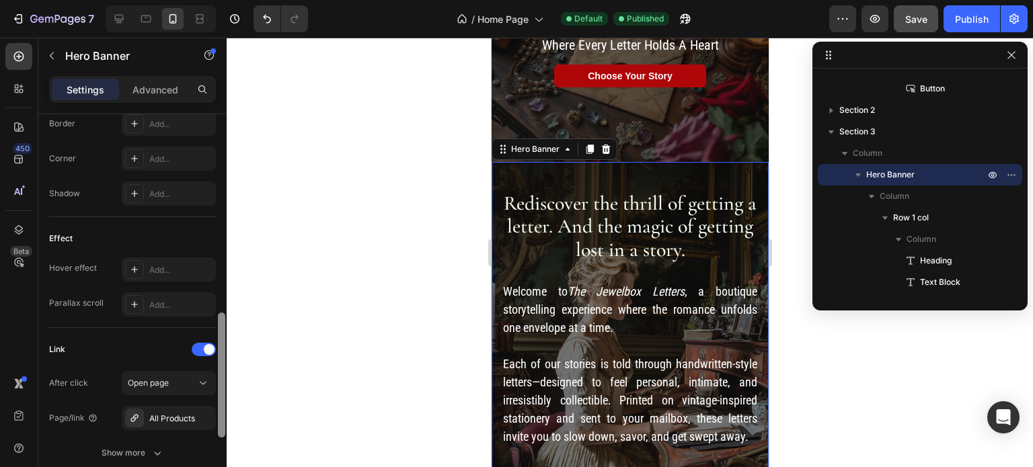
scroll to position [616, 0]
drag, startPoint x: 222, startPoint y: 134, endPoint x: 231, endPoint y: 332, distance: 197.9
click at [231, 0] on div "7 / Home Page Default Published Preview Save Publish 450 Beta Sections(18) Elem…" at bounding box center [516, 0] width 1033 height 0
click at [208, 341] on span at bounding box center [209, 345] width 11 height 11
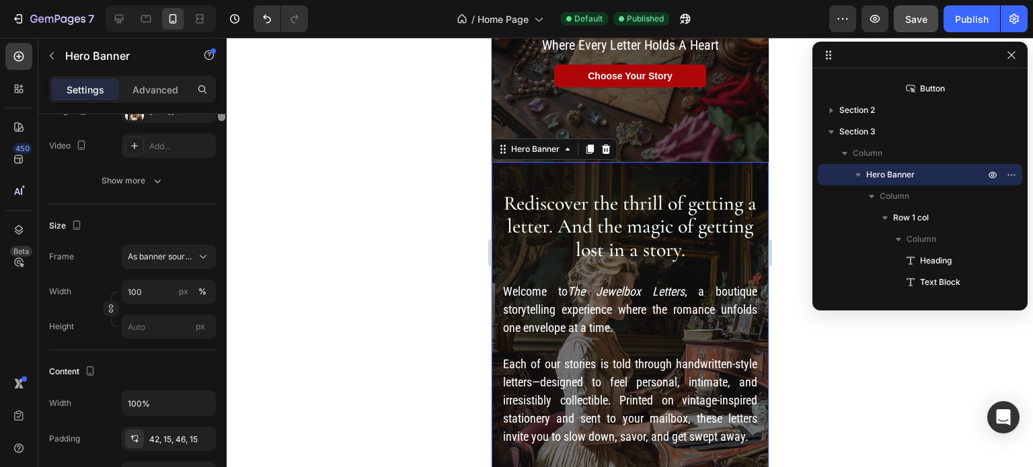
scroll to position [0, 0]
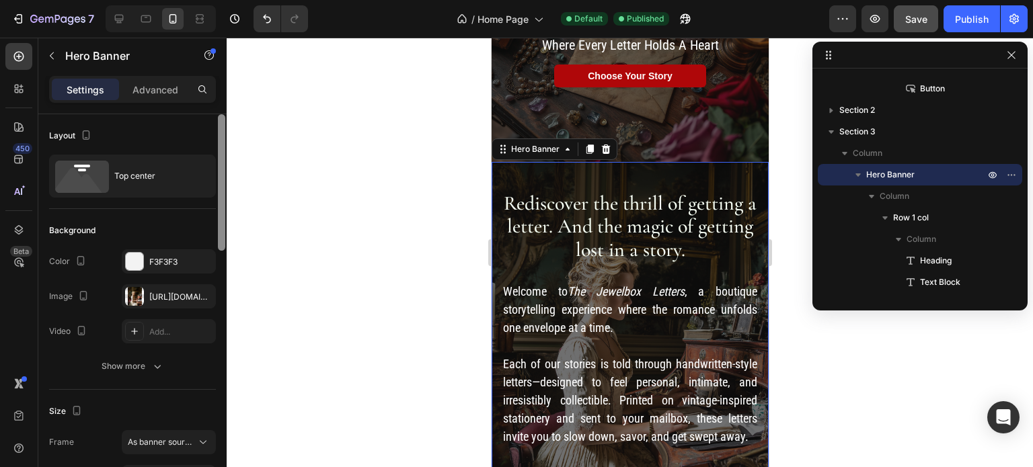
drag, startPoint x: 220, startPoint y: 347, endPoint x: 247, endPoint y: 89, distance: 258.9
click at [247, 0] on div "7 / Home Page Default Published Preview Save Publish 450 Beta Sections(18) Elem…" at bounding box center [516, 0] width 1033 height 0
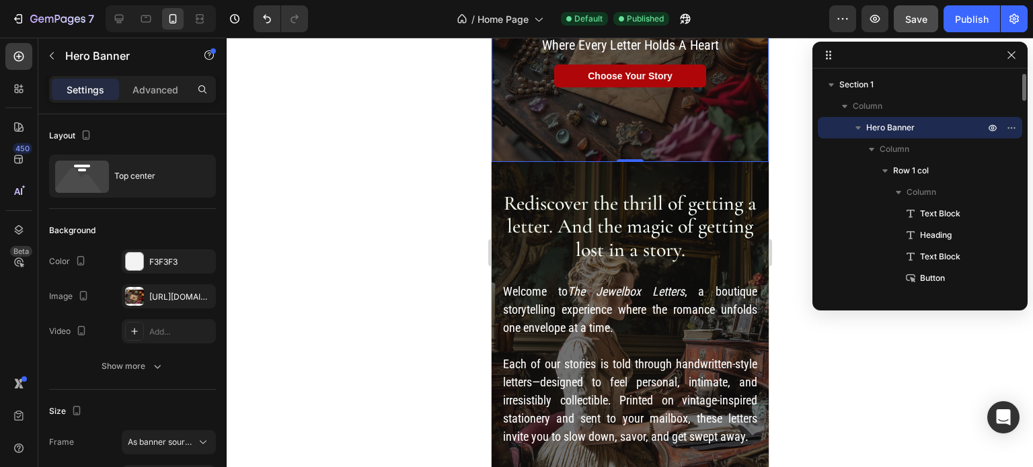
click at [509, 97] on div "Text Block The Jewelbox Letters Heading Where Every Letter Holds A Heart Text B…" at bounding box center [629, 38] width 277 height 169
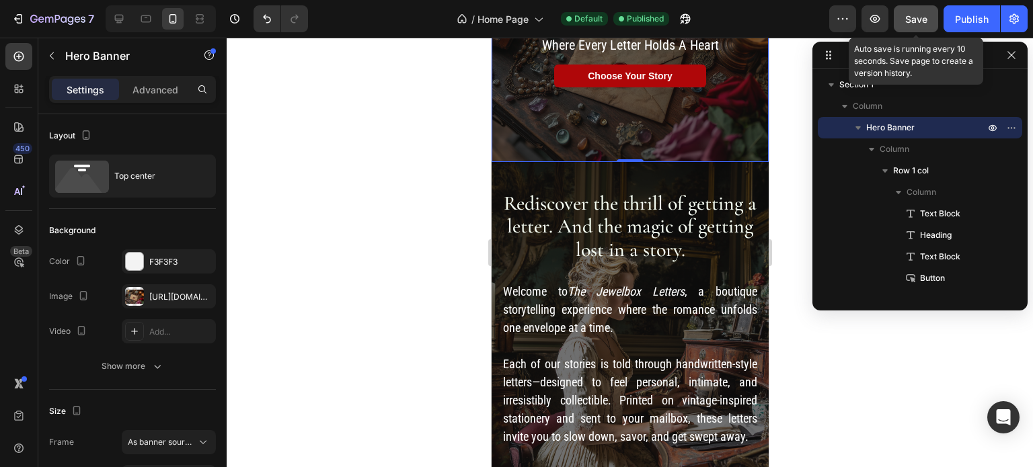
click at [922, 15] on span "Save" at bounding box center [916, 18] width 22 height 11
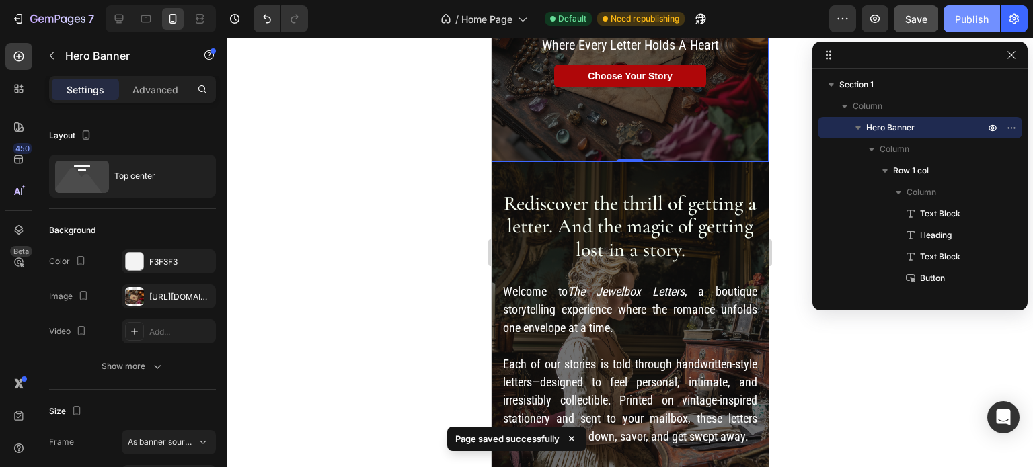
click at [982, 15] on div "Publish" at bounding box center [972, 19] width 34 height 14
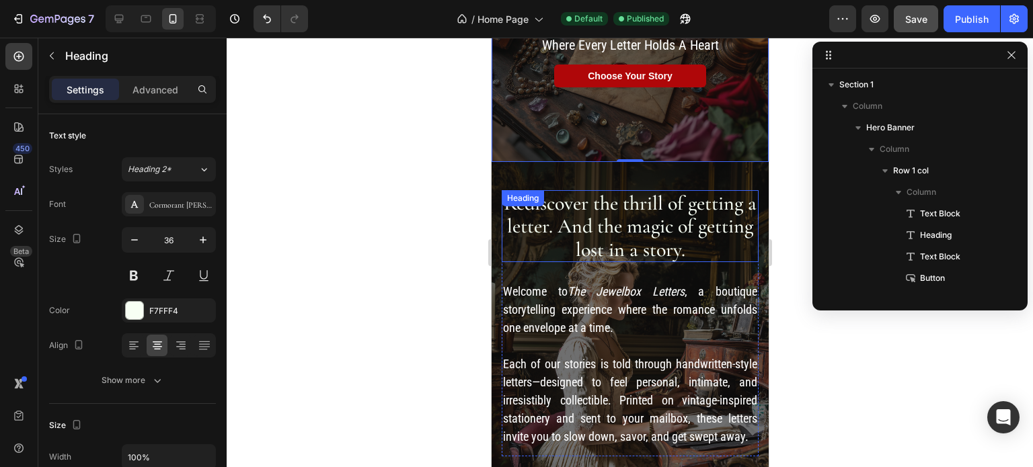
scroll to position [276, 0]
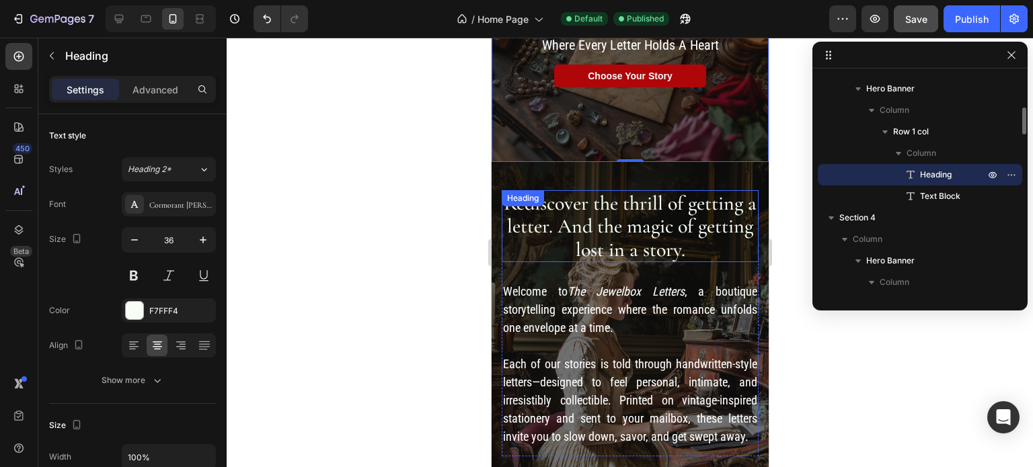
click at [664, 212] on span "Rediscover the thrill of getting a letter. And the magic of getting lost in a s…" at bounding box center [629, 226] width 253 height 71
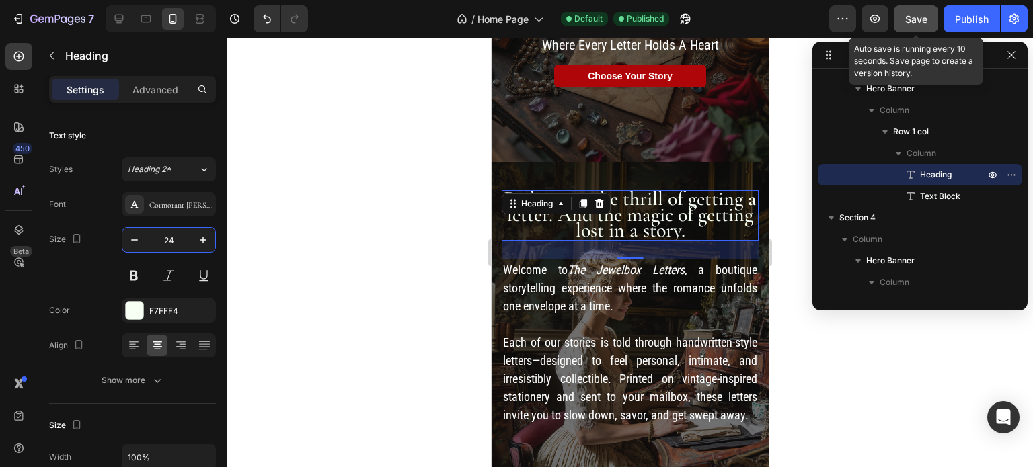
type input "24"
click at [919, 18] on span "Save" at bounding box center [916, 18] width 22 height 11
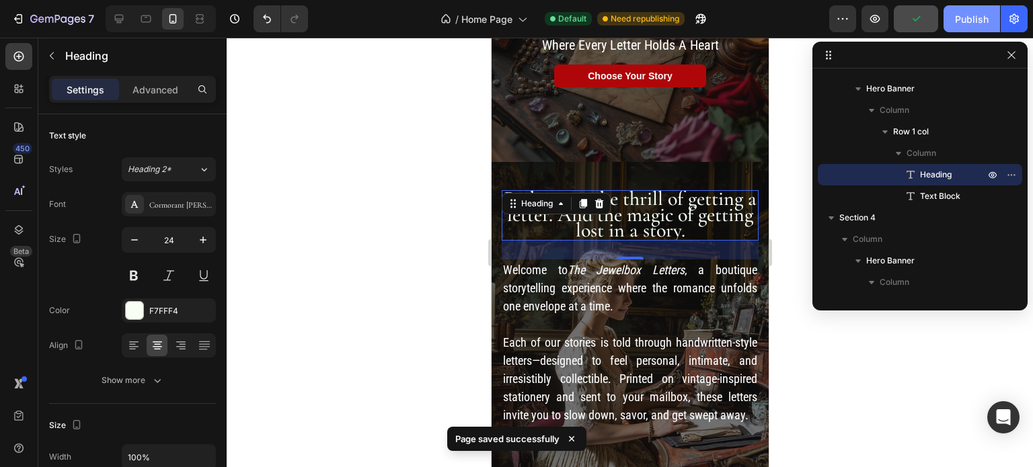
click at [973, 13] on div "Publish" at bounding box center [972, 19] width 34 height 14
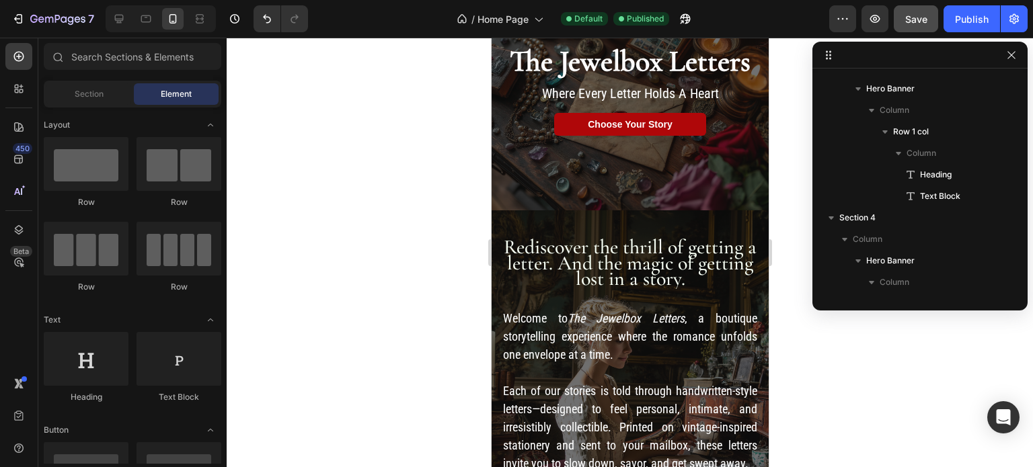
scroll to position [49, 0]
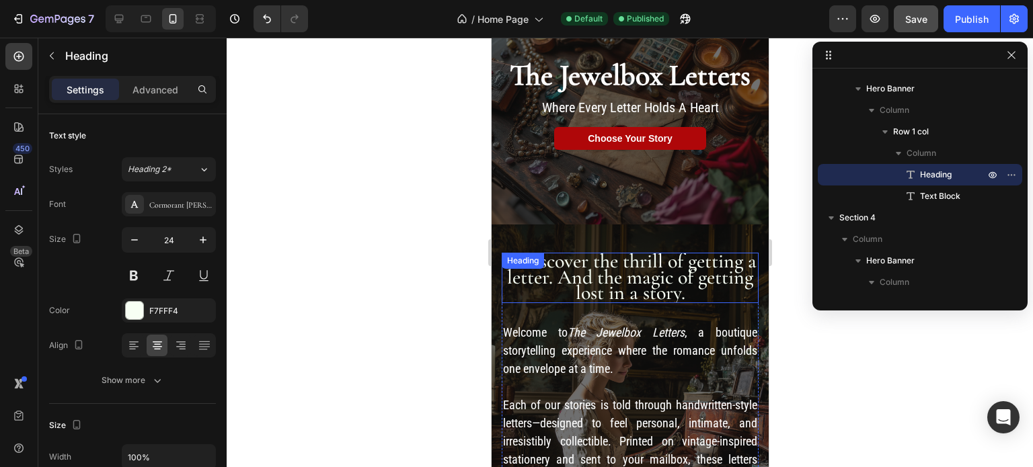
click at [657, 271] on span "Rediscover the thrill of getting a letter. And the magic of getting lost in a s…" at bounding box center [629, 277] width 253 height 56
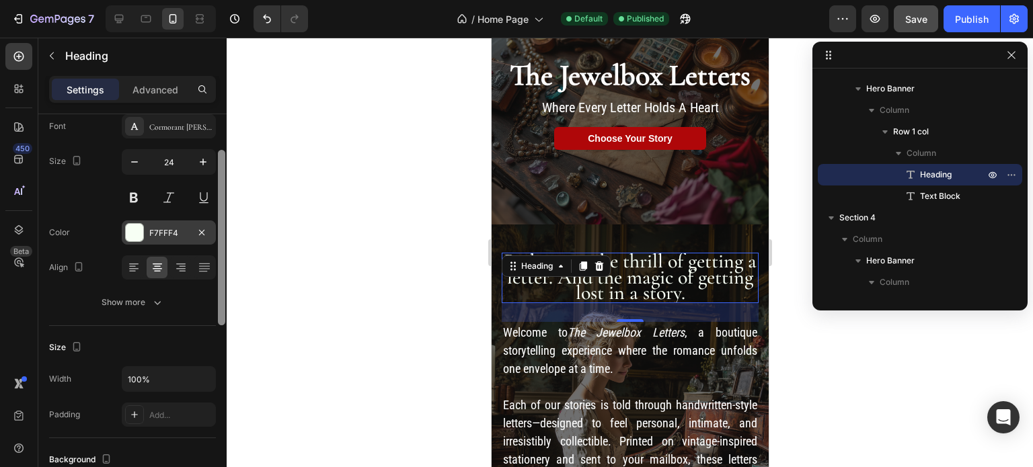
drag, startPoint x: 221, startPoint y: 190, endPoint x: 210, endPoint y: 226, distance: 37.0
click at [210, 226] on div "Text style Styles Heading 2* Font Cormorant Garamond Size 24 Color F7FFF4 Align…" at bounding box center [132, 309] width 188 height 391
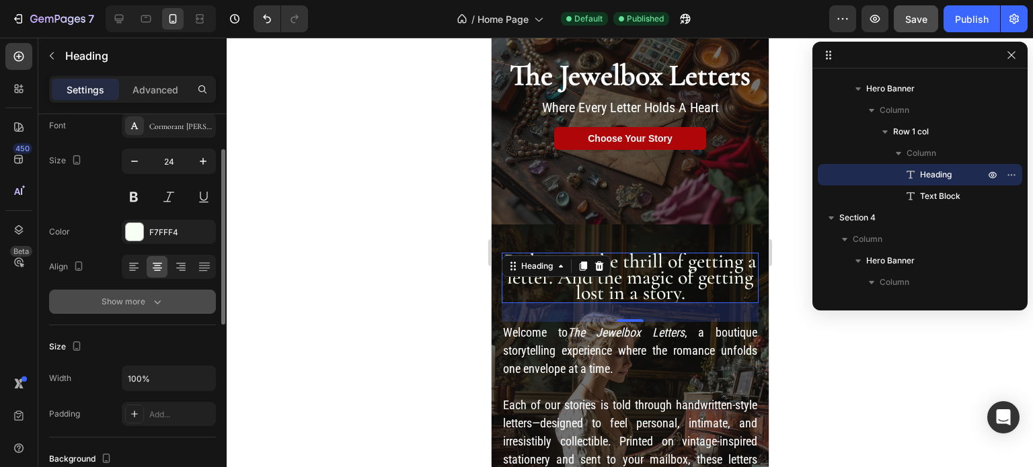
click at [153, 297] on icon "button" at bounding box center [157, 301] width 13 height 13
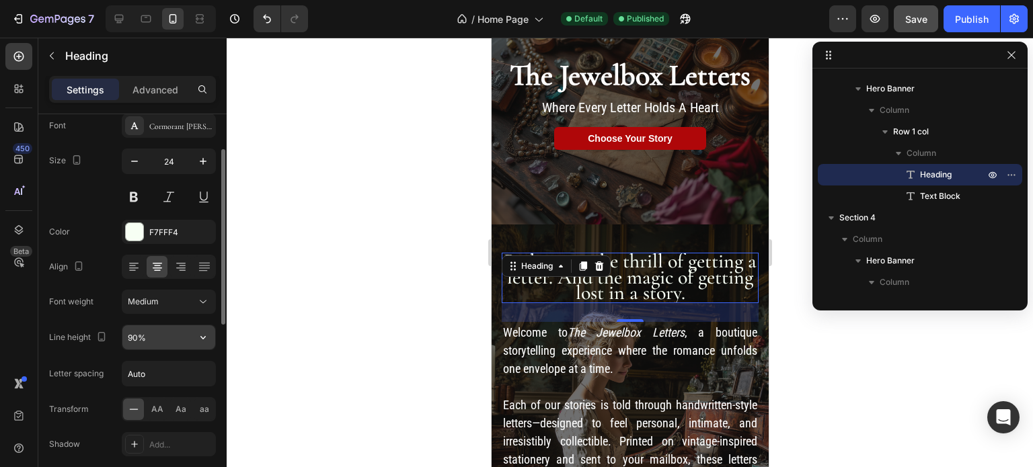
click at [148, 335] on input "90%" at bounding box center [168, 337] width 93 height 24
click at [200, 335] on icon "button" at bounding box center [202, 337] width 13 height 13
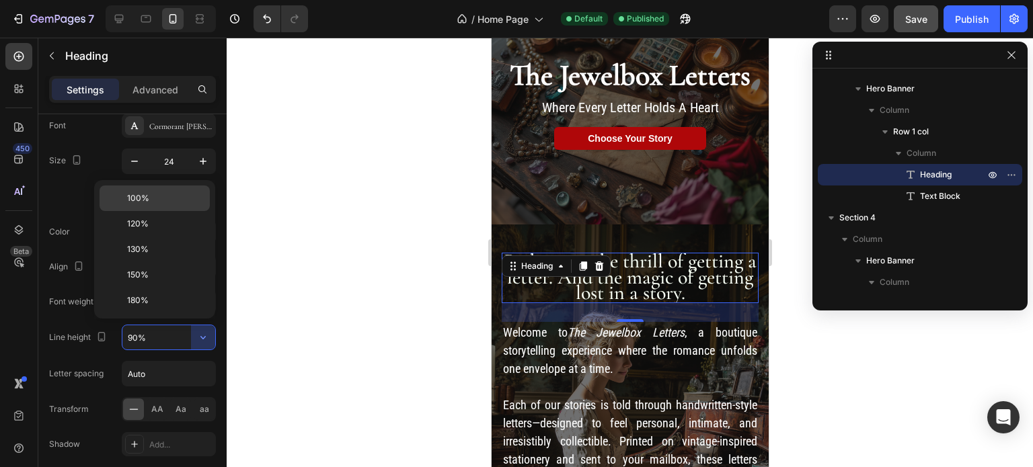
click at [161, 195] on p "100%" at bounding box center [165, 198] width 77 height 12
type input "100%"
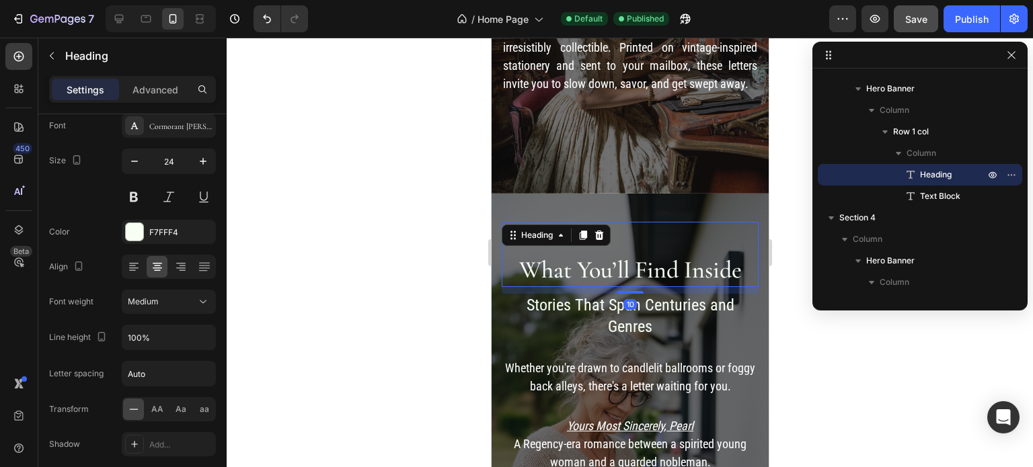
scroll to position [448, 0]
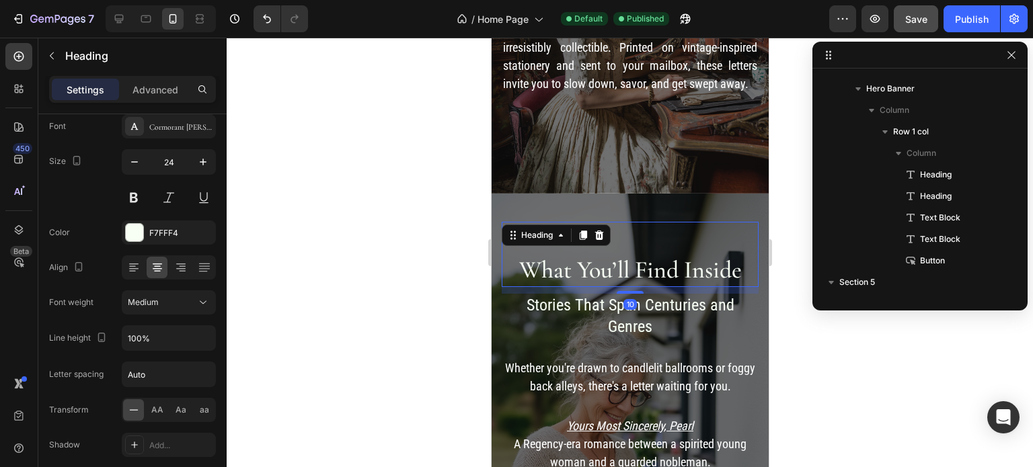
click at [625, 266] on h2 "What You’ll Find Inside" at bounding box center [629, 255] width 257 height 66
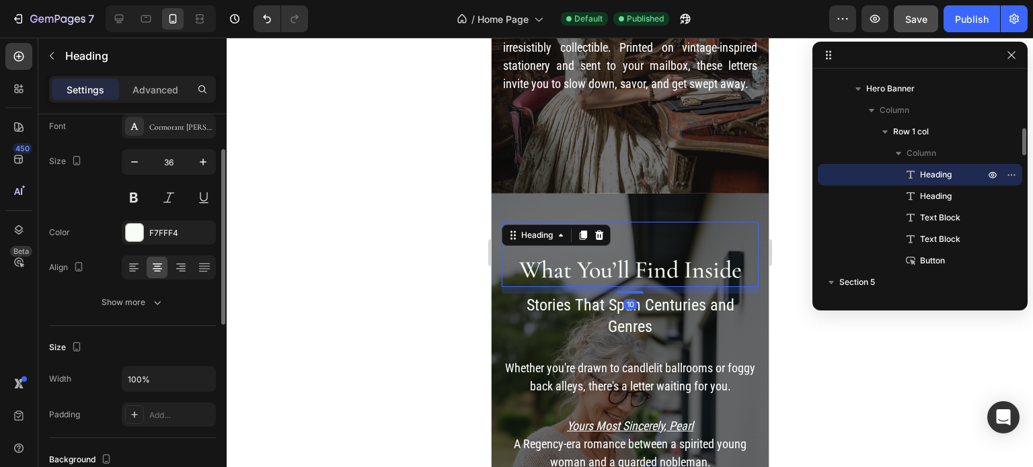
click at [608, 258] on h2 "⁠⁠⁠⁠⁠⁠⁠ What You’ll Find Inside" at bounding box center [629, 255] width 257 height 66
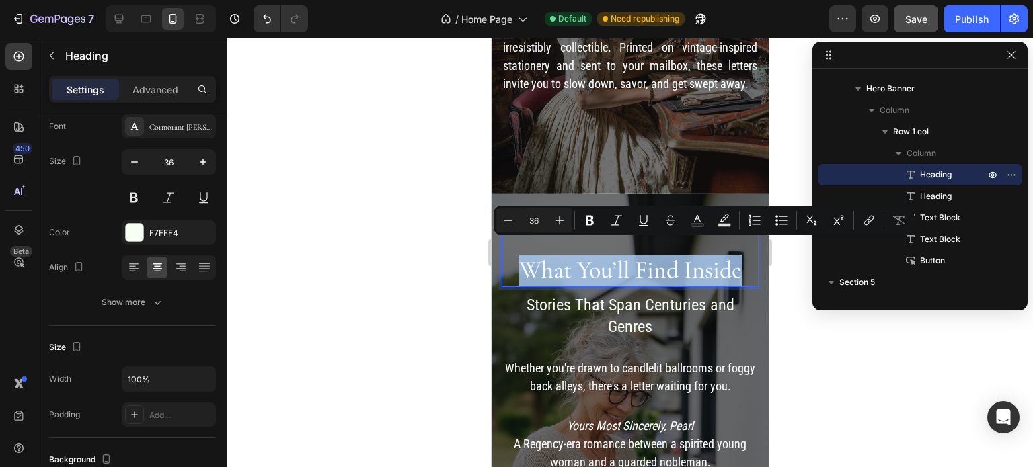
drag, startPoint x: 515, startPoint y: 255, endPoint x: 741, endPoint y: 258, distance: 225.9
click at [741, 258] on p "What You’ll Find Inside" at bounding box center [629, 254] width 254 height 63
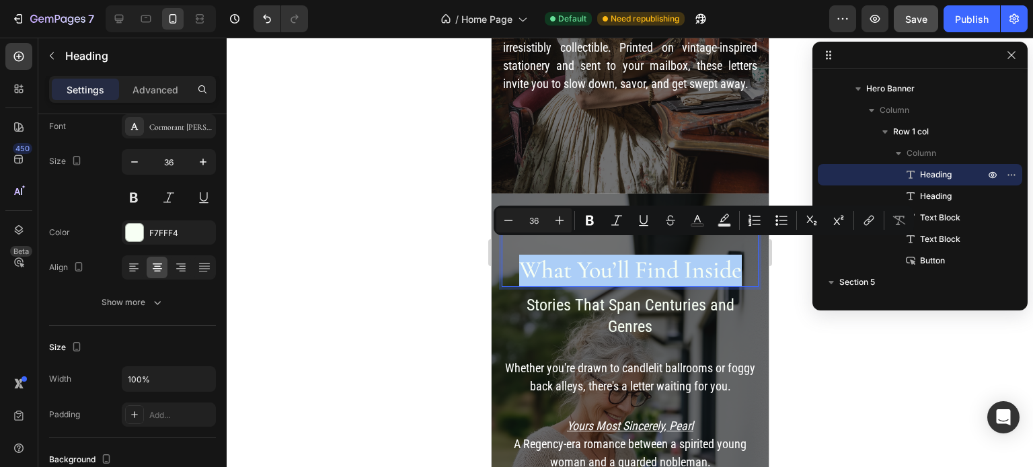
drag, startPoint x: 545, startPoint y: 221, endPoint x: 528, endPoint y: 221, distance: 17.5
click at [528, 221] on input "36" at bounding box center [533, 220] width 27 height 16
type input "24"
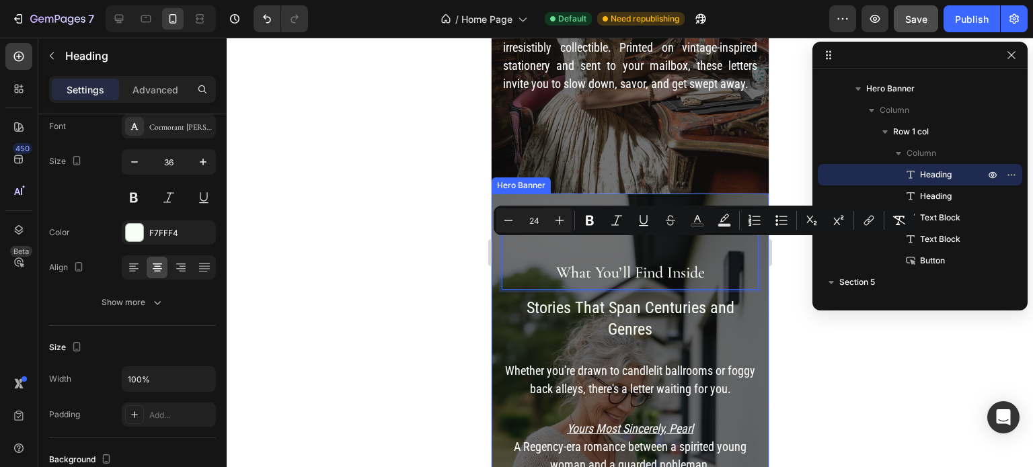
click at [678, 194] on div "What You’ll Find Inside Heading 10 Stories That Span Centuries and Genres Headi…" at bounding box center [629, 411] width 277 height 435
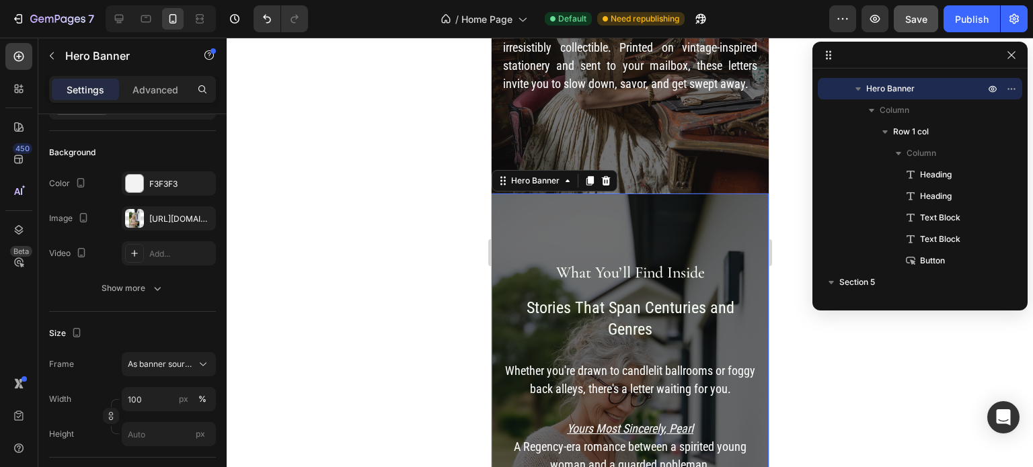
scroll to position [0, 0]
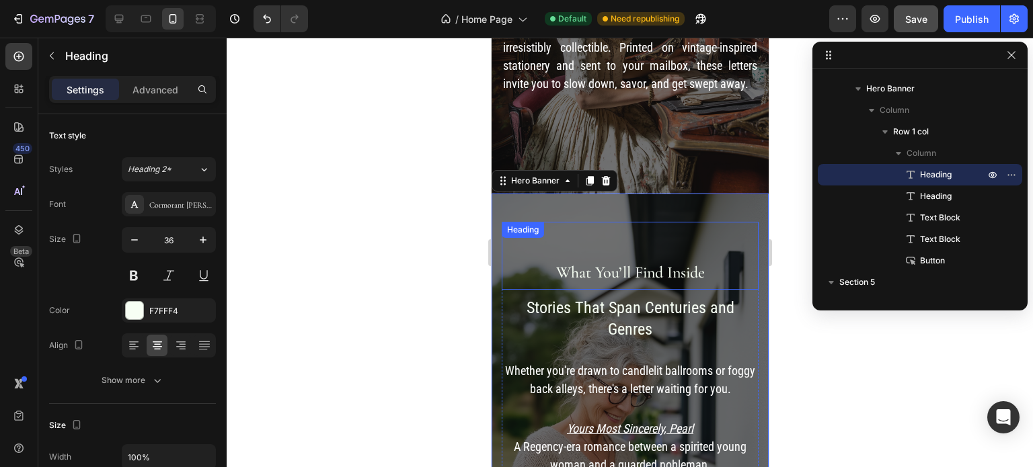
click at [661, 263] on span "What You’ll Find Inside" at bounding box center [629, 272] width 149 height 19
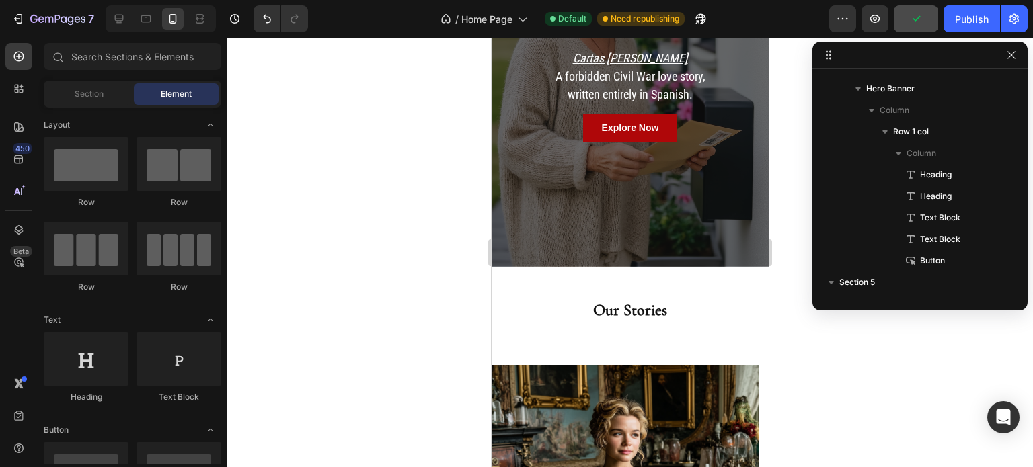
scroll to position [846, 0]
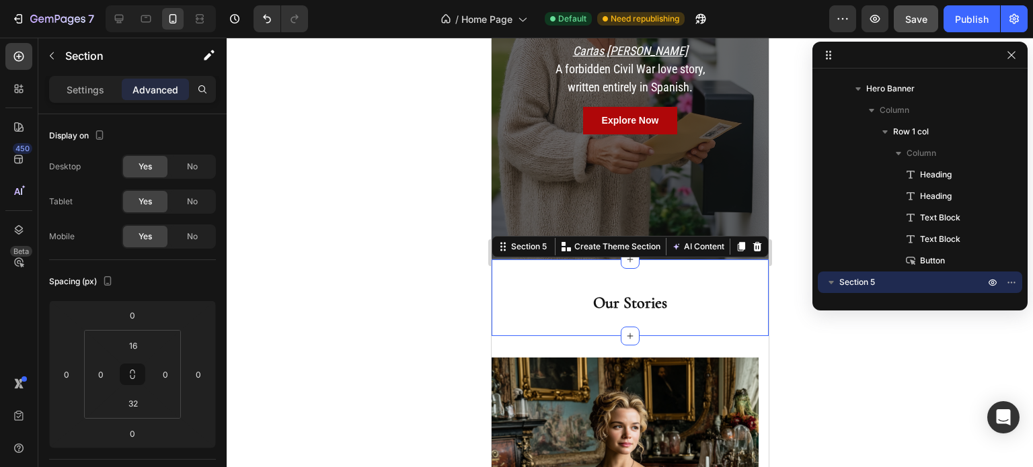
click at [657, 303] on div "Our Stories Heading Section 5 You can create reusable sections Create Theme Sec…" at bounding box center [629, 297] width 277 height 77
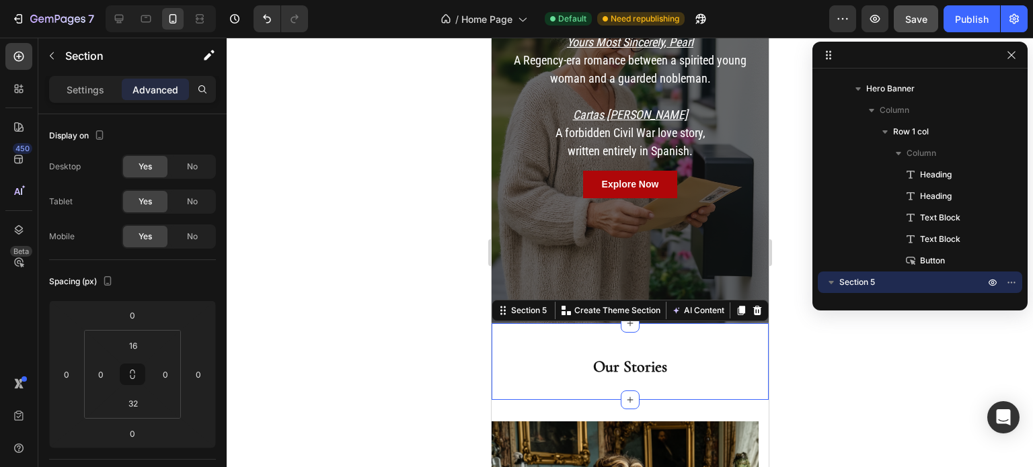
scroll to position [781, 0]
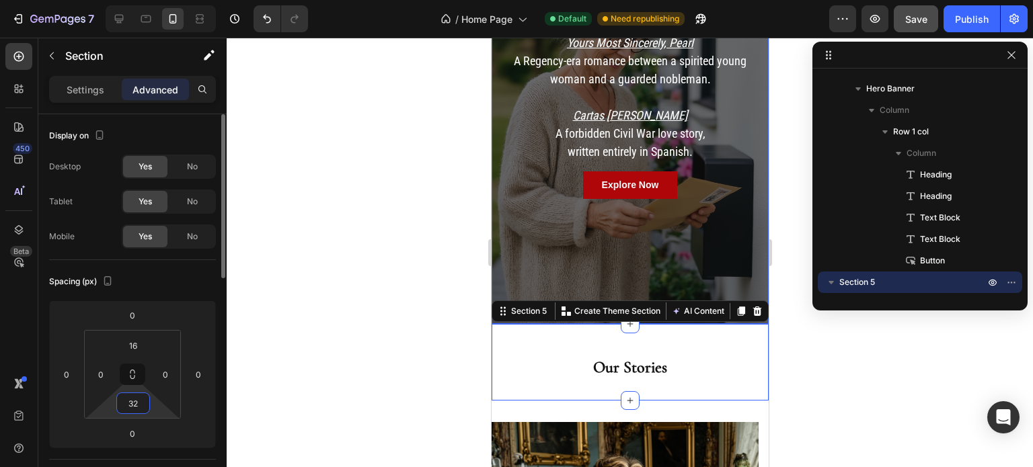
drag, startPoint x: 137, startPoint y: 404, endPoint x: 116, endPoint y: 403, distance: 20.9
click at [116, 403] on div "32" at bounding box center [133, 404] width 34 height 22
drag, startPoint x: 128, startPoint y: 403, endPoint x: 140, endPoint y: 404, distance: 11.4
click at [140, 404] on input "32" at bounding box center [133, 403] width 27 height 20
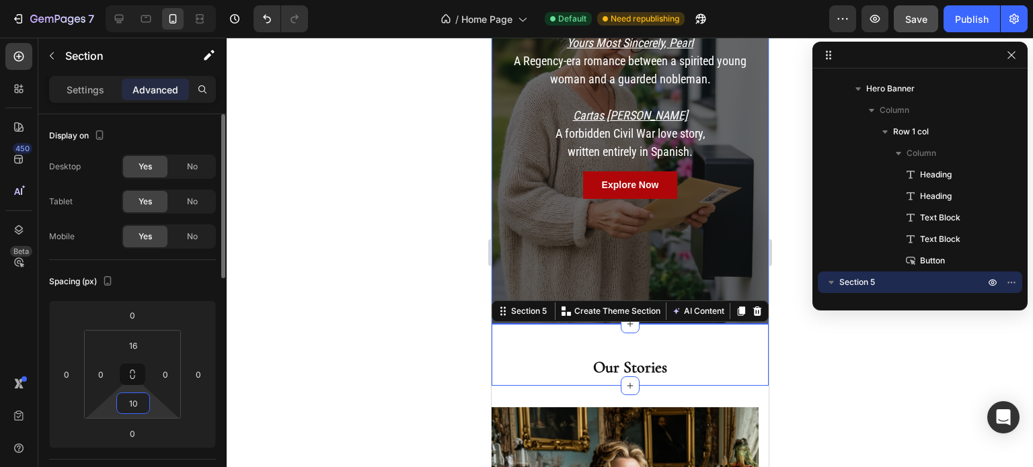
drag, startPoint x: 141, startPoint y: 403, endPoint x: 118, endPoint y: 403, distance: 22.2
click at [118, 403] on div "10" at bounding box center [133, 404] width 34 height 22
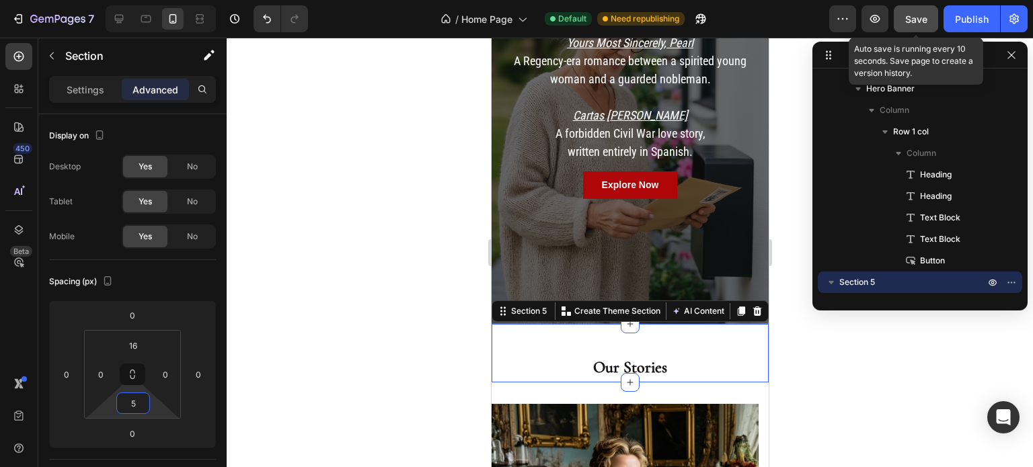
type input "5"
click at [921, 19] on span "Save" at bounding box center [916, 18] width 22 height 11
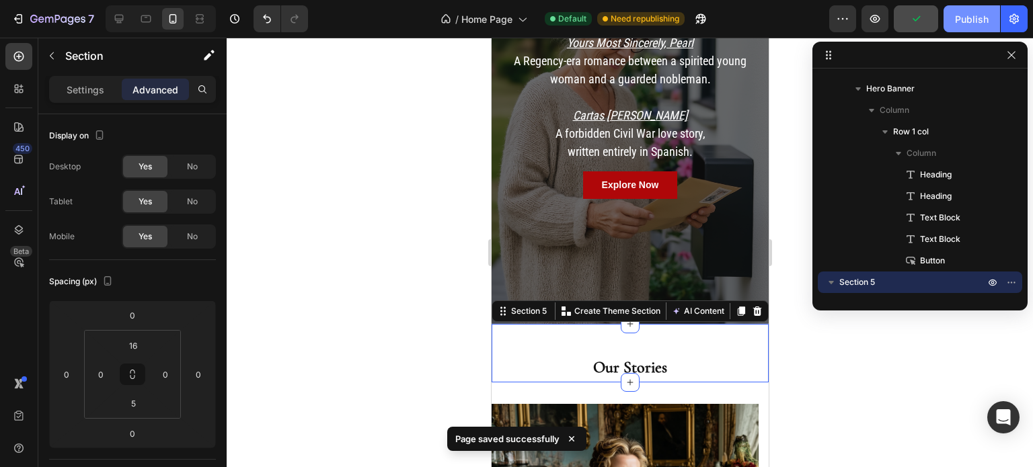
click at [962, 17] on div "Publish" at bounding box center [972, 19] width 34 height 14
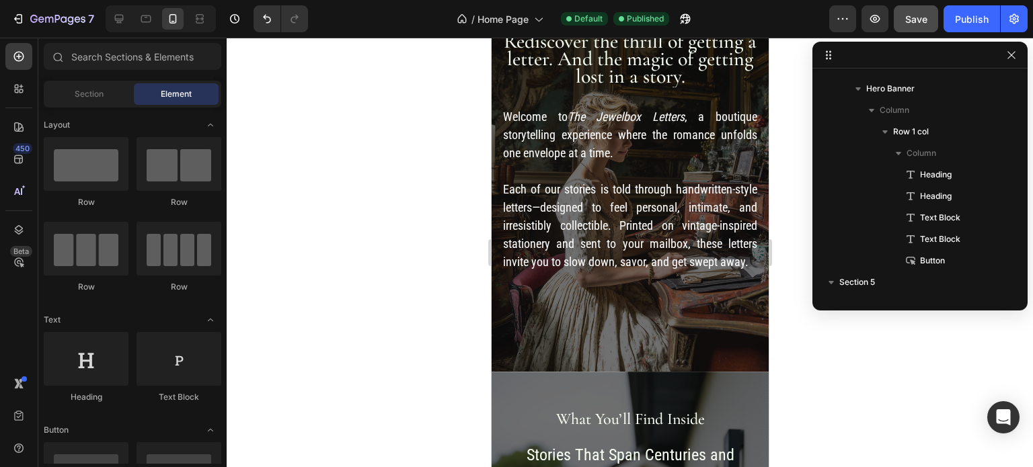
scroll to position [0, 0]
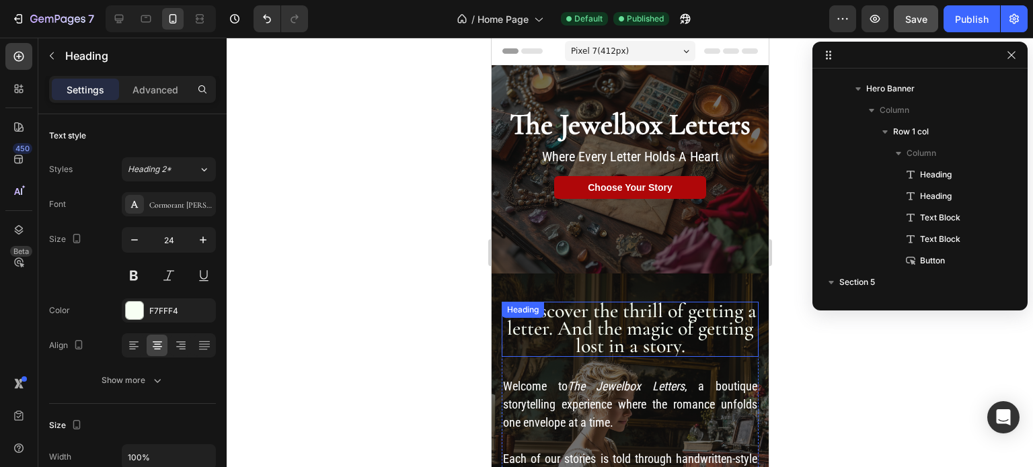
click at [636, 331] on span "Rediscover the thrill of getting a letter. And the magic of getting lost in a s…" at bounding box center [629, 328] width 253 height 60
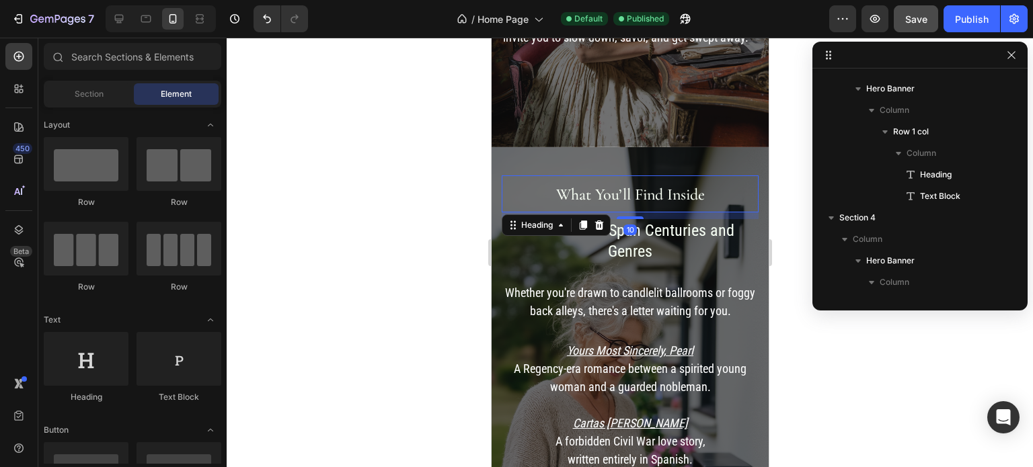
scroll to position [448, 0]
click at [668, 185] on span "What You’ll Find Inside" at bounding box center [629, 194] width 149 height 19
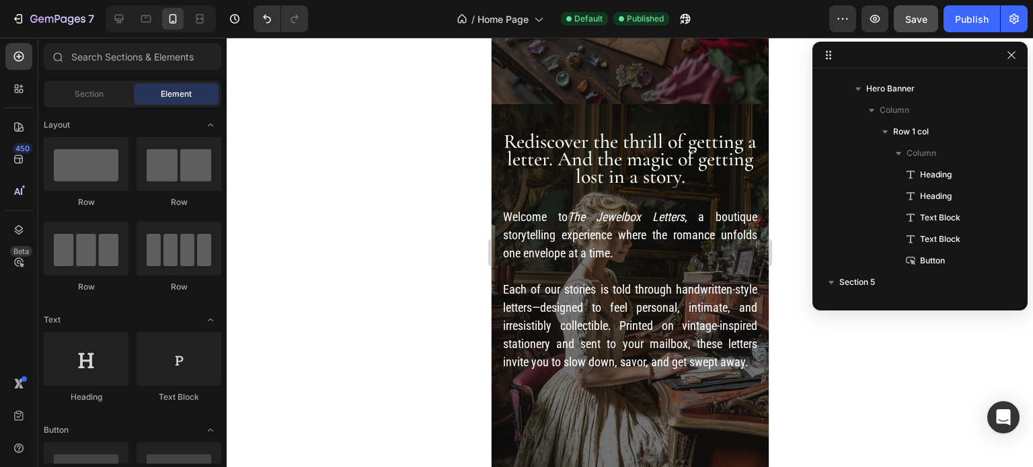
scroll to position [166, 0]
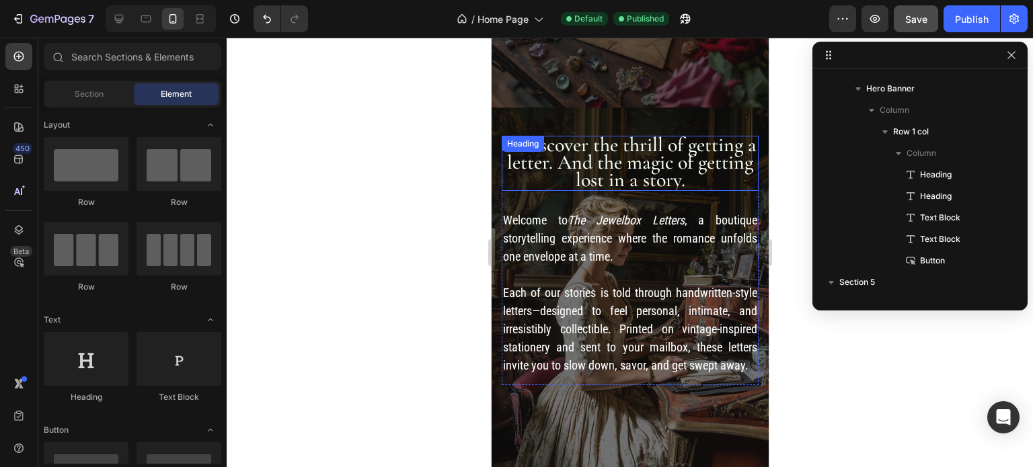
click at [656, 152] on span "Rediscover the thrill of getting a letter. And the magic of getting lost in a s…" at bounding box center [629, 162] width 253 height 60
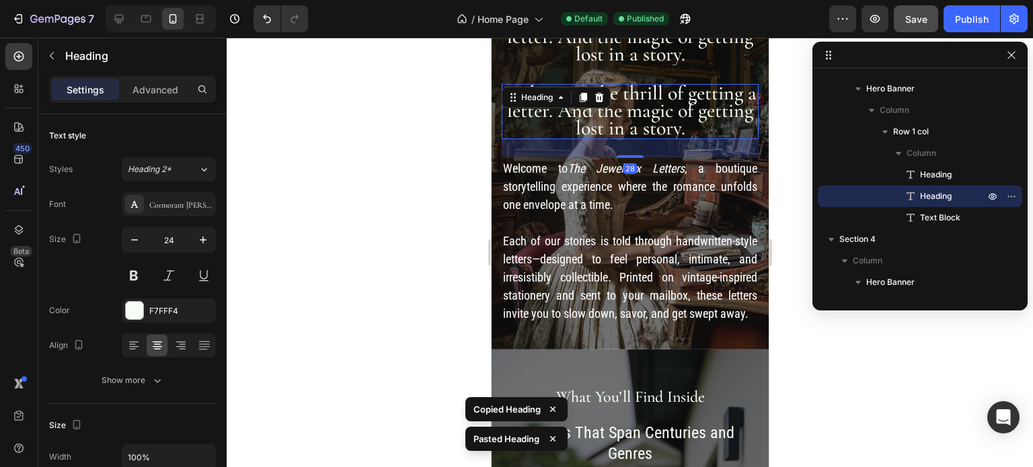
scroll to position [284, 0]
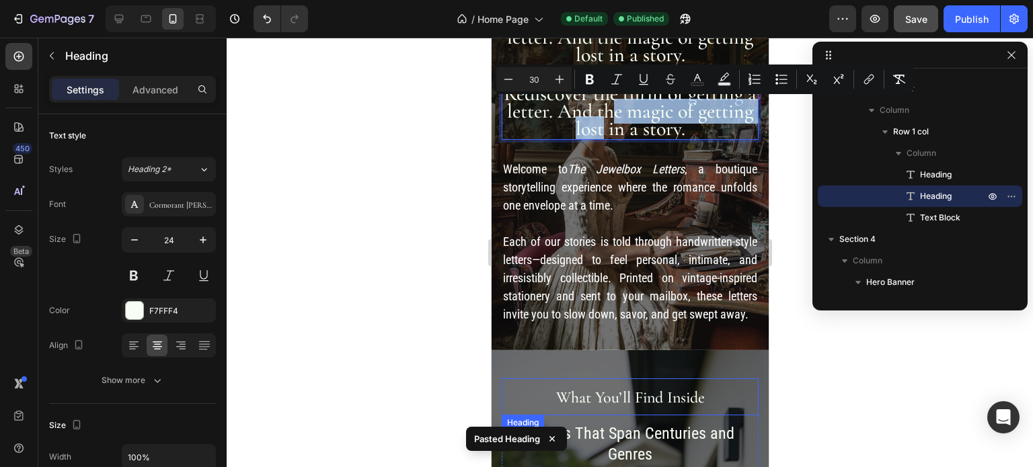
drag, startPoint x: 640, startPoint y: 115, endPoint x: 626, endPoint y: 368, distance: 253.2
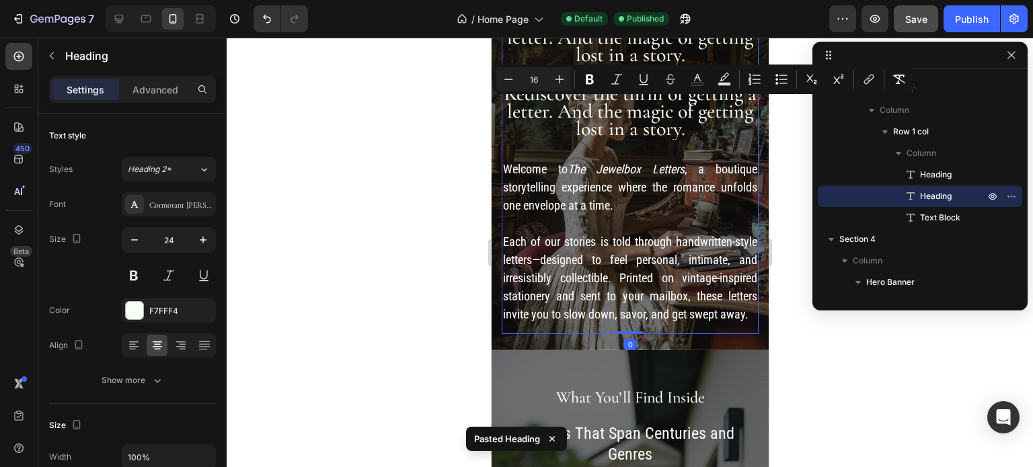
click at [666, 153] on div "Rediscover the thrill of getting a letter. And the magic of getting lost in a s…" at bounding box center [629, 172] width 257 height 323
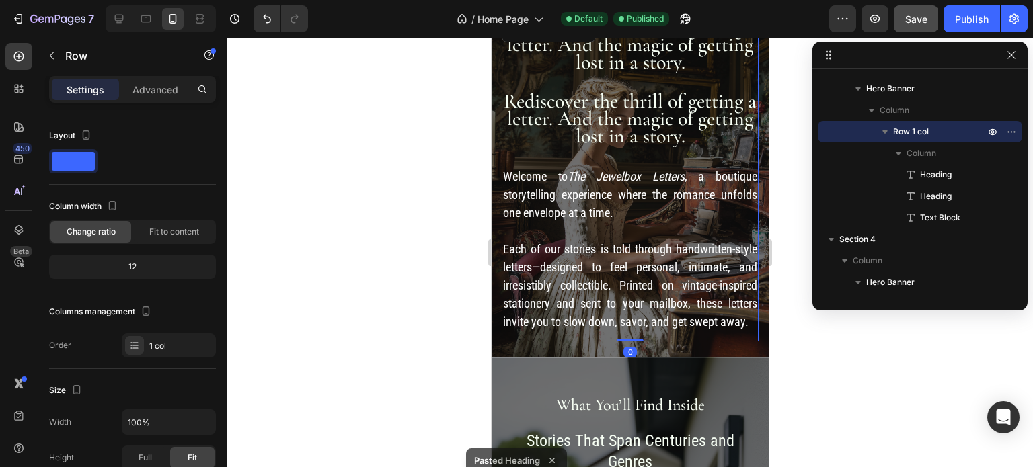
scroll to position [203, 0]
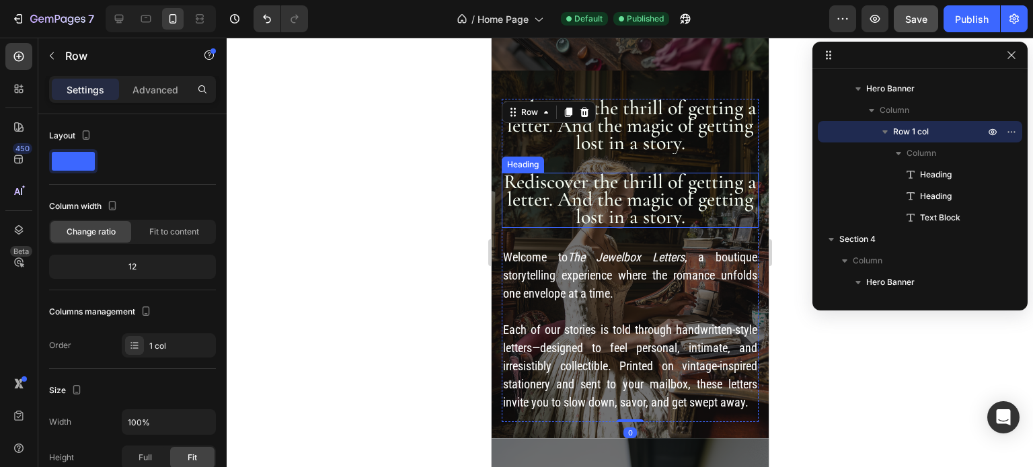
click at [639, 176] on span "Rediscover the thrill of getting a letter. And the magic of getting lost in a s…" at bounding box center [629, 199] width 253 height 60
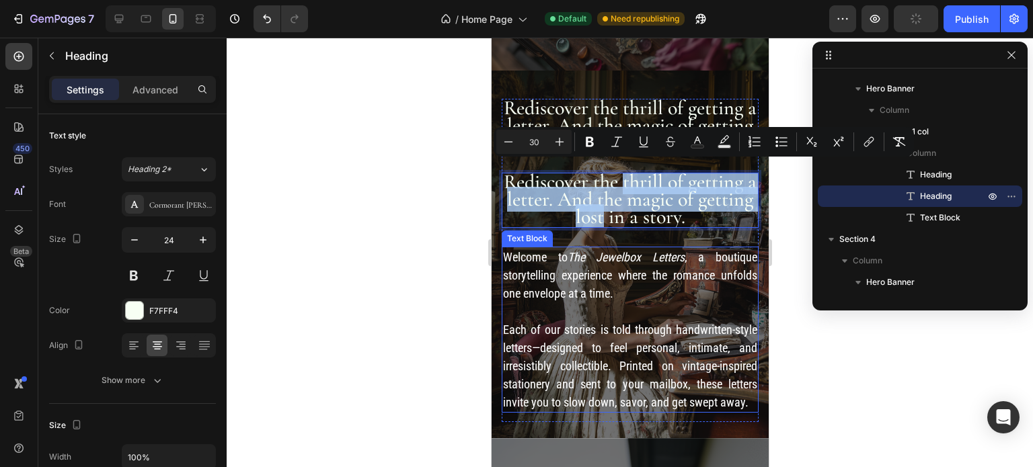
drag, startPoint x: 627, startPoint y: 176, endPoint x: 630, endPoint y: 304, distance: 127.8
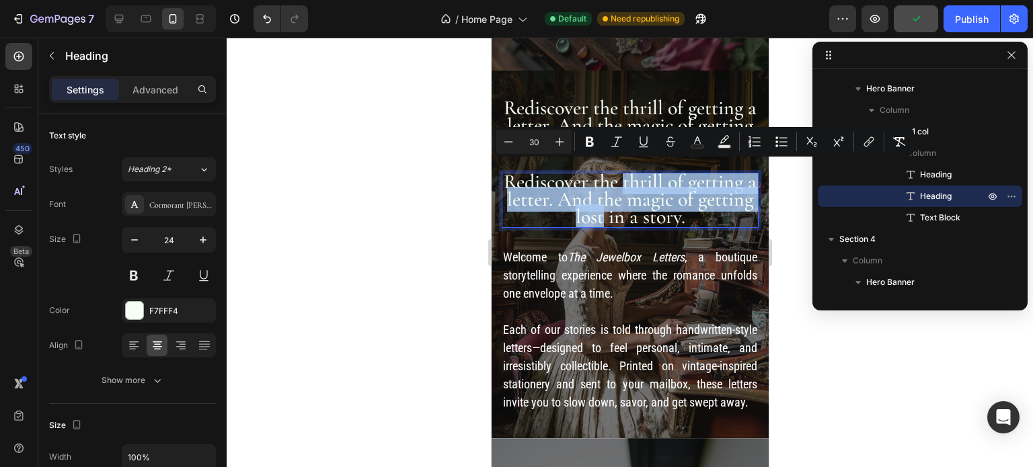
click at [656, 196] on span "Rediscover the thrill of getting a letter. And the magic of getting lost in a s…" at bounding box center [629, 199] width 253 height 60
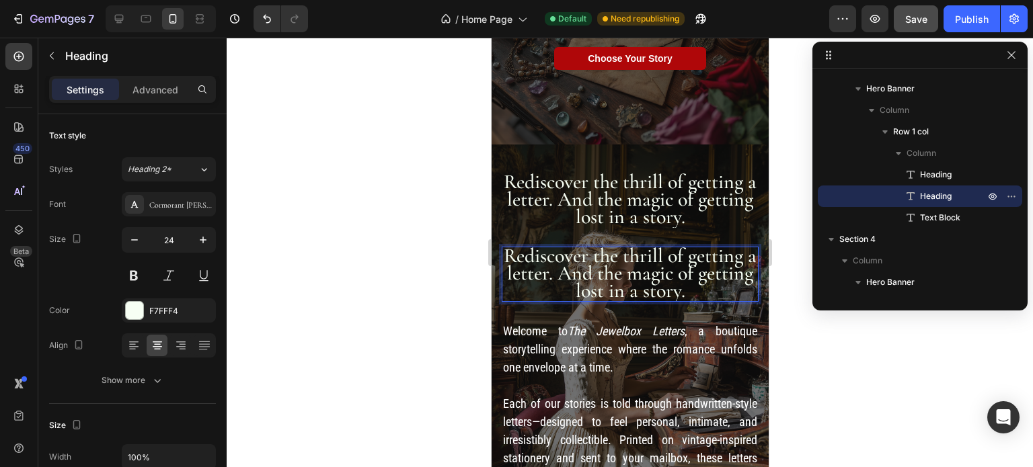
scroll to position [126, 0]
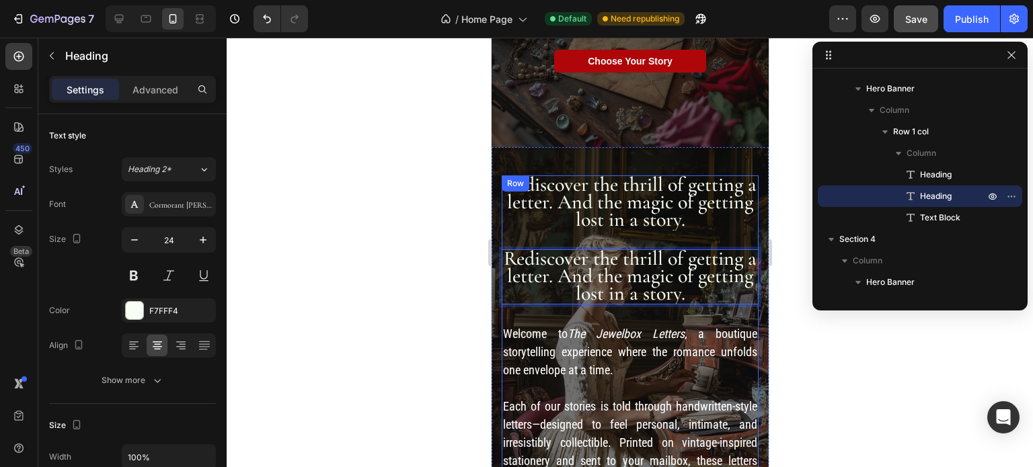
click at [579, 228] on div "Rediscover the thrill of getting a letter. And the magic of getting lost in a s…" at bounding box center [629, 336] width 257 height 323
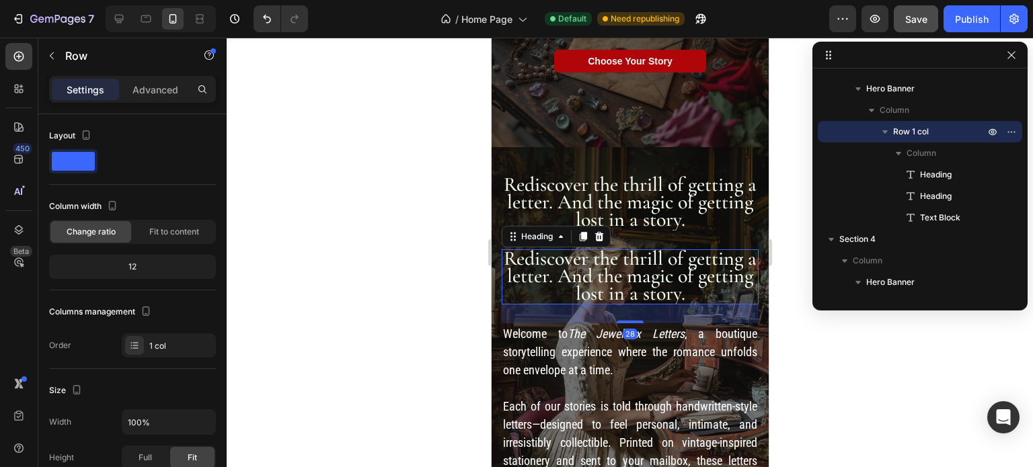
click at [563, 263] on span "Rediscover the thrill of getting a letter. And the magic of getting lost in a s…" at bounding box center [629, 276] width 253 height 60
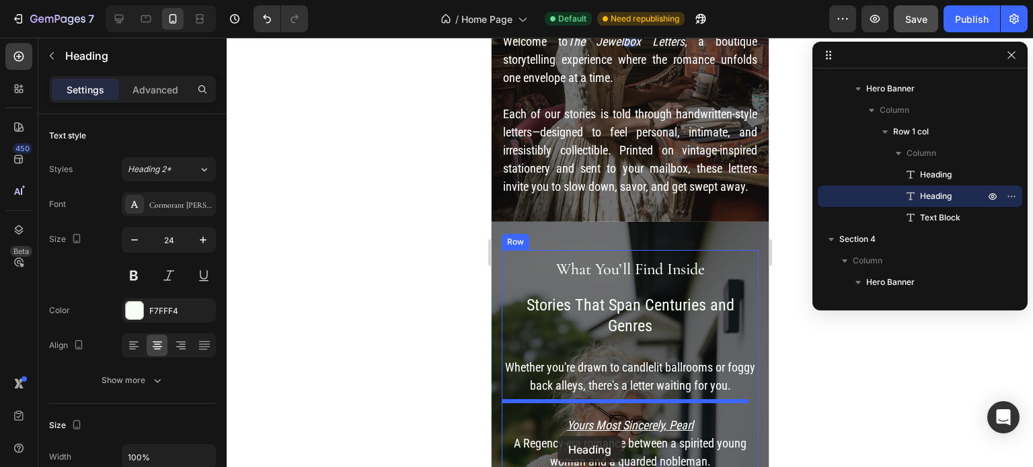
scroll to position [437, 0]
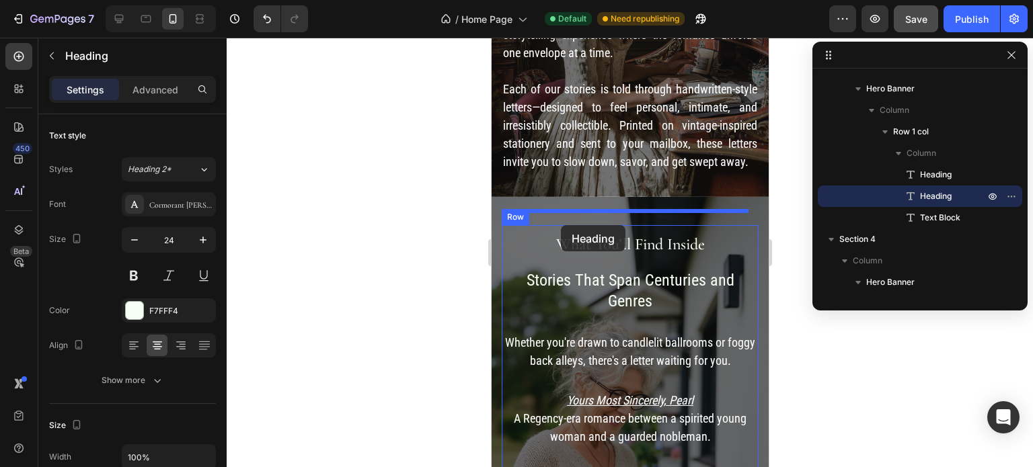
drag, startPoint x: 538, startPoint y: 233, endPoint x: 560, endPoint y: 225, distance: 23.4
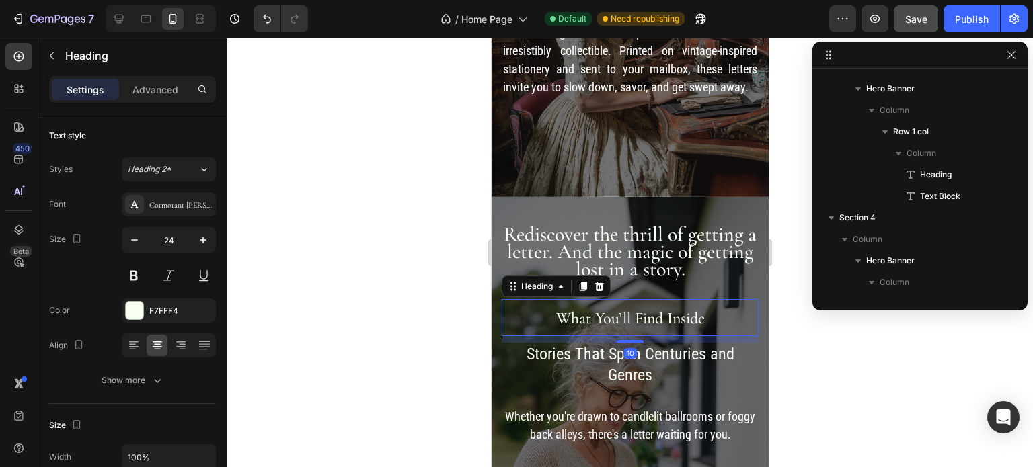
click at [587, 309] on span "What You’ll Find Inside" at bounding box center [629, 318] width 149 height 19
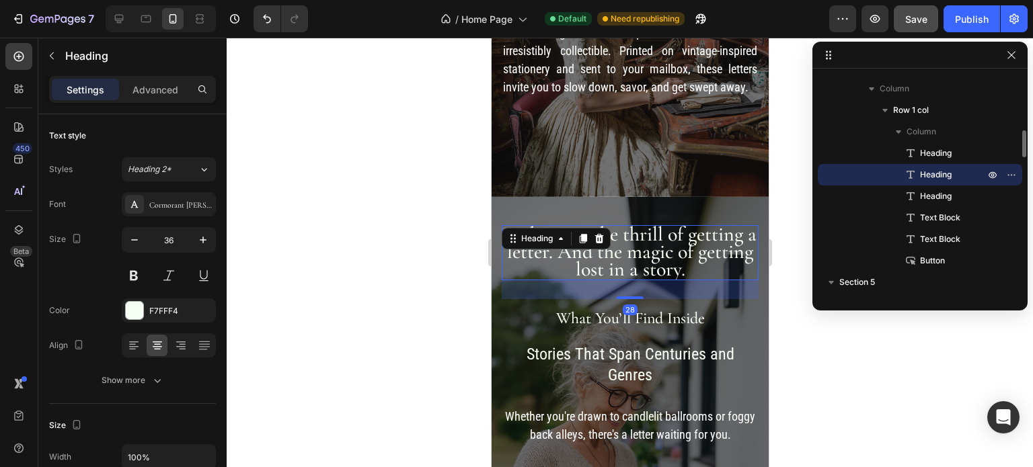
click at [676, 247] on span "Rediscover the thrill of getting a letter. And the magic of getting lost in a s…" at bounding box center [629, 252] width 253 height 60
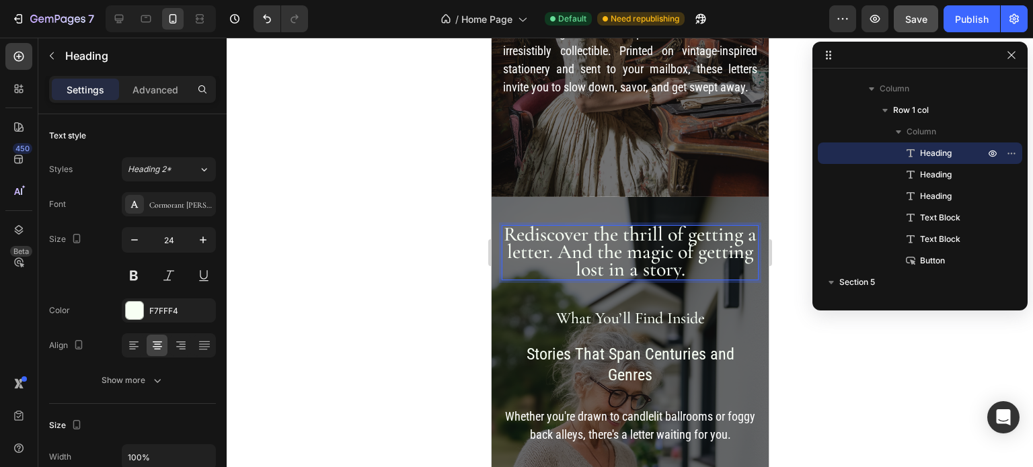
click at [709, 255] on p "Rediscover the thrill of getting a letter. And the magic of getting lost in a s…" at bounding box center [629, 253] width 254 height 52
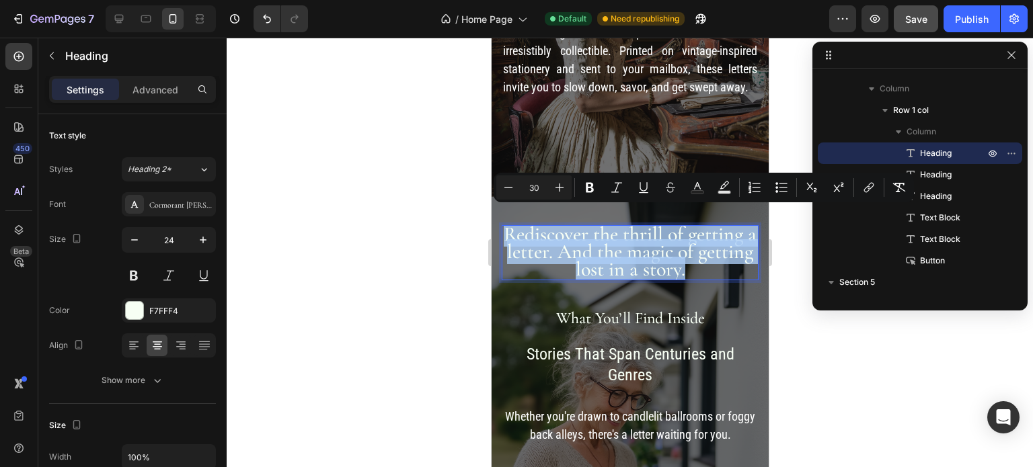
drag, startPoint x: 715, startPoint y: 258, endPoint x: 504, endPoint y: 222, distance: 213.5
click at [504, 227] on p "Rediscover the thrill of getting a letter. And the magic of getting lost in a s…" at bounding box center [629, 253] width 254 height 52
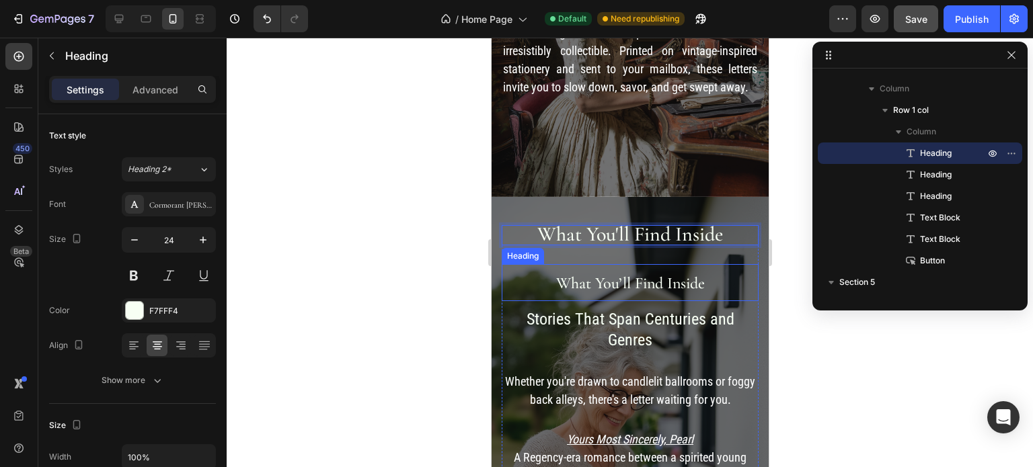
click at [574, 274] on span "What You’ll Find Inside" at bounding box center [629, 283] width 149 height 19
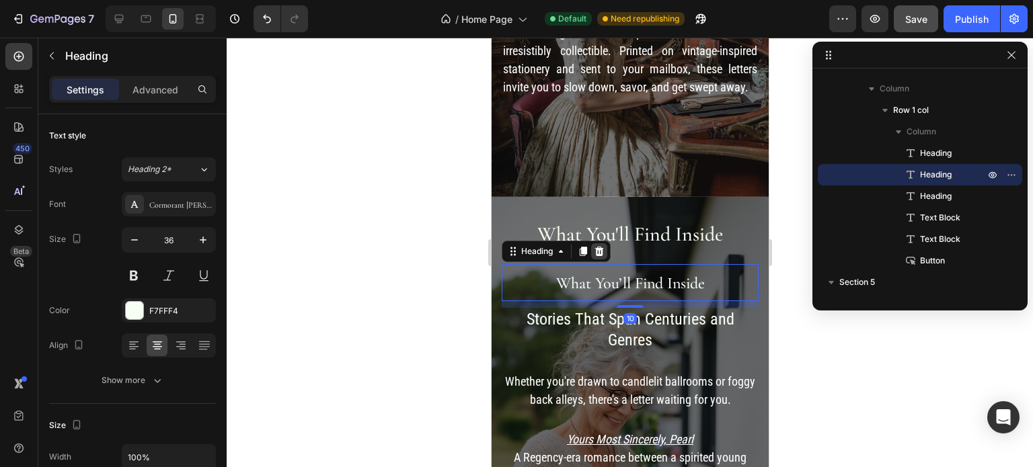
click at [598, 246] on icon at bounding box center [598, 251] width 11 height 11
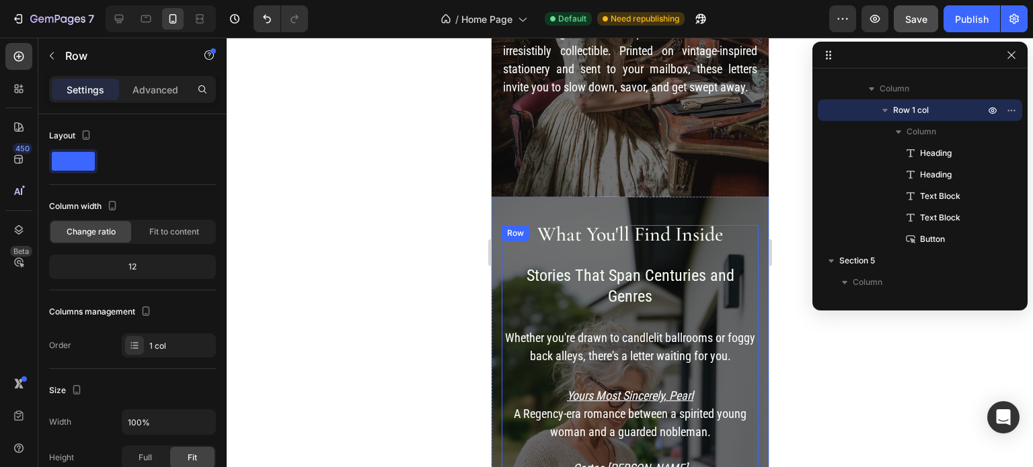
click at [621, 239] on div "⁠⁠⁠⁠⁠⁠⁠ What You'll Find Inside Heading Stories That Span Centuries and Genres …" at bounding box center [629, 394] width 257 height 339
click at [630, 222] on span "What You'll Find Inside" at bounding box center [629, 234] width 186 height 25
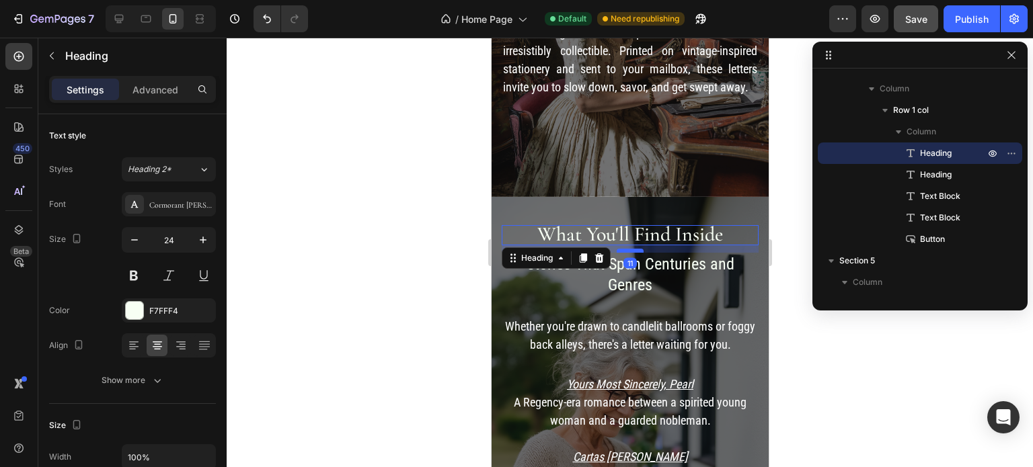
drag, startPoint x: 624, startPoint y: 248, endPoint x: 623, endPoint y: 237, distance: 11.4
click at [623, 249] on div at bounding box center [629, 251] width 27 height 4
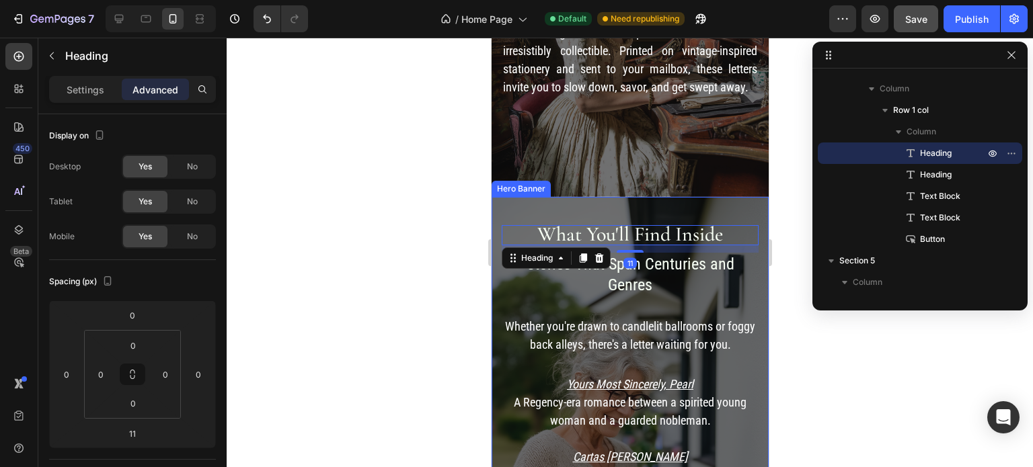
click at [727, 197] on div "⁠⁠⁠⁠⁠⁠⁠ What You'll Find Inside Heading 11 Stories That Span Centuries and Genr…" at bounding box center [629, 390] width 277 height 387
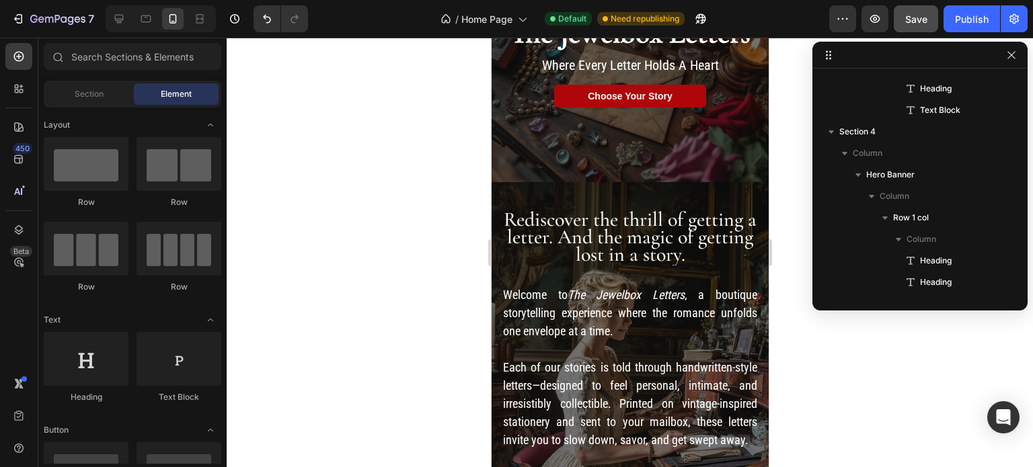
scroll to position [78, 0]
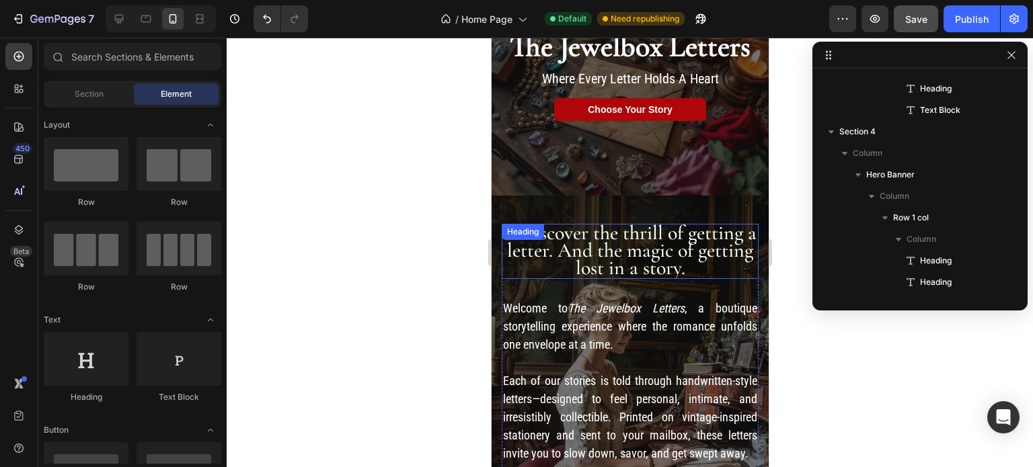
click at [627, 244] on span "Rediscover the thrill of getting a letter. And the magic of getting lost in a s…" at bounding box center [629, 251] width 253 height 60
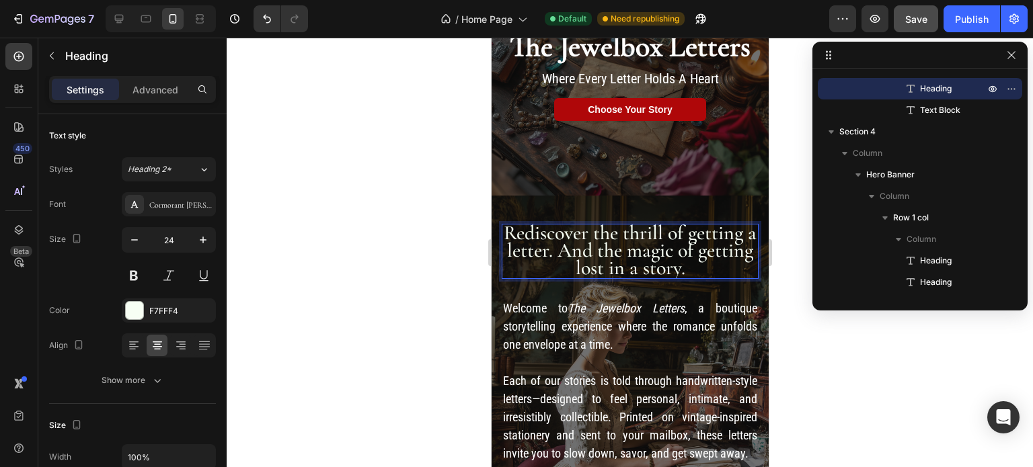
click at [707, 260] on span "Rediscover the thrill of getting a letter. And the magic of getting lost in a s…" at bounding box center [629, 251] width 253 height 60
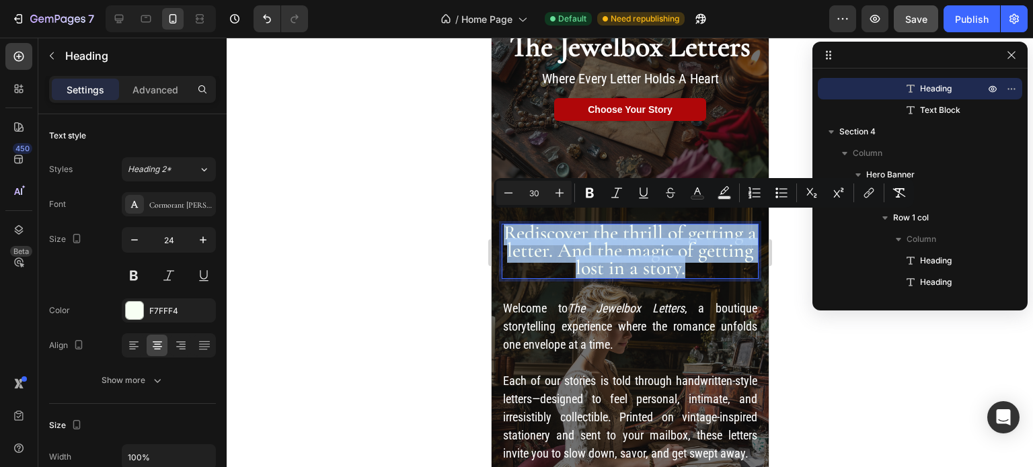
drag, startPoint x: 715, startPoint y: 263, endPoint x: 506, endPoint y: 229, distance: 211.1
click at [506, 229] on p "Rediscover the thrill of getting a letter. And the magic of getting lost in a s…" at bounding box center [629, 251] width 254 height 52
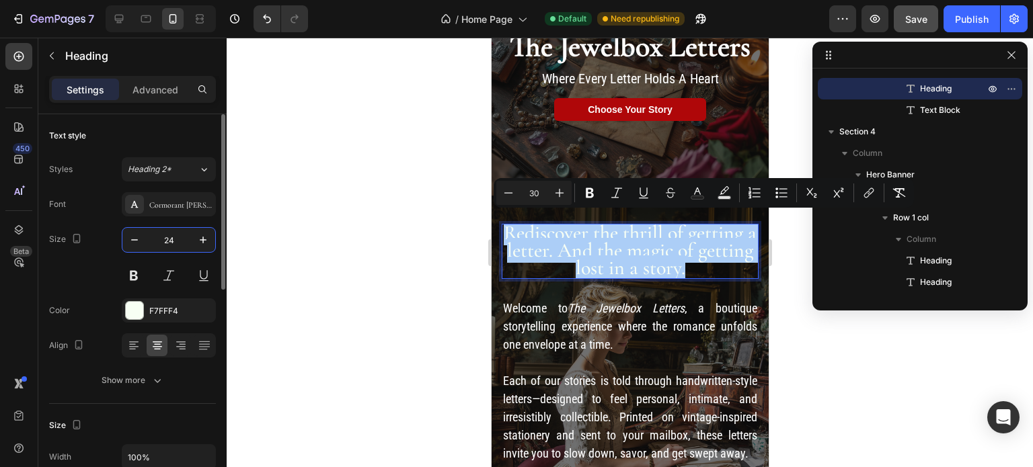
click at [176, 233] on input "24" at bounding box center [169, 240] width 44 height 24
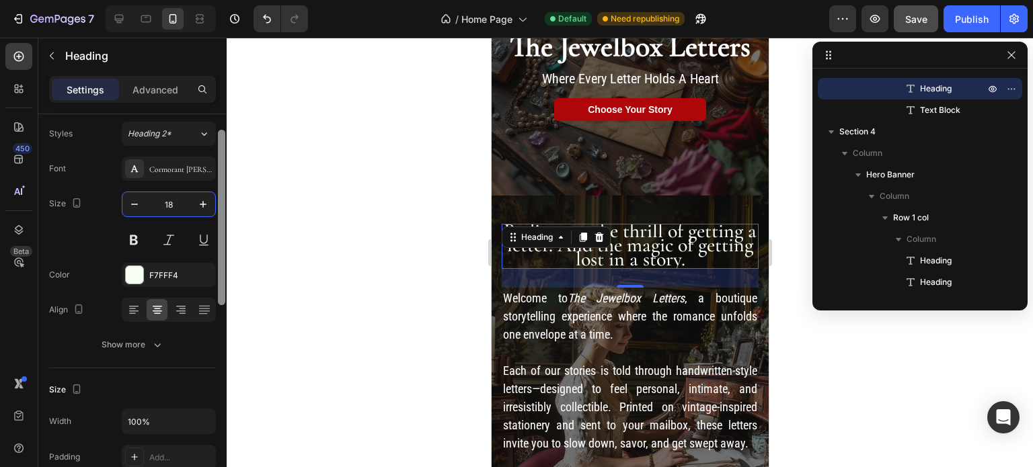
drag, startPoint x: 223, startPoint y: 230, endPoint x: 225, endPoint y: 247, distance: 16.9
click at [225, 247] on div at bounding box center [221, 309] width 10 height 391
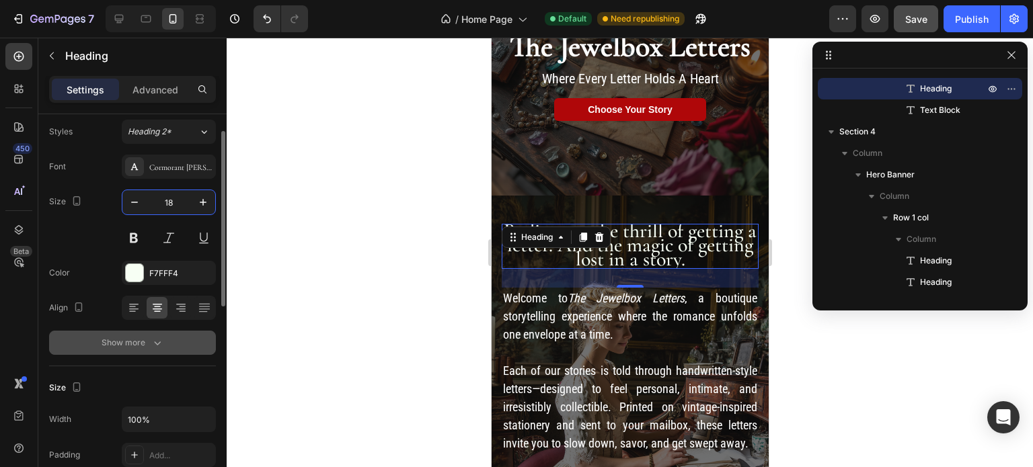
type input "18"
click at [161, 335] on button "Show more" at bounding box center [132, 343] width 167 height 24
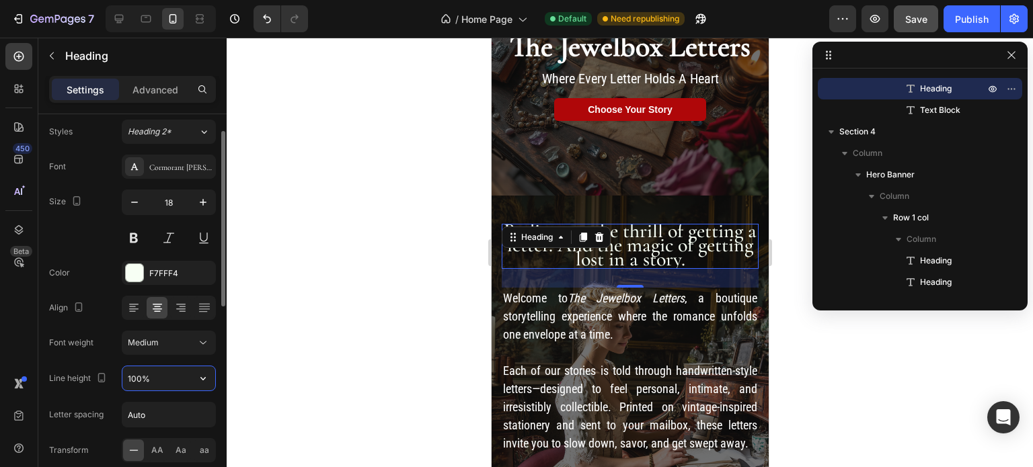
click at [180, 378] on input "100%" at bounding box center [168, 378] width 93 height 24
click at [204, 378] on icon "button" at bounding box center [202, 378] width 5 height 3
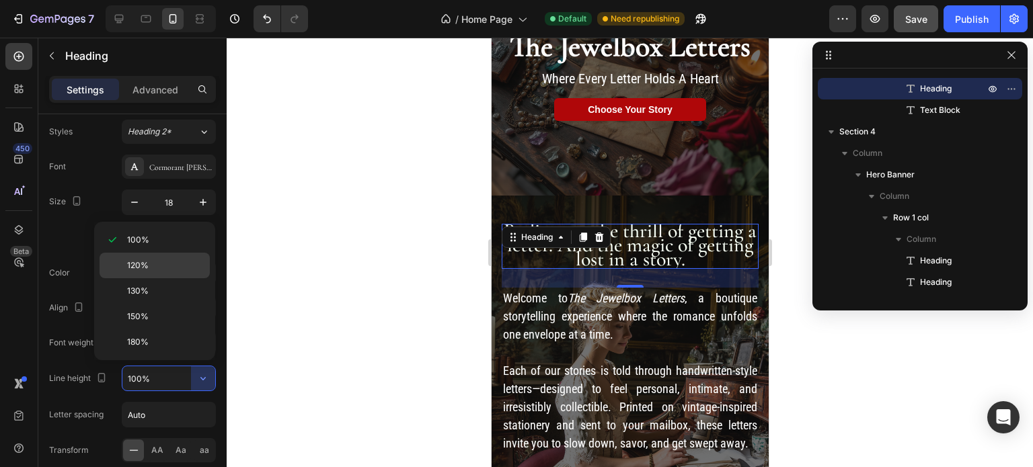
click at [167, 262] on p "120%" at bounding box center [165, 265] width 77 height 12
type input "120%"
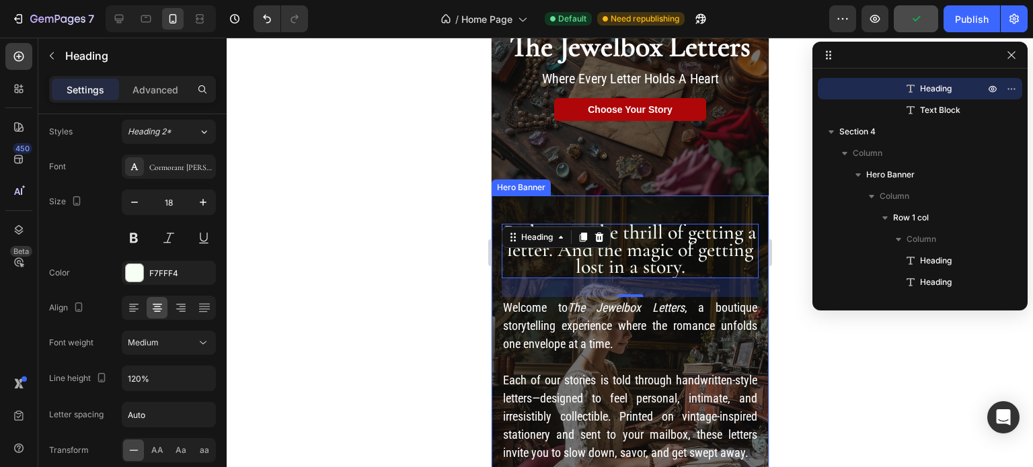
click at [686, 196] on div "⁠⁠⁠⁠⁠⁠⁠ Rediscover the thrill of getting a letter. And the magic of getting los…" at bounding box center [629, 350] width 277 height 308
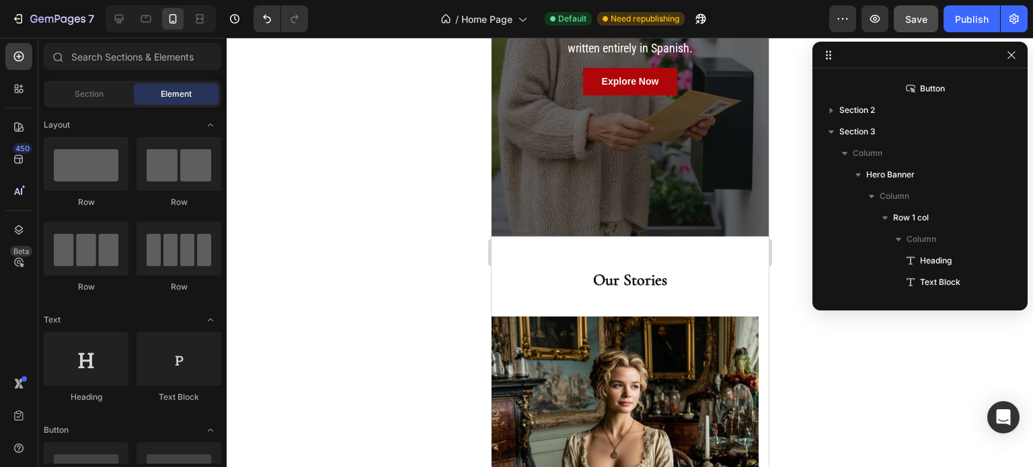
scroll to position [875, 0]
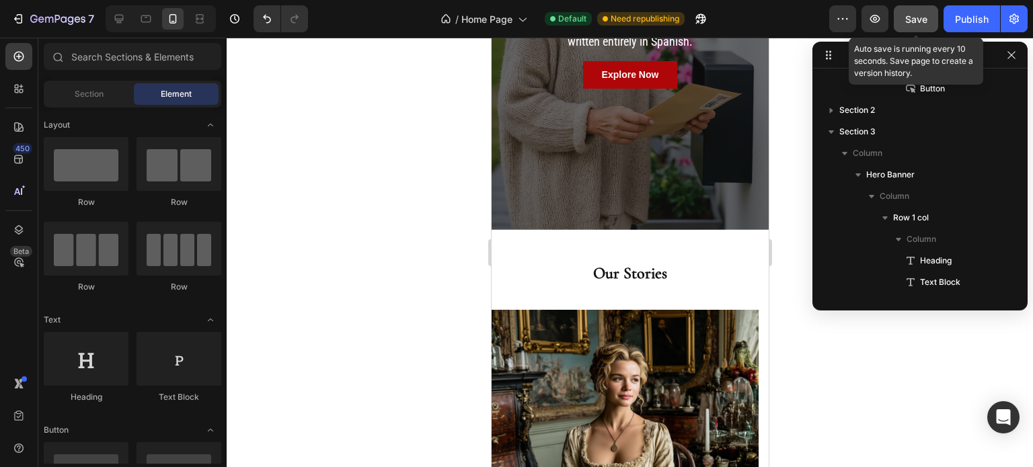
click at [919, 15] on span "Save" at bounding box center [916, 18] width 22 height 11
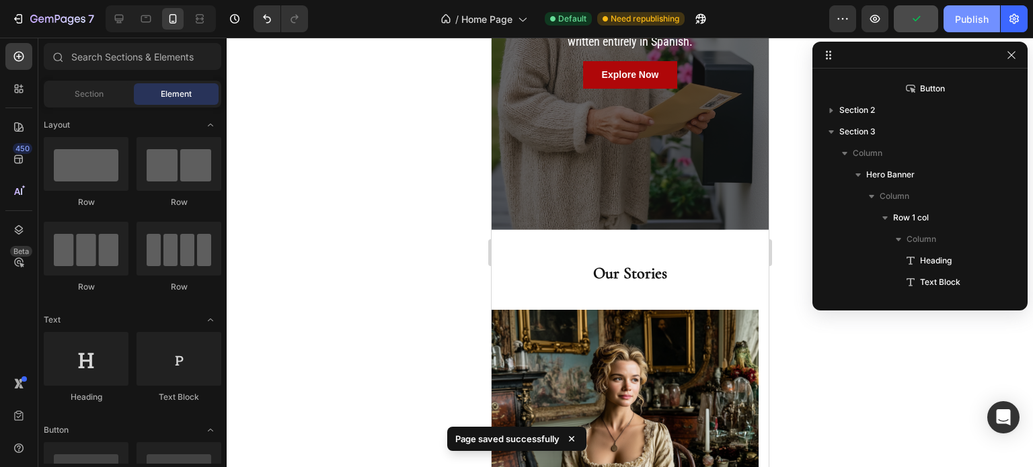
click at [961, 15] on div "Publish" at bounding box center [972, 19] width 34 height 14
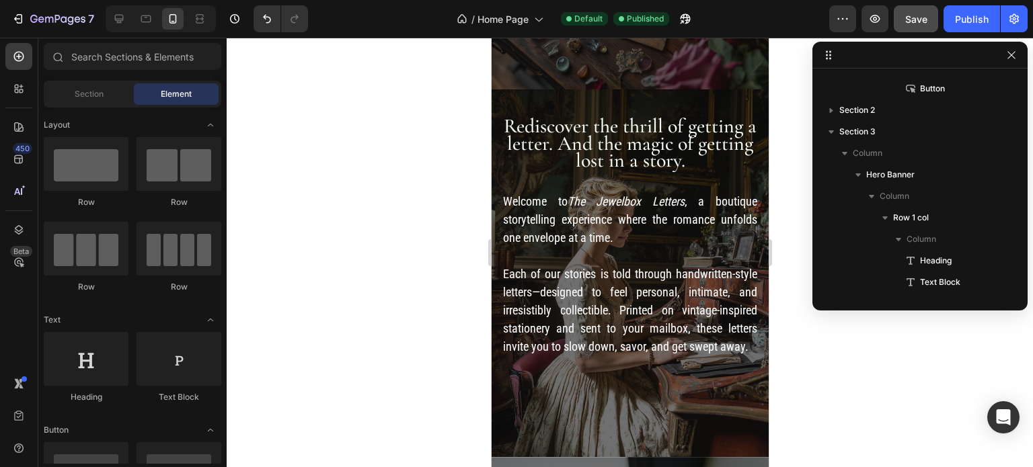
scroll to position [170, 0]
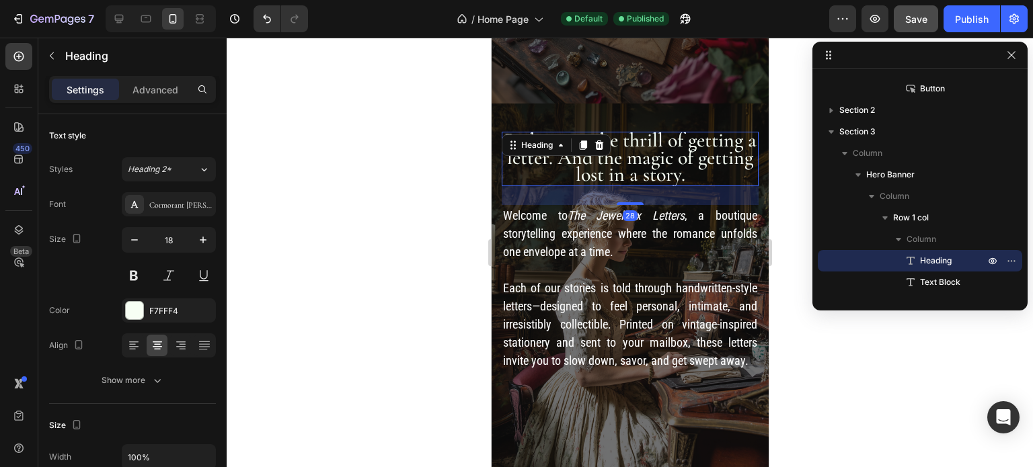
click at [635, 154] on span "Rediscover the thrill of getting a letter. And the magic of getting lost in a s…" at bounding box center [629, 157] width 253 height 59
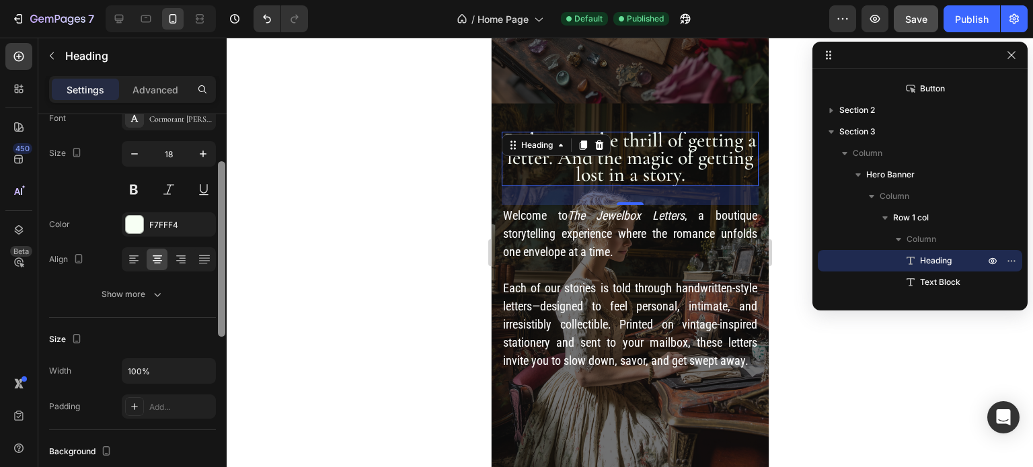
scroll to position [94, 0]
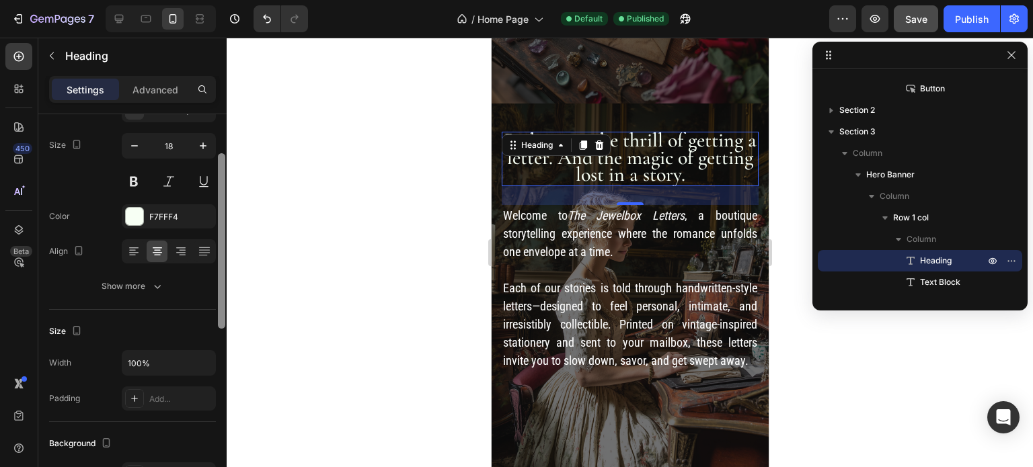
drag, startPoint x: 221, startPoint y: 145, endPoint x: 225, endPoint y: 187, distance: 42.5
click at [225, 187] on div at bounding box center [221, 240] width 7 height 175
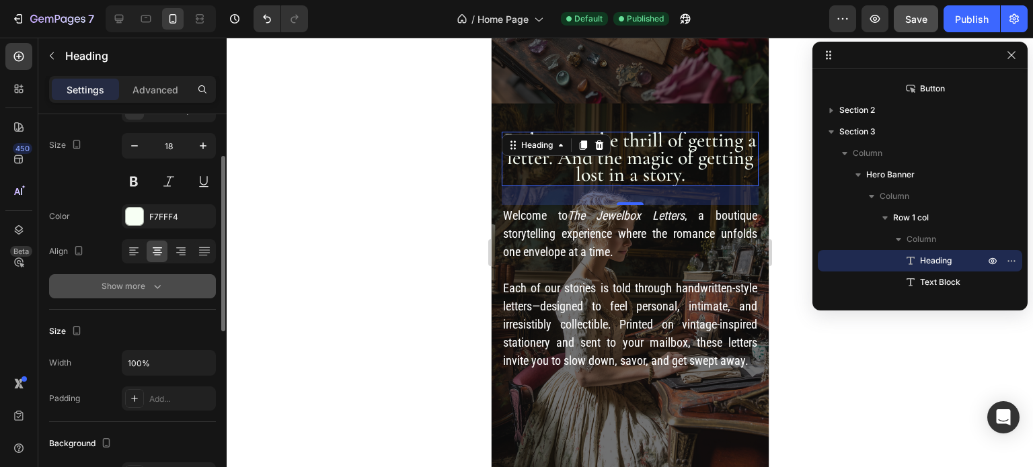
click at [145, 286] on div "Show more" at bounding box center [133, 286] width 63 height 13
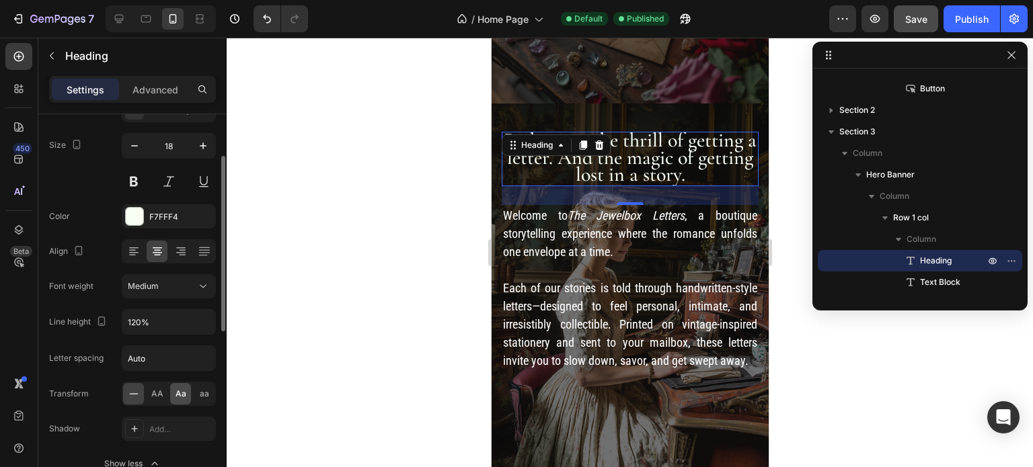
click at [177, 392] on span "Aa" at bounding box center [180, 394] width 11 height 12
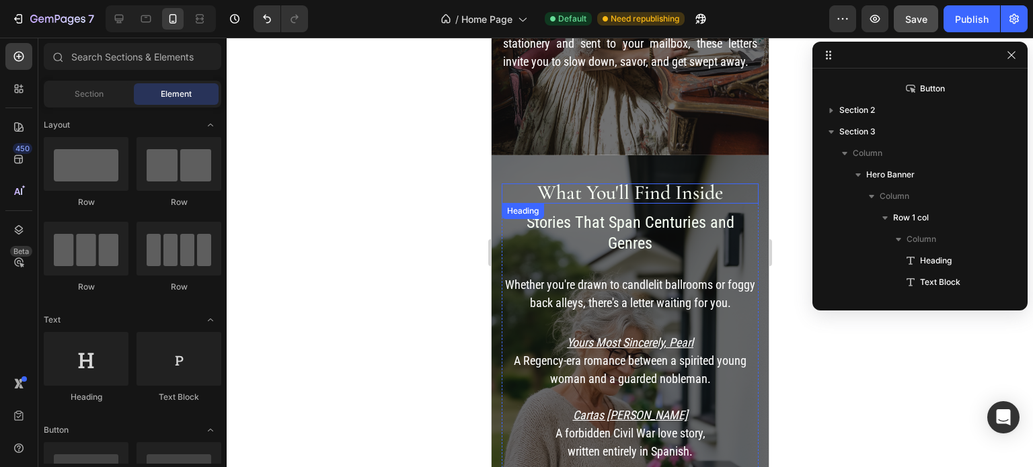
scroll to position [448, 0]
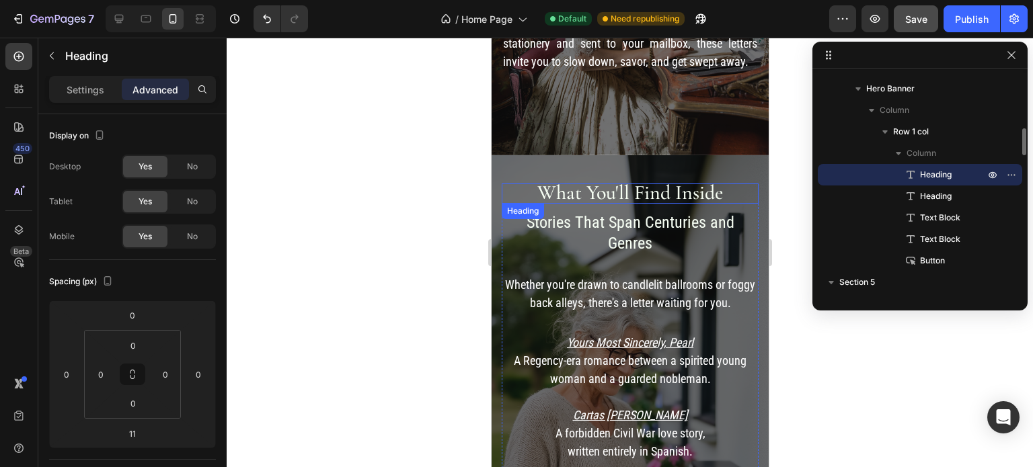
click at [658, 180] on span "What You'll Find Inside" at bounding box center [629, 192] width 186 height 25
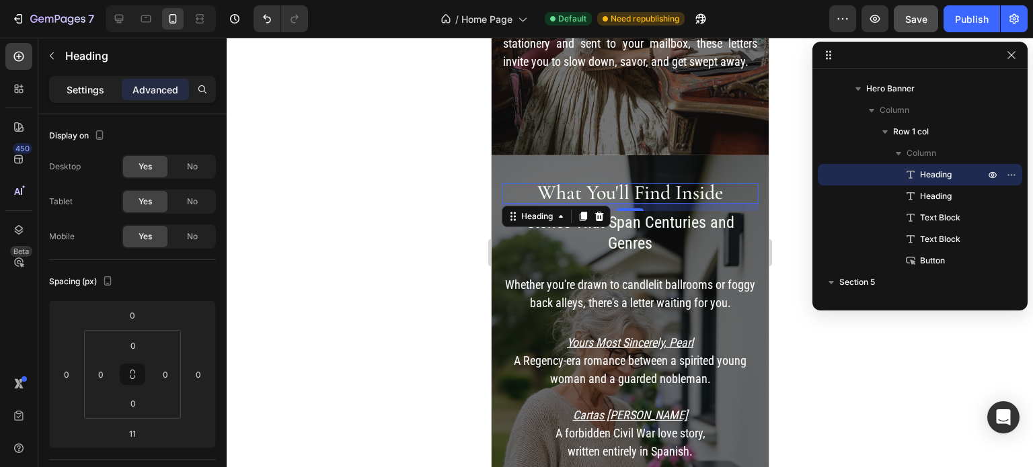
click at [93, 86] on p "Settings" at bounding box center [86, 90] width 38 height 14
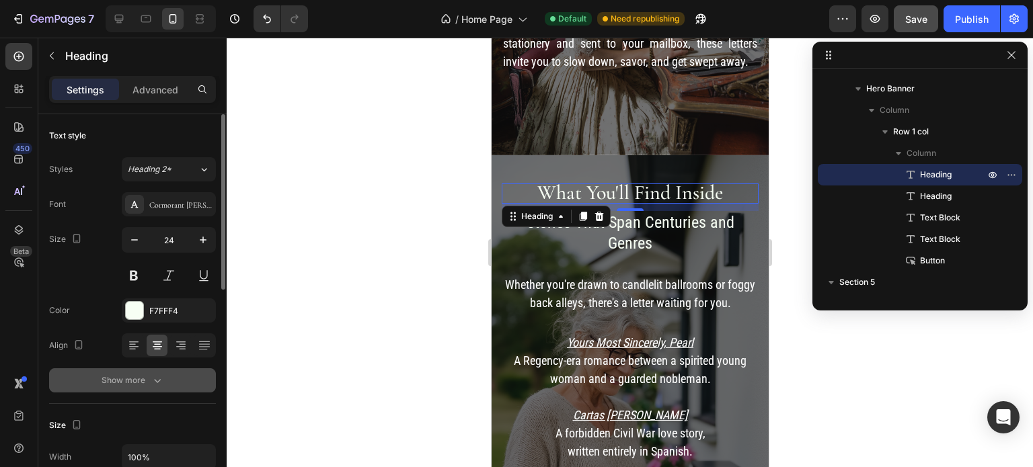
click at [152, 379] on icon "button" at bounding box center [157, 380] width 13 height 13
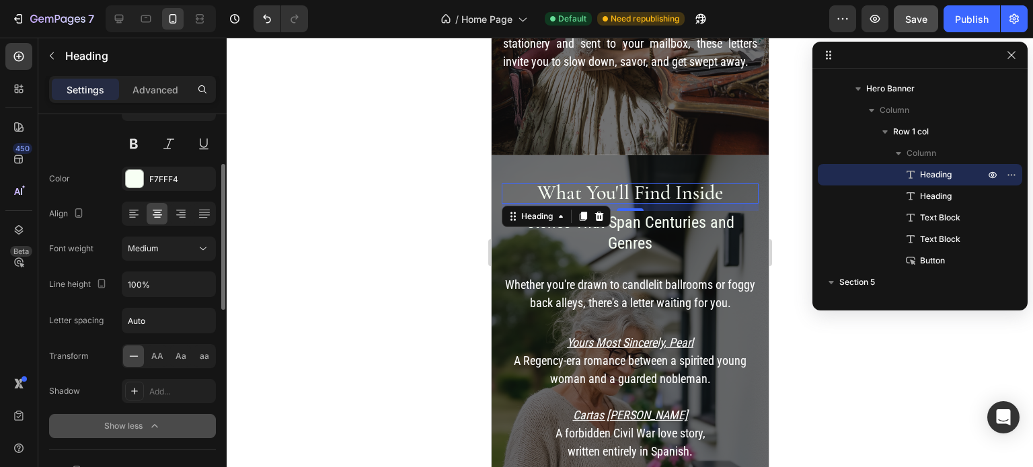
scroll to position [132, 0]
click at [180, 360] on div "Aa" at bounding box center [180, 356] width 21 height 22
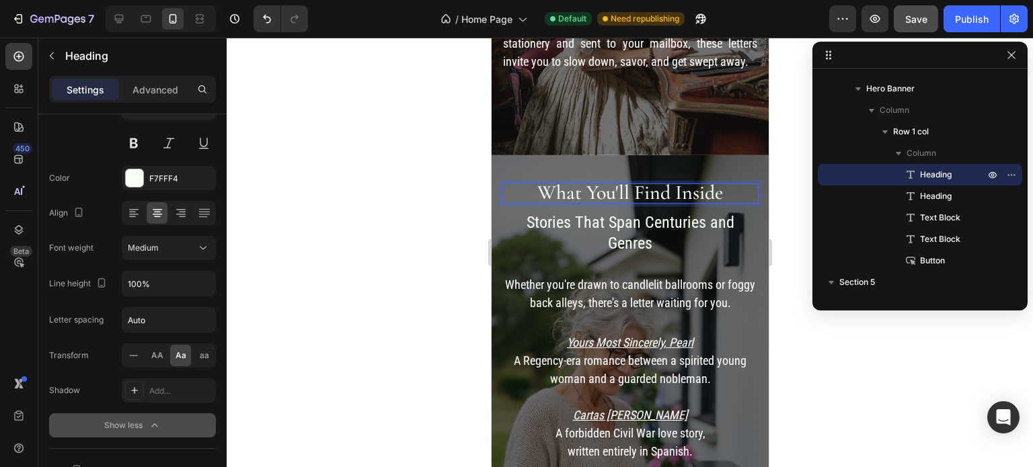
click at [729, 184] on h2 "what you'll find inside" at bounding box center [629, 194] width 257 height 20
click at [134, 355] on icon at bounding box center [133, 355] width 9 height 1
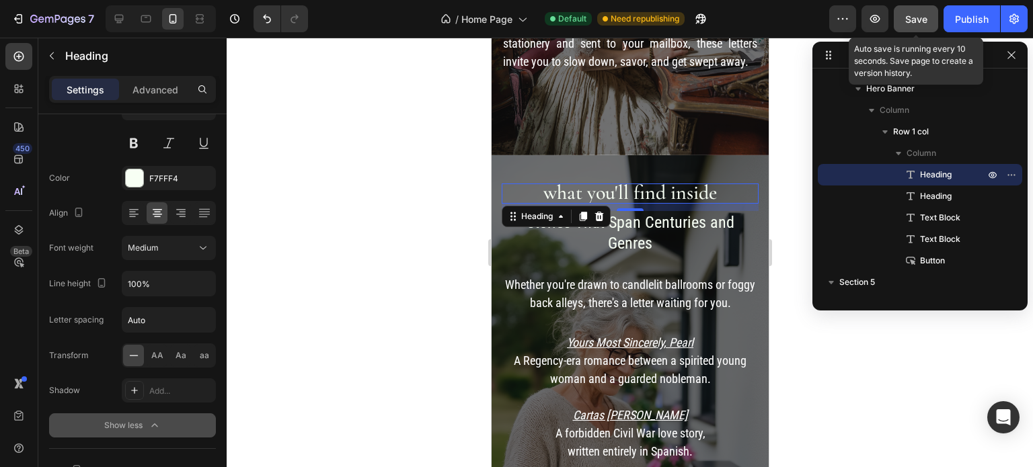
click at [918, 12] on div "Save" at bounding box center [916, 19] width 22 height 14
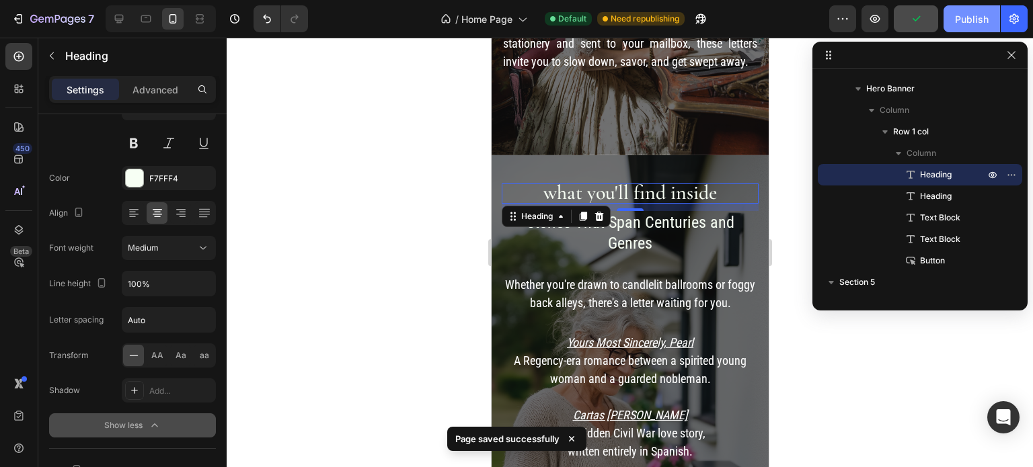
click at [980, 13] on div "Publish" at bounding box center [972, 19] width 34 height 14
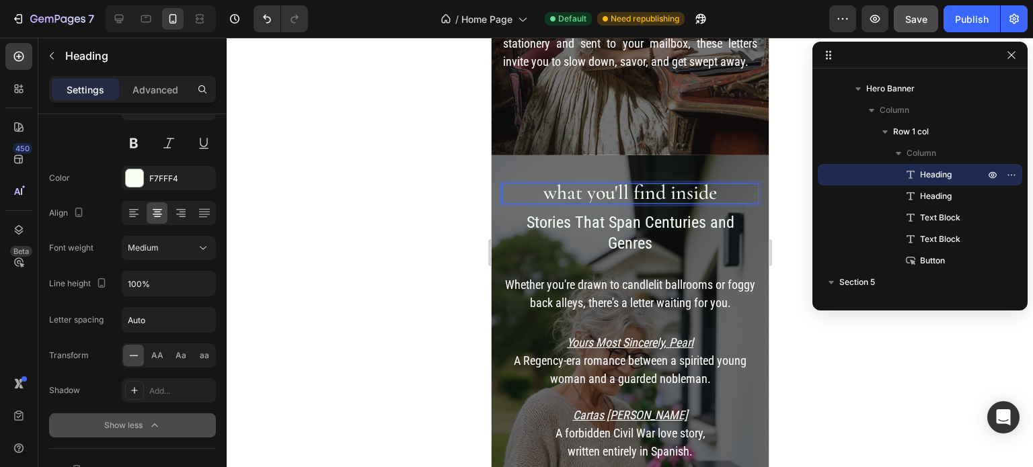
click at [719, 184] on h2 "what you'll find inside" at bounding box center [629, 194] width 257 height 20
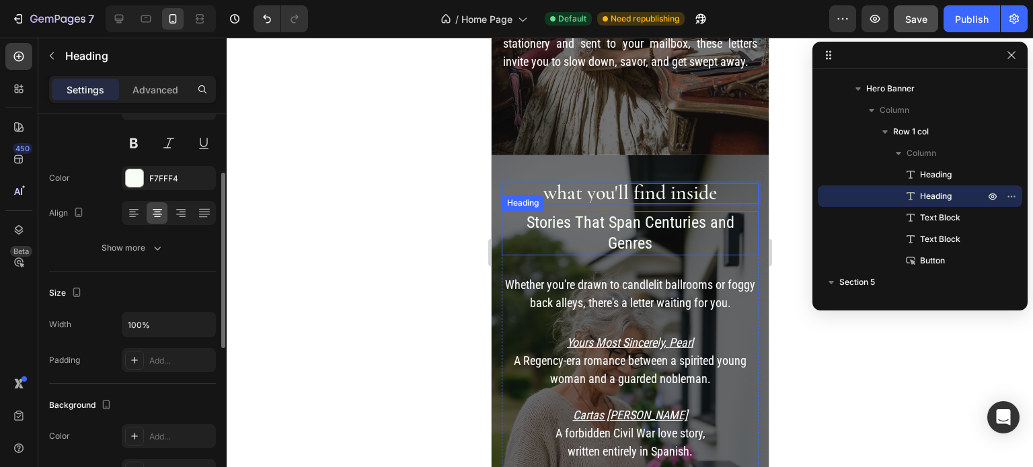
scroll to position [132, 0]
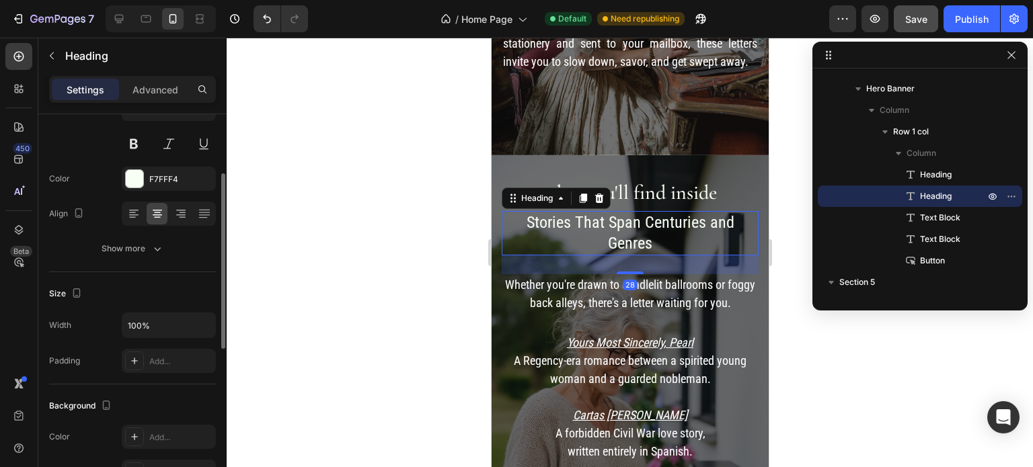
click at [686, 216] on h2 "Stories That Span Centuries and Genres" at bounding box center [629, 233] width 257 height 44
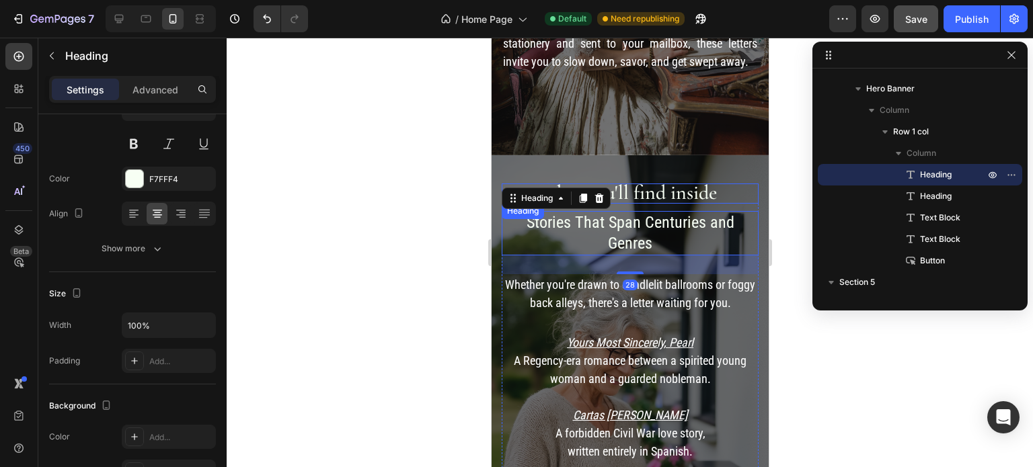
click at [716, 185] on p "⁠⁠⁠⁠⁠⁠⁠ what you'll find inside" at bounding box center [629, 193] width 254 height 17
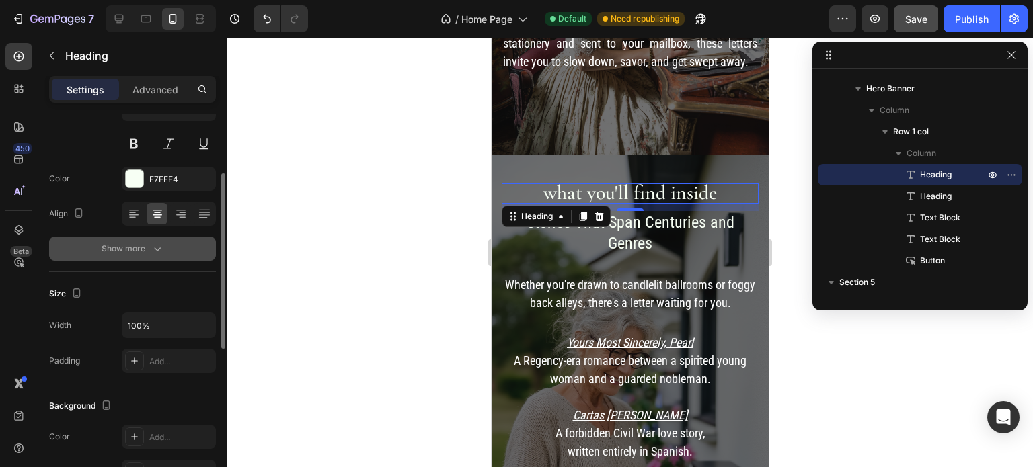
click at [149, 249] on div "Show more" at bounding box center [133, 248] width 63 height 13
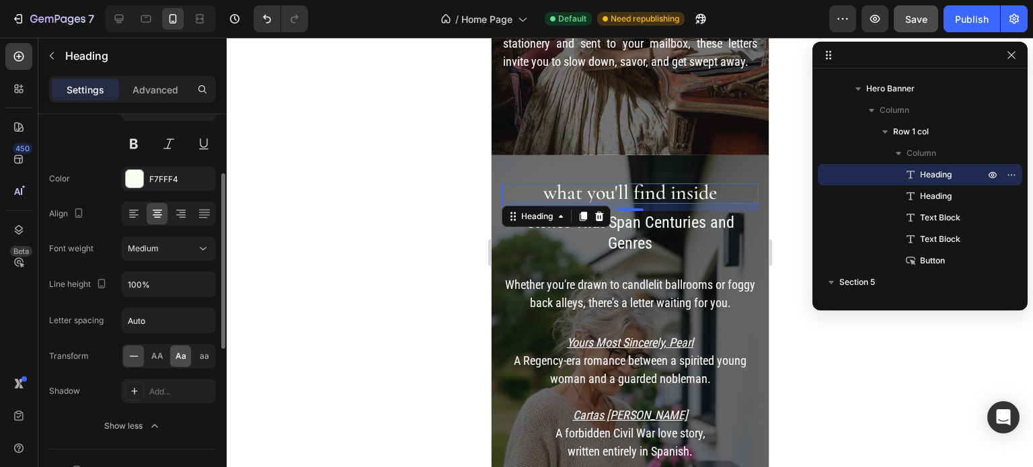
click at [180, 356] on span "Aa" at bounding box center [180, 356] width 11 height 12
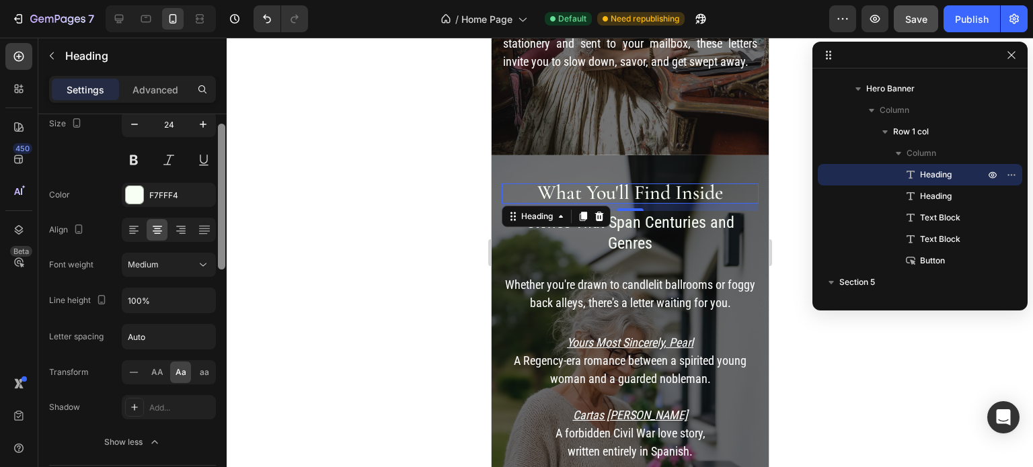
scroll to position [119, 0]
click at [221, 270] on div at bounding box center [221, 232] width 7 height 146
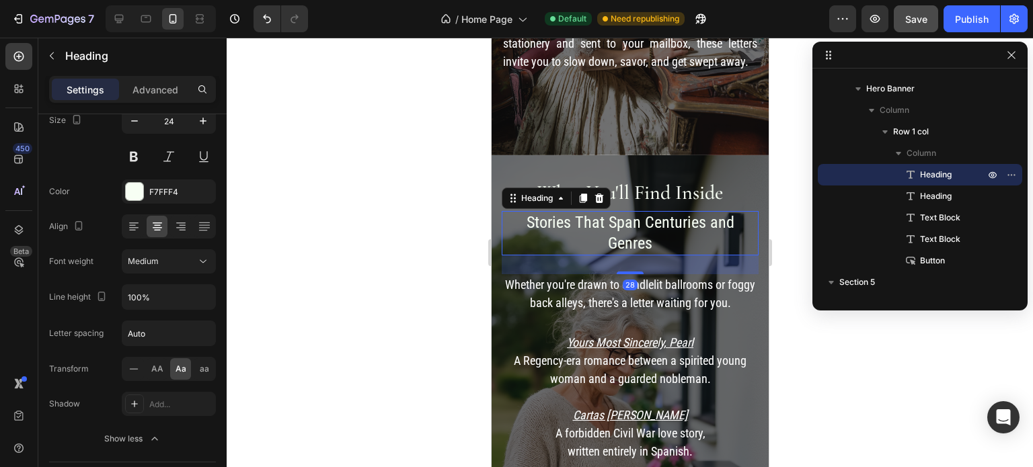
scroll to position [118, 0]
click at [643, 211] on h2 "Stories That Span Centuries and Genres" at bounding box center [629, 233] width 257 height 44
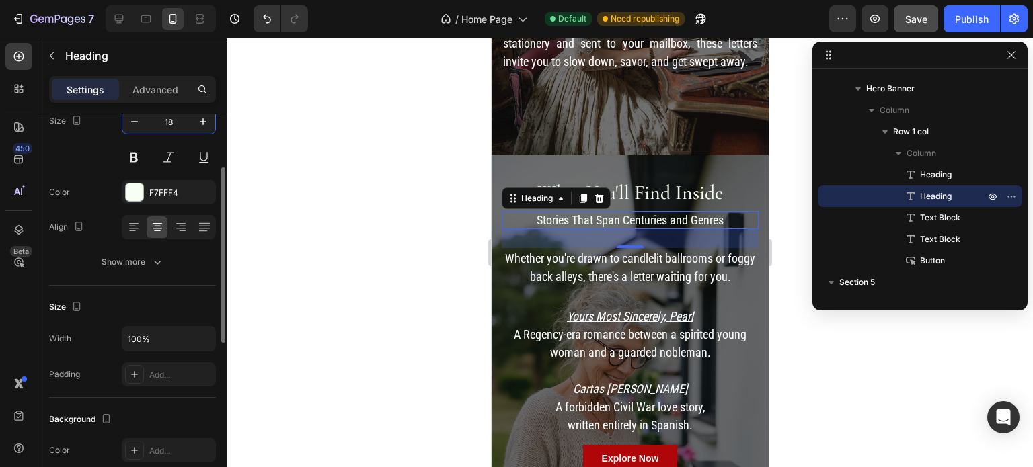
type input "18"
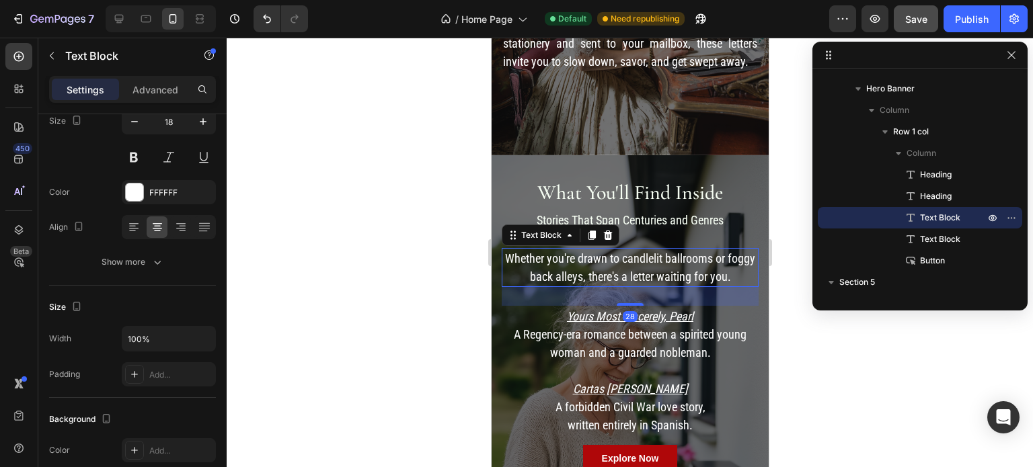
click at [551, 268] on p "Whether you're drawn to candlelit ballrooms or foggy back alleys, there's a let…" at bounding box center [629, 267] width 254 height 36
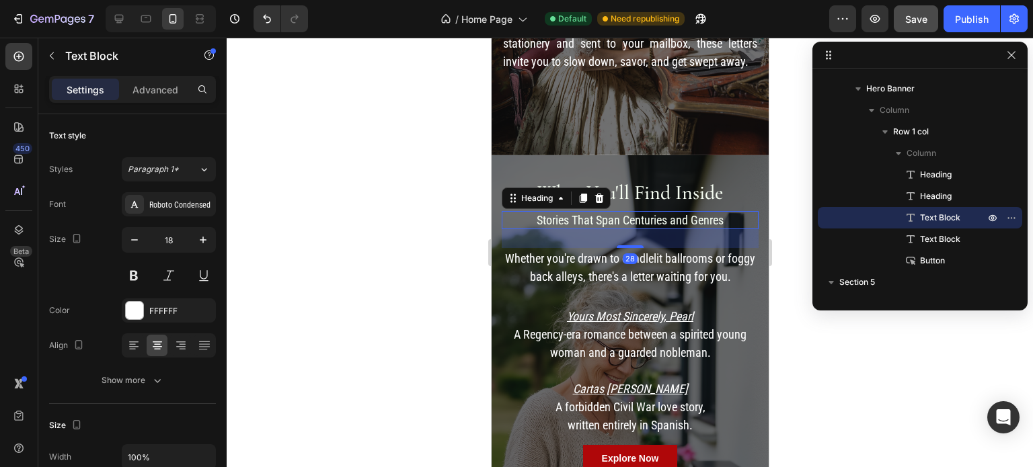
click at [639, 211] on h2 "Stories That Span Centuries and Genres" at bounding box center [629, 220] width 257 height 18
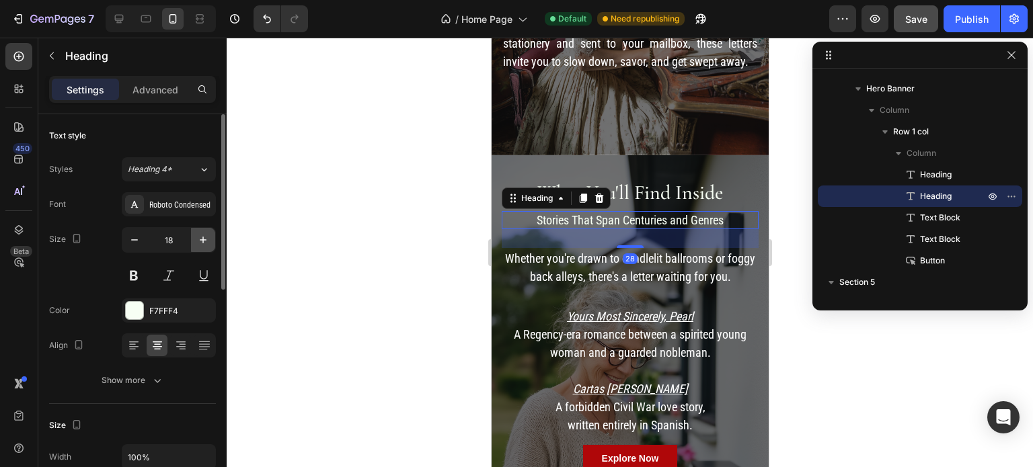
click at [206, 238] on icon "button" at bounding box center [202, 239] width 13 height 13
type input "20"
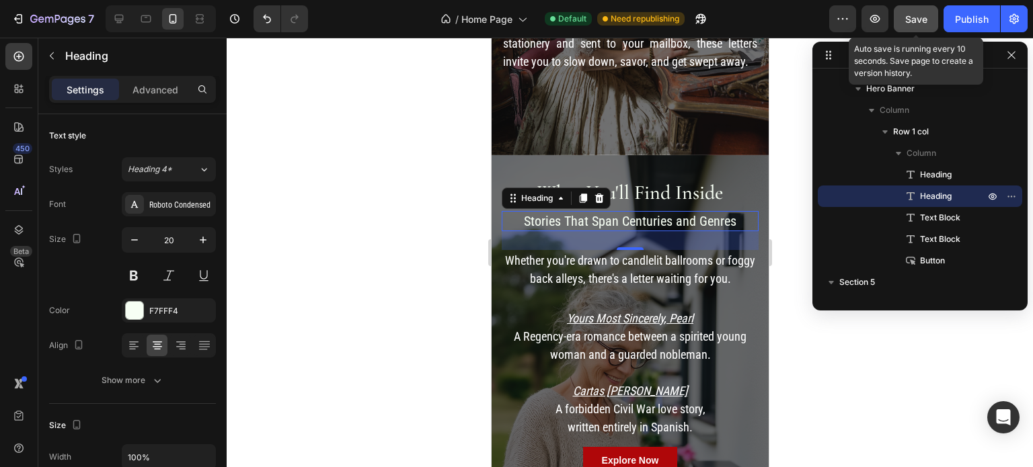
click at [925, 17] on span "Save" at bounding box center [916, 18] width 22 height 11
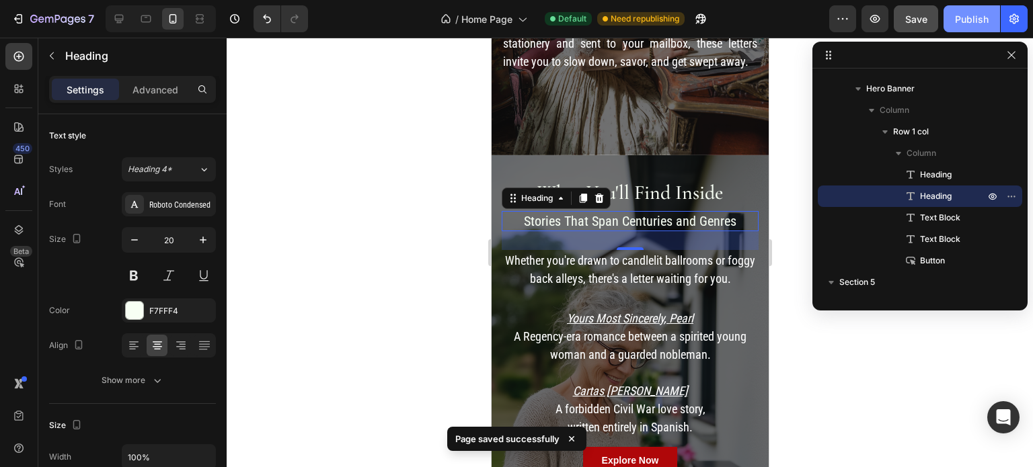
click at [992, 19] on button "Publish" at bounding box center [971, 18] width 56 height 27
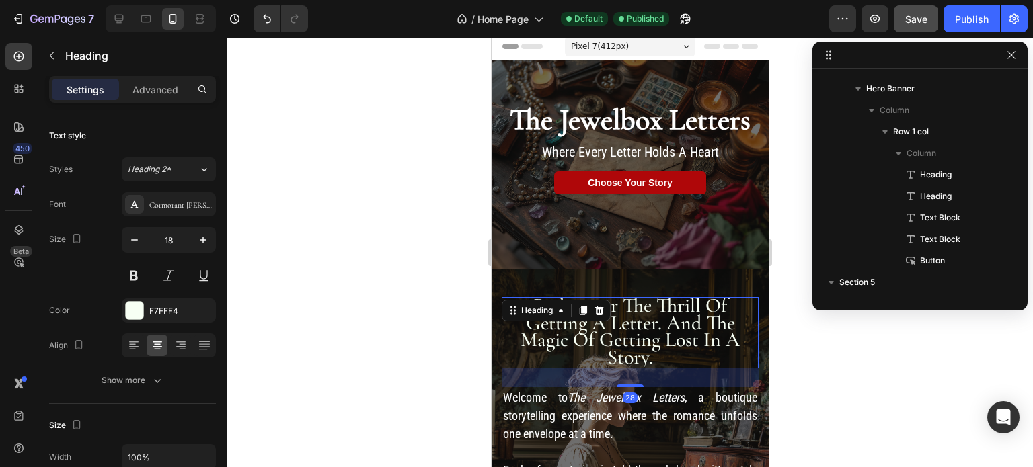
scroll to position [276, 0]
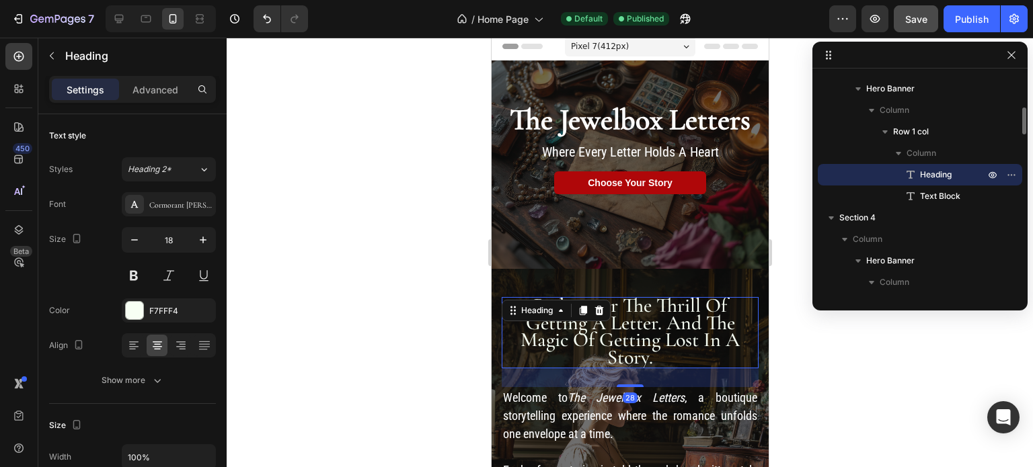
click at [629, 306] on span "rediscover the thrill of getting a letter. and the magic of getting lost in a s…" at bounding box center [629, 331] width 219 height 77
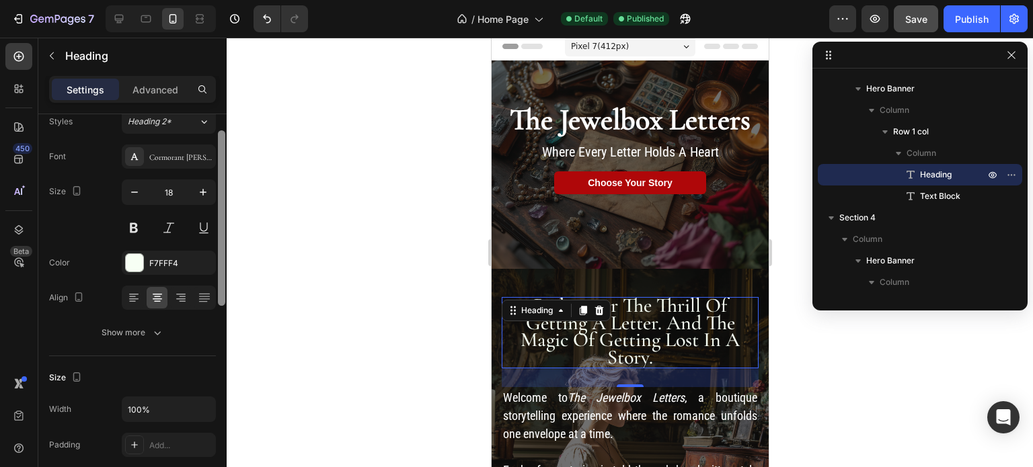
drag, startPoint x: 221, startPoint y: 263, endPoint x: 221, endPoint y: 286, distance: 22.9
click at [221, 286] on div at bounding box center [221, 217] width 7 height 175
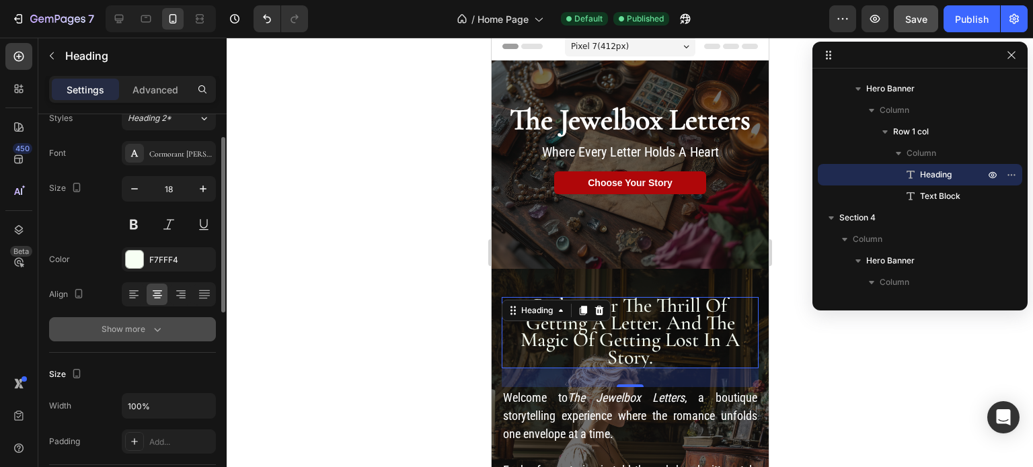
click at [130, 330] on div "Show more" at bounding box center [133, 329] width 63 height 13
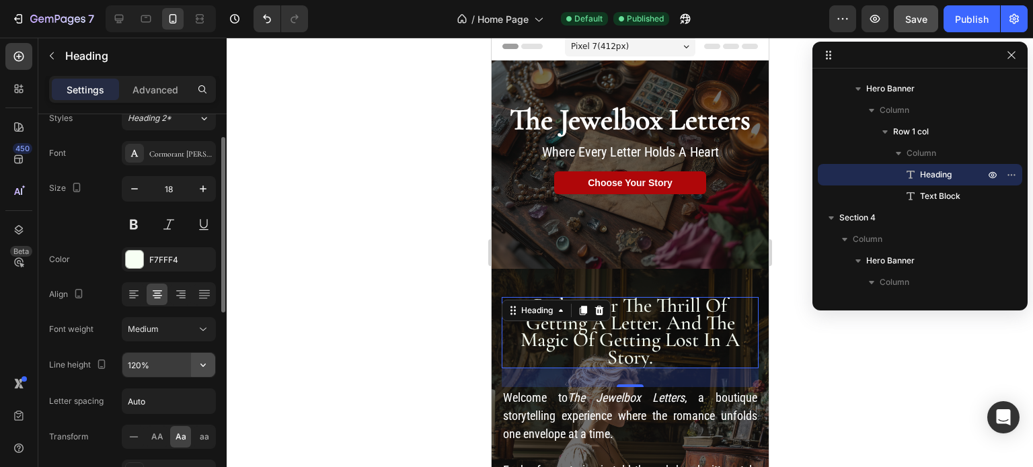
click at [200, 365] on icon "button" at bounding box center [202, 364] width 13 height 13
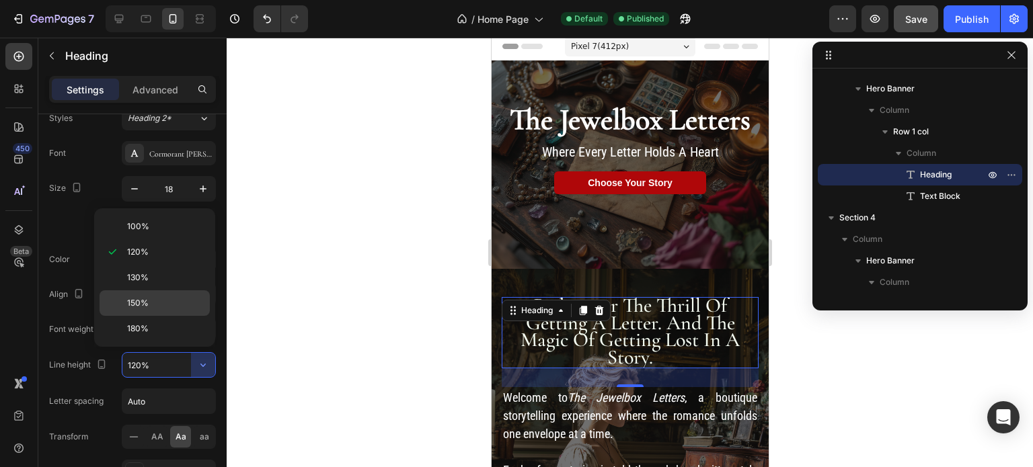
click at [170, 298] on p "150%" at bounding box center [165, 303] width 77 height 12
type input "150%"
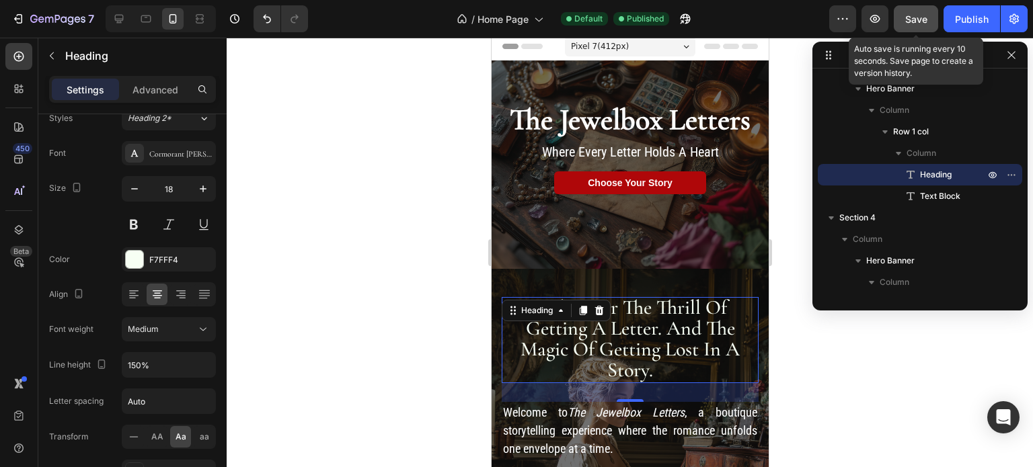
click at [912, 20] on span "Save" at bounding box center [916, 18] width 22 height 11
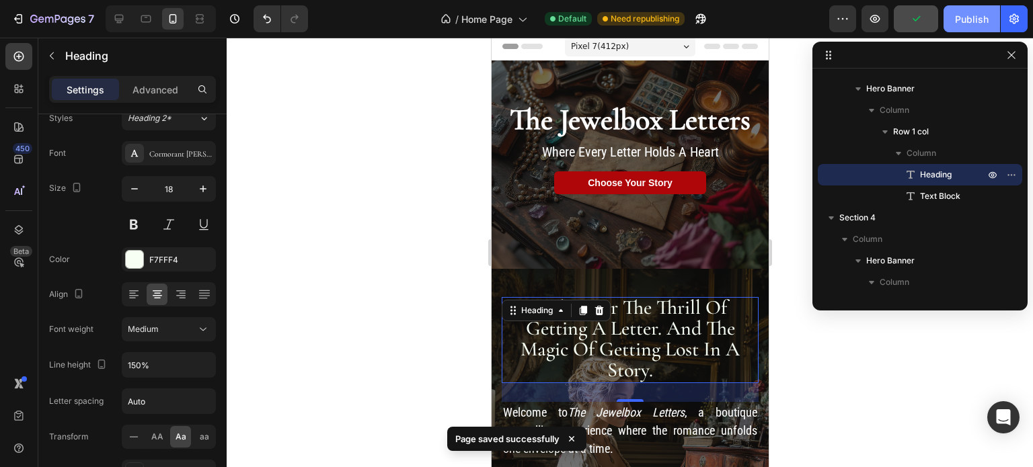
click at [975, 13] on div "Publish" at bounding box center [972, 19] width 34 height 14
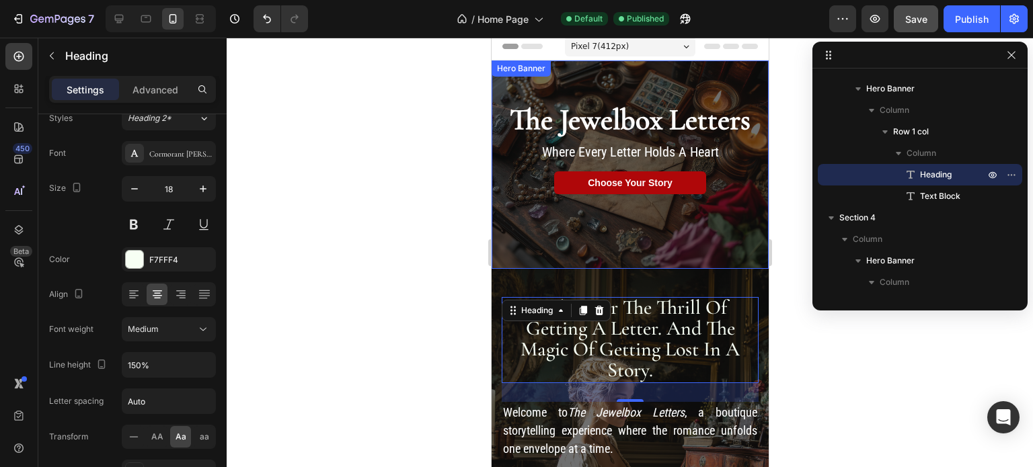
click at [724, 77] on div "Text Block The Jewelbox Letters Heading Where Every Letter Holds A Heart Text B…" at bounding box center [629, 145] width 277 height 169
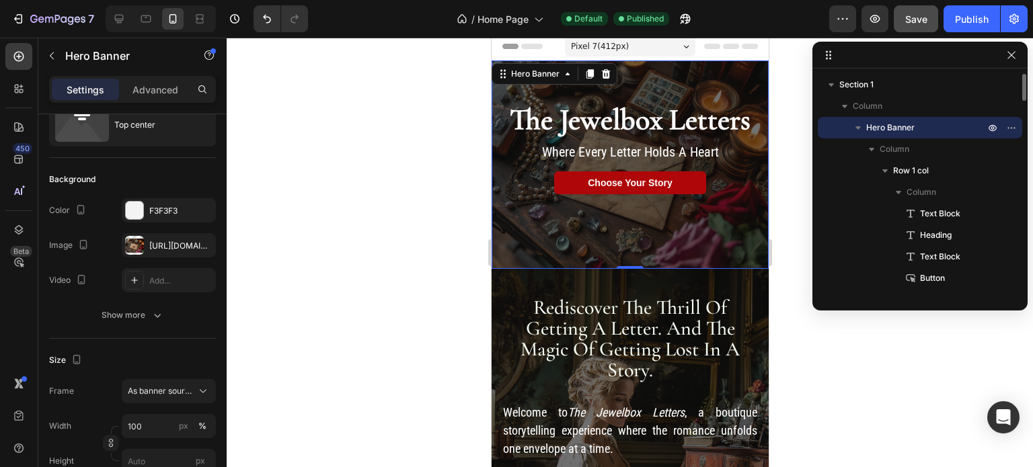
scroll to position [0, 0]
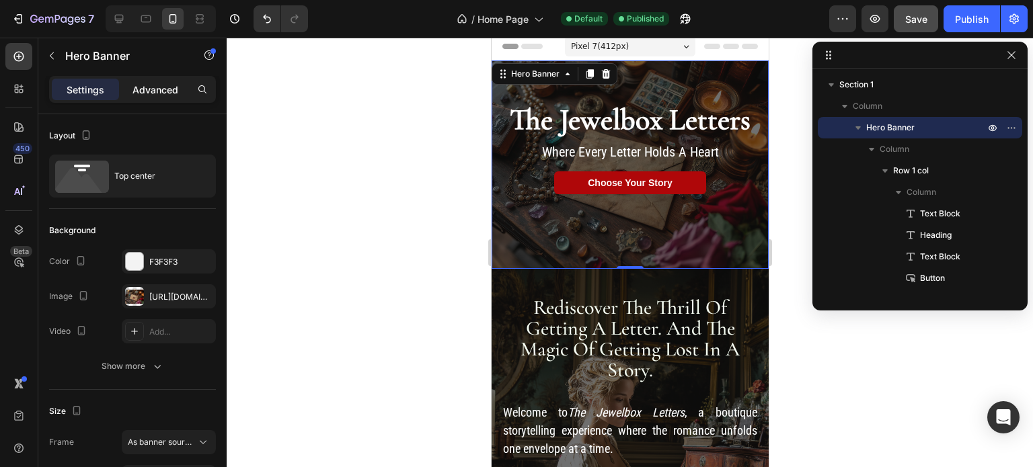
click at [159, 91] on p "Advanced" at bounding box center [155, 90] width 46 height 14
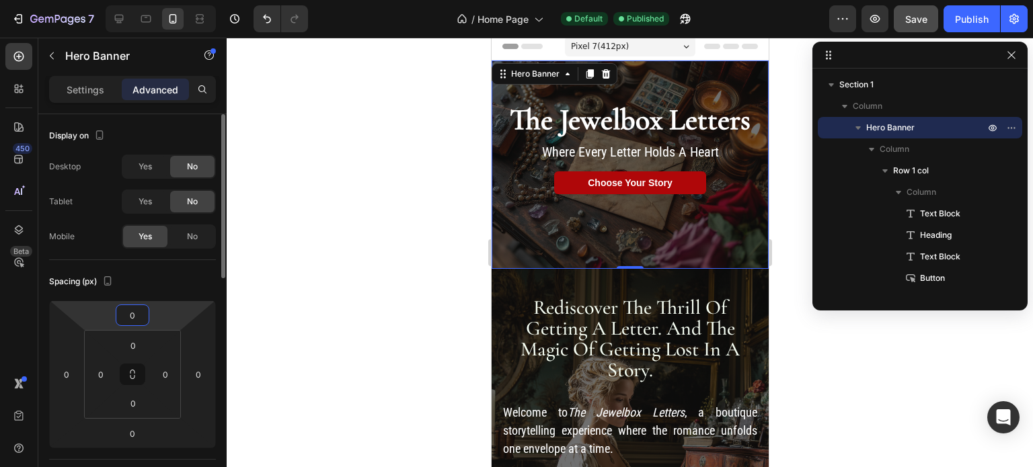
click at [140, 313] on input "0" at bounding box center [132, 315] width 27 height 20
type input "2"
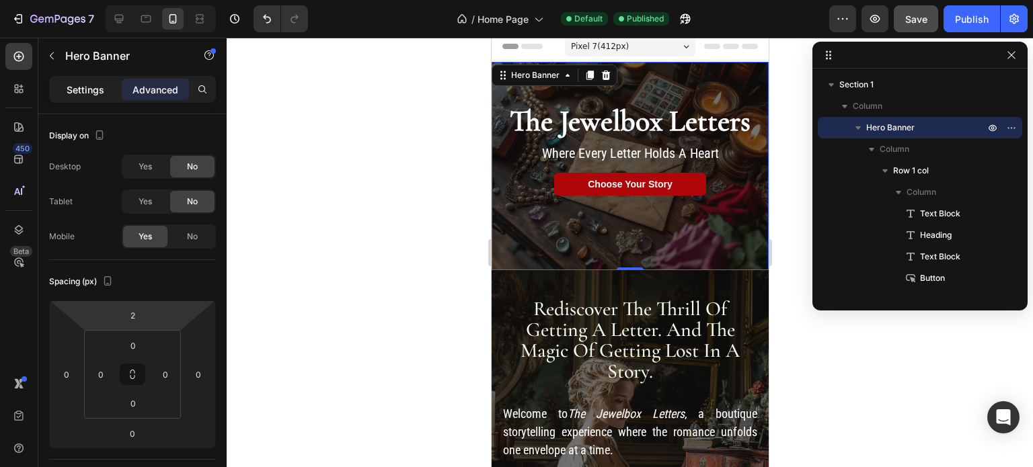
click at [94, 83] on p "Settings" at bounding box center [86, 90] width 38 height 14
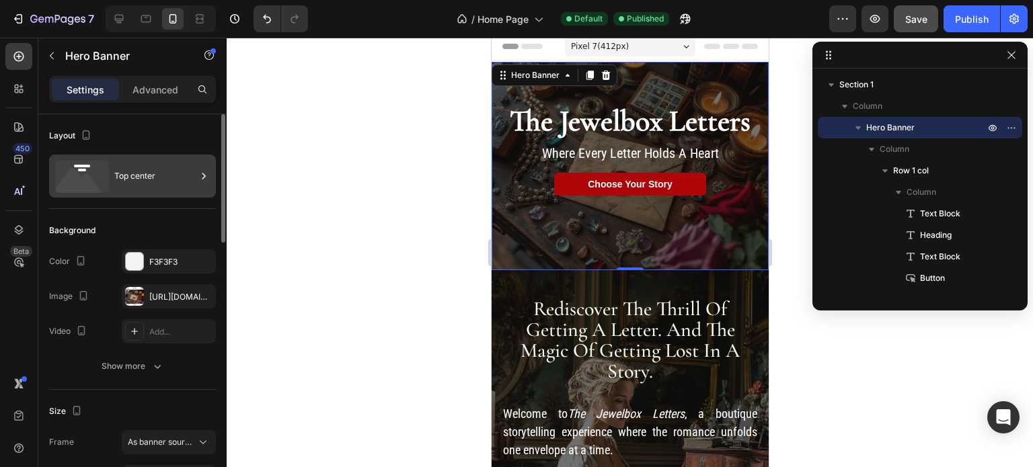
click at [132, 179] on div "Top center" at bounding box center [155, 176] width 82 height 31
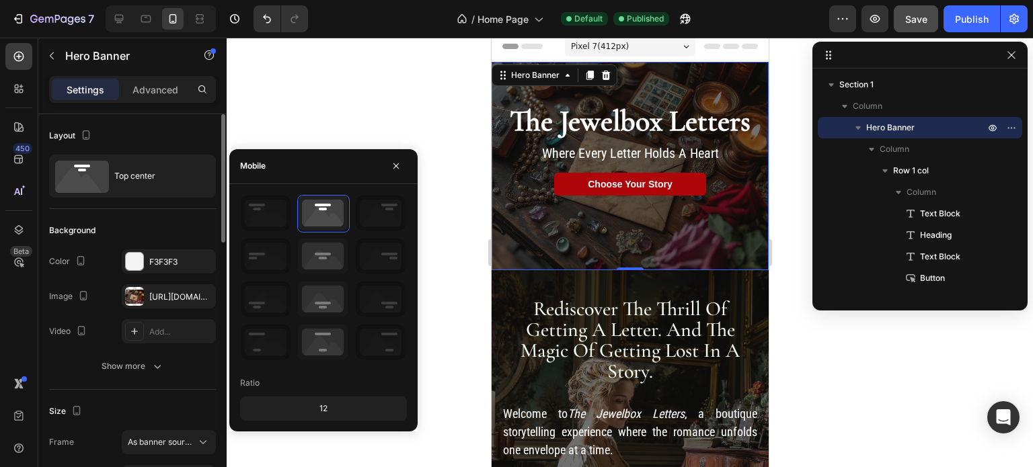
click at [151, 135] on div "Layout" at bounding box center [132, 136] width 167 height 22
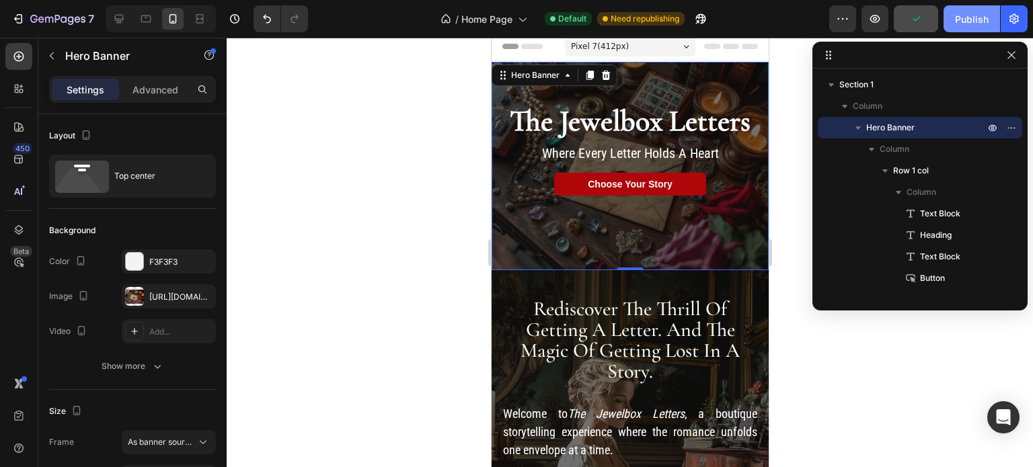
click at [963, 21] on div "Publish" at bounding box center [972, 19] width 34 height 14
click at [153, 85] on p "Advanced" at bounding box center [155, 90] width 46 height 14
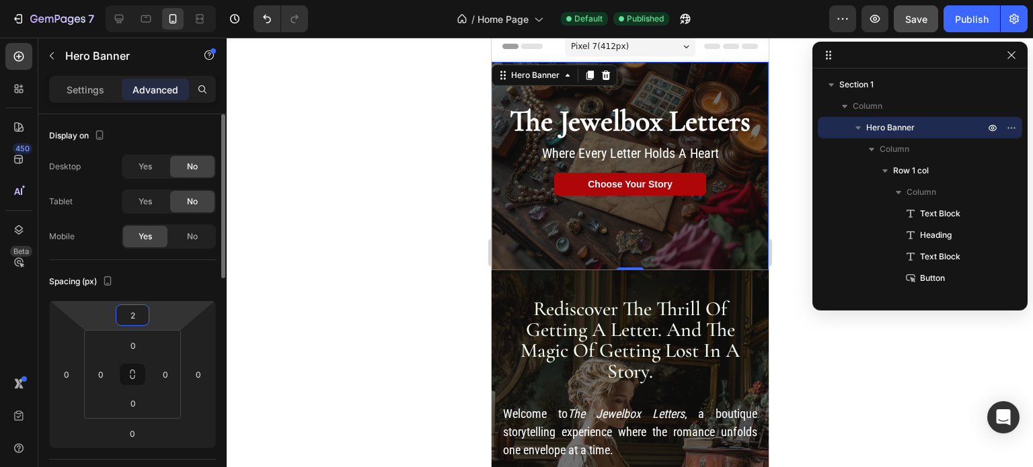
click at [136, 314] on input "2" at bounding box center [132, 315] width 27 height 20
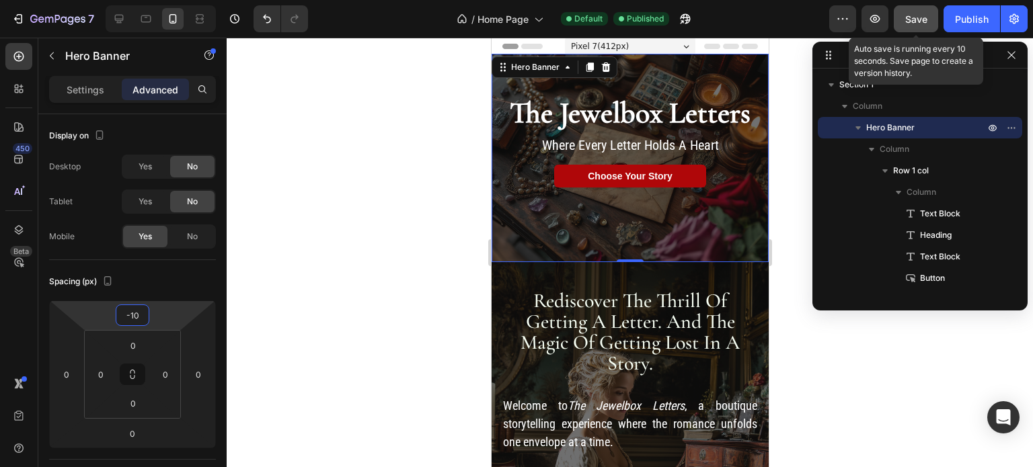
click at [916, 16] on span "Save" at bounding box center [916, 18] width 22 height 11
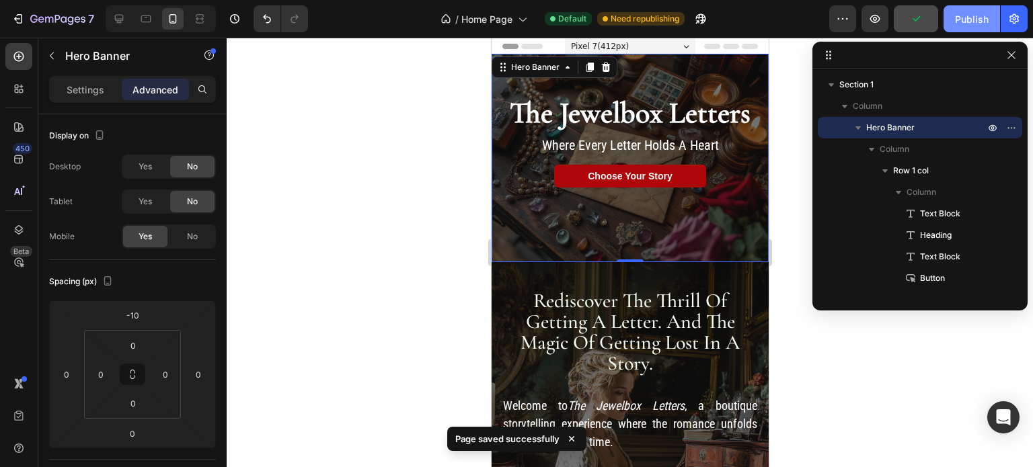
click at [972, 9] on button "Publish" at bounding box center [971, 18] width 56 height 27
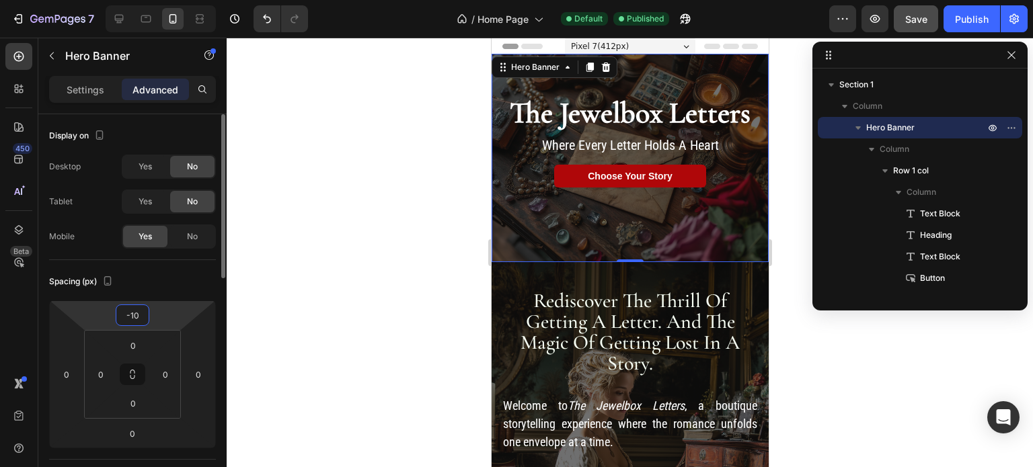
click at [137, 317] on input "-10" at bounding box center [132, 315] width 27 height 20
click at [143, 316] on input "-10" at bounding box center [132, 315] width 27 height 20
click at [147, 316] on div "-10" at bounding box center [133, 316] width 34 height 22
click at [140, 315] on input "-10" at bounding box center [132, 315] width 27 height 20
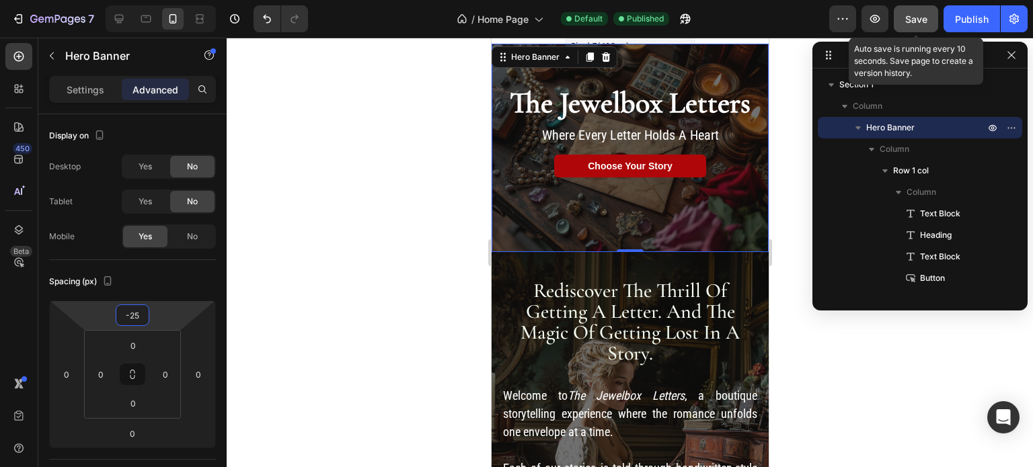
click at [922, 26] on button "Save" at bounding box center [915, 18] width 44 height 27
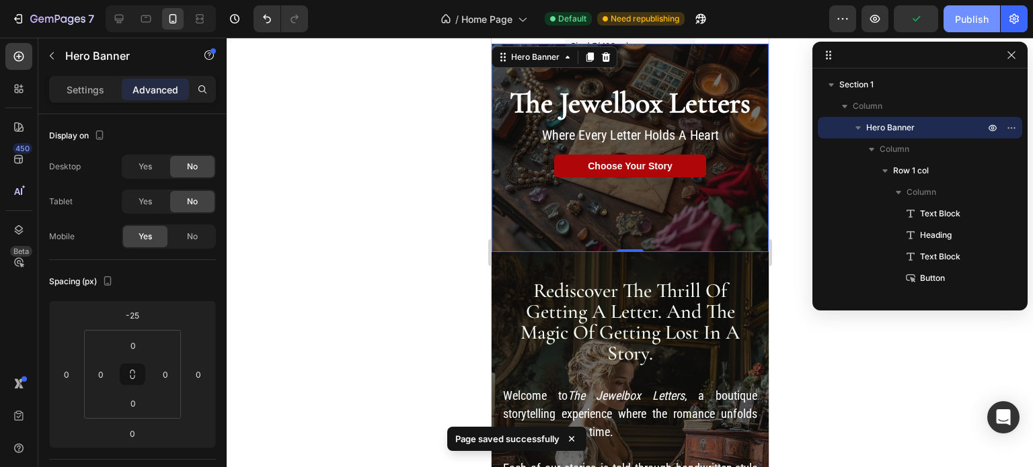
click at [986, 12] on div "Publish" at bounding box center [972, 19] width 34 height 14
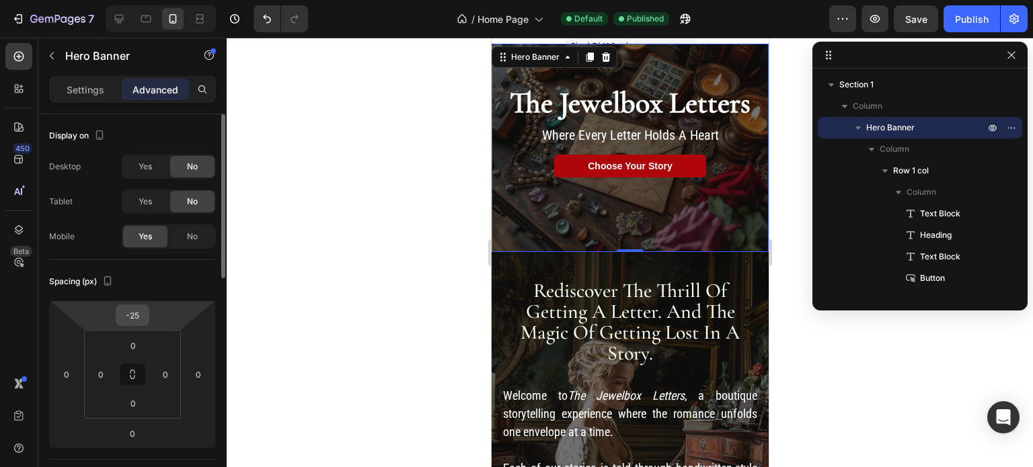
click at [144, 317] on input "-25" at bounding box center [132, 315] width 27 height 20
click at [144, 315] on input "-25" at bounding box center [132, 315] width 27 height 20
drag, startPoint x: 144, startPoint y: 315, endPoint x: 128, endPoint y: 317, distance: 15.5
click at [128, 317] on input "-25" at bounding box center [132, 315] width 27 height 20
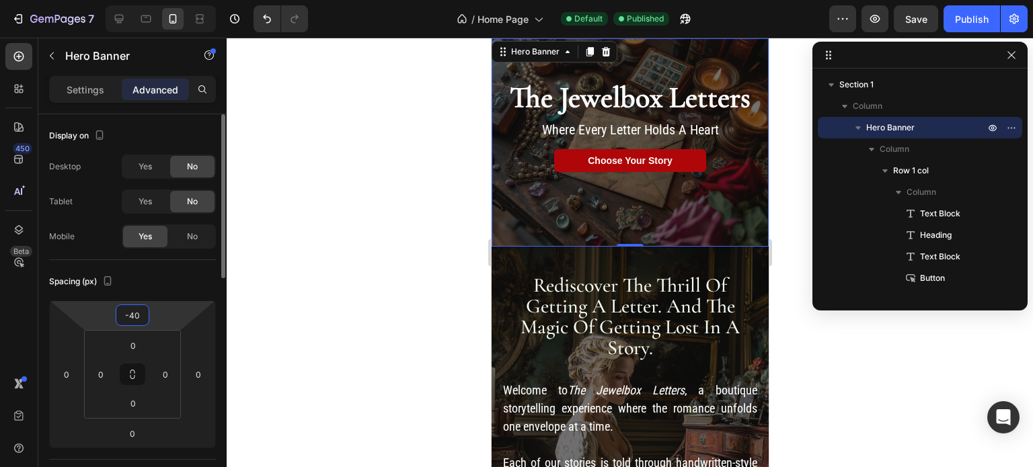
click at [134, 315] on input "-40" at bounding box center [132, 315] width 27 height 20
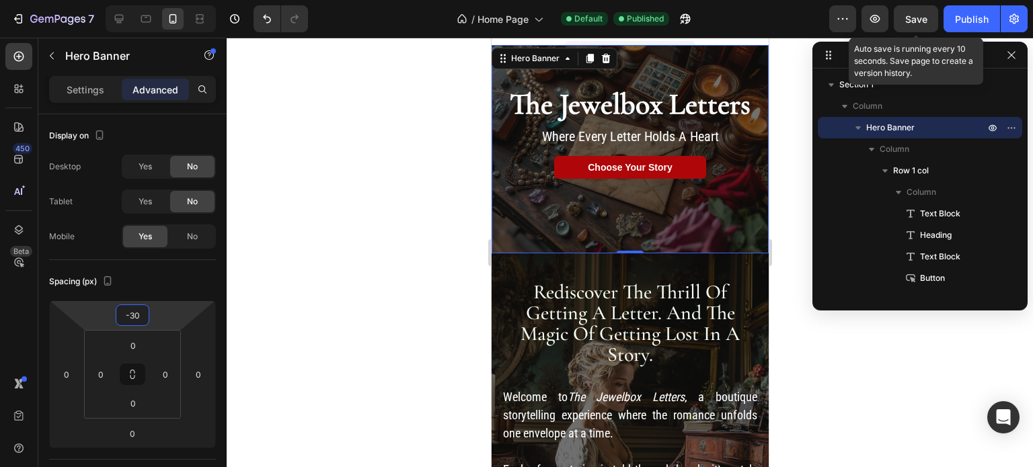
type input "-30"
click at [920, 17] on span "Save" at bounding box center [916, 18] width 22 height 11
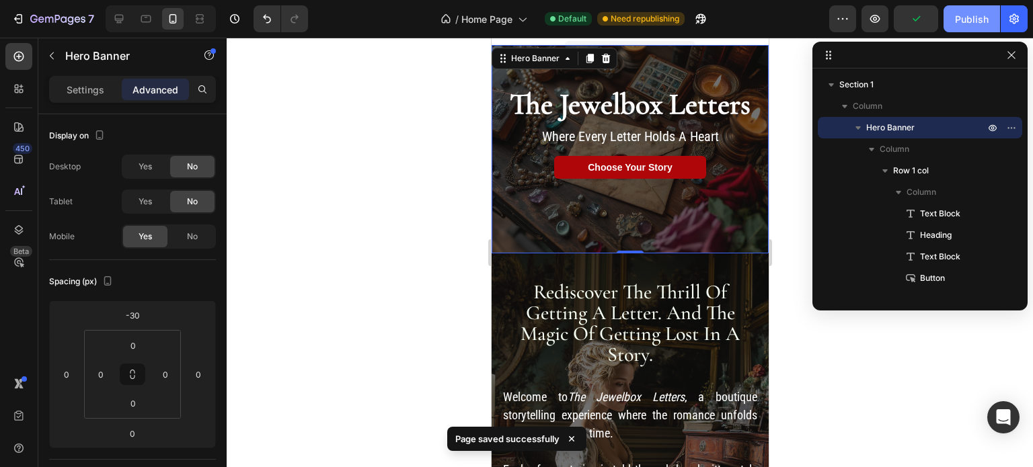
click at [971, 22] on div "Publish" at bounding box center [972, 19] width 34 height 14
